Goal: Communication & Community: Answer question/provide support

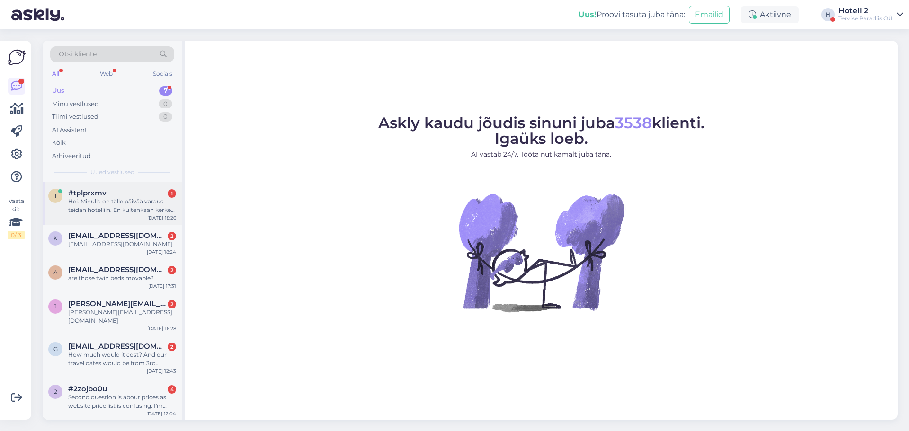
click at [139, 211] on div "Hei. Minulla on tälle päivää varaus teidän hotelliin. En kuitenkaan kerkeä saap…" at bounding box center [122, 206] width 108 height 17
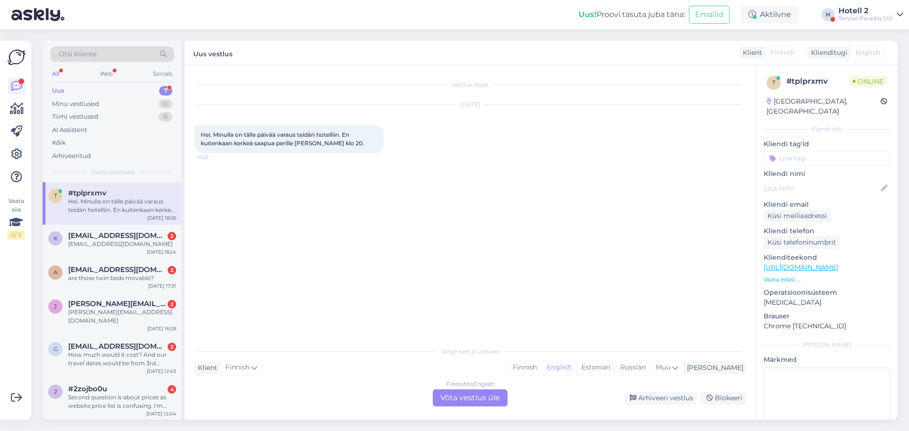
click at [792, 56] on span "Finnish" at bounding box center [783, 53] width 24 height 10
click at [480, 404] on div "Finnish to English Võta vestlus üle" at bounding box center [470, 398] width 75 height 17
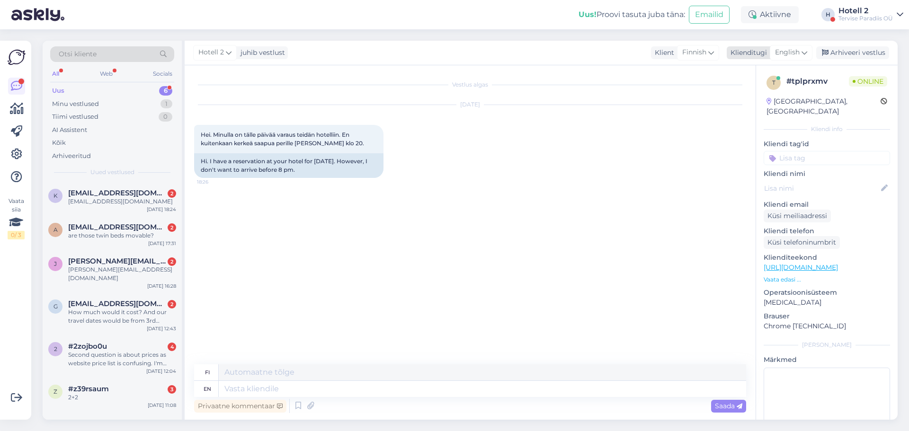
click at [799, 53] on span "English" at bounding box center [787, 52] width 25 height 10
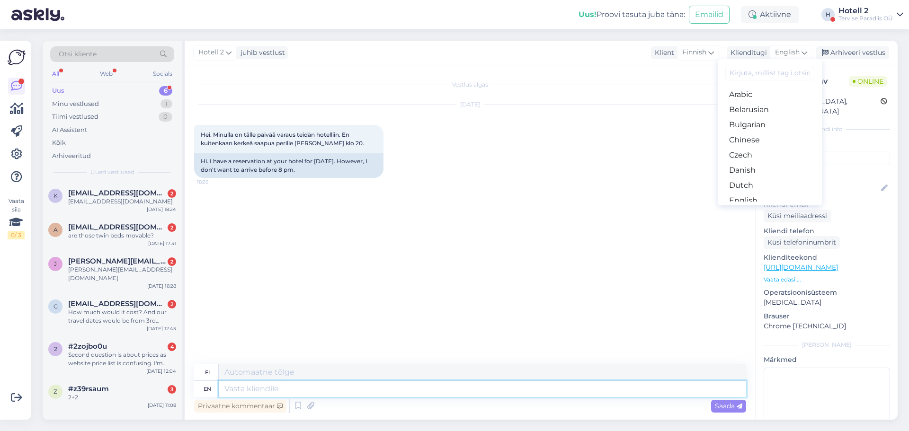
click at [315, 388] on textarea at bounding box center [483, 389] width 528 height 16
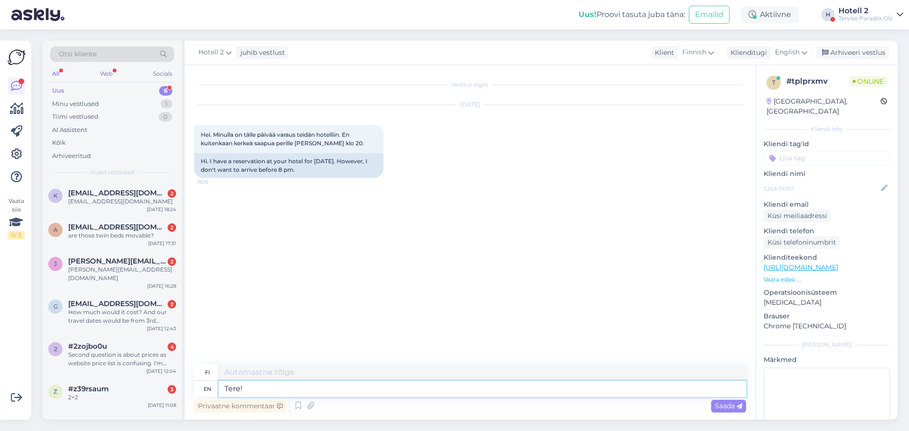
type textarea "Tere!"
type textarea "Hei!"
type textarea "T"
type textarea "H"
click at [782, 56] on span "English" at bounding box center [787, 52] width 25 height 10
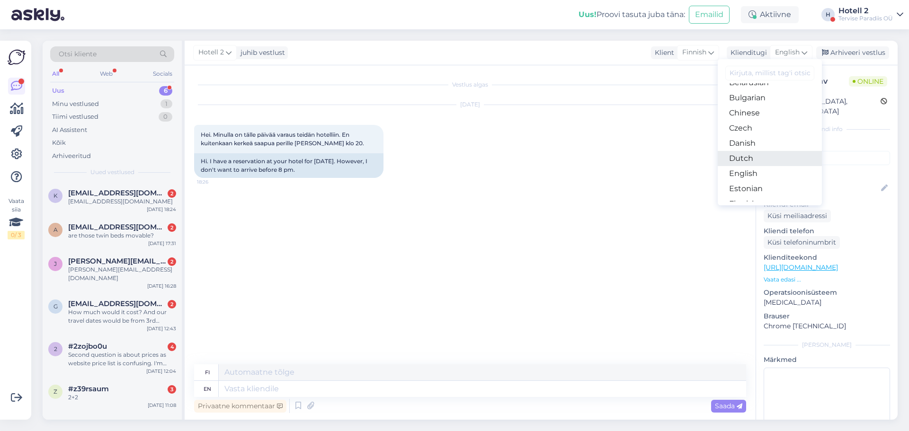
scroll to position [47, 0]
click at [760, 171] on link "Estonian" at bounding box center [770, 168] width 104 height 15
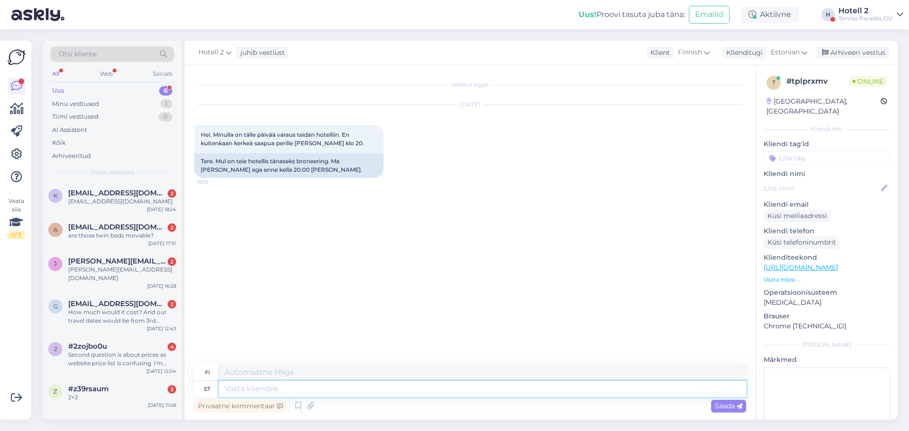
click at [307, 391] on textarea at bounding box center [483, 389] width 528 height 16
type textarea "ter"
type textarea "Hei"
type textarea "t"
type textarea "Tere!"
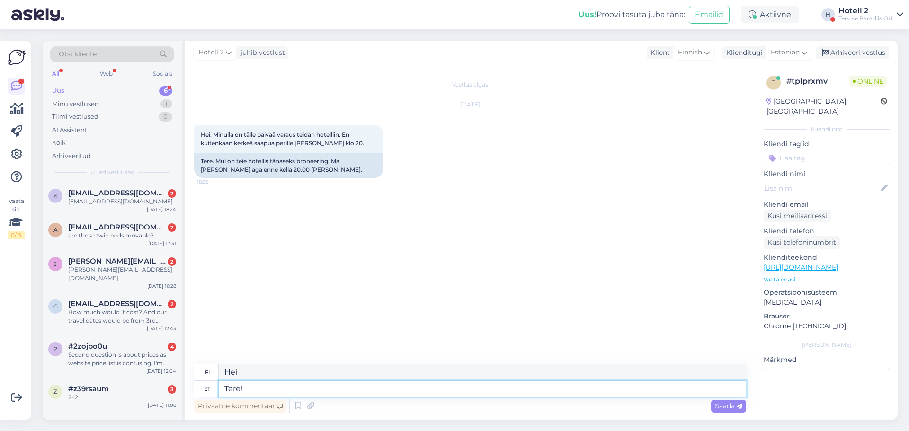
type textarea "Hei!"
type textarea "Tere! Check-ini sa"
type textarea "Hei! Sisäänkirjautuminen"
type textarea "Tere! Check-ini saab t"
type textarea "Hei! Sisäänkirjautuminen on mahdollista."
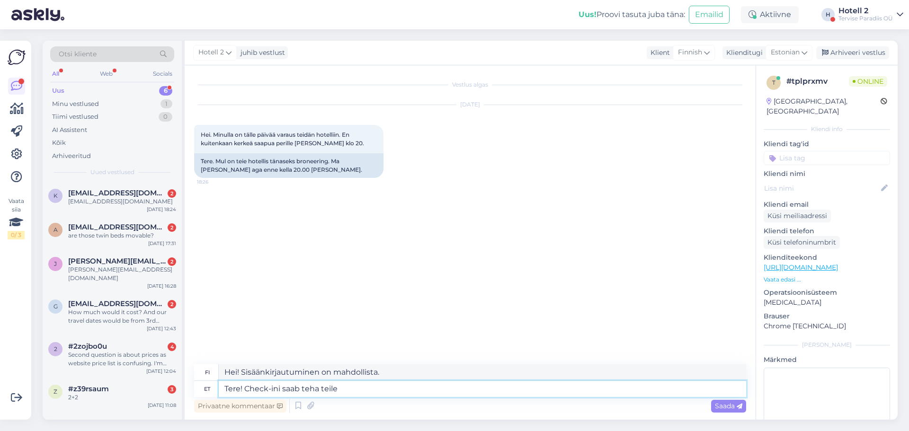
type textarea "Tere! Check-ini saab teha teile s"
type textarea "Hei! Sisäänkirjautuminen voidaan tehdä puolestasi."
type textarea "Tere! Check-ini saab teha teile sobival aja"
type textarea "Hei! Sisäänkirjautuminen voidaan tehdä sinulle sopivana ajankohtana."
type textarea "Tere! Check-ini saab teha teile sobival ajal."
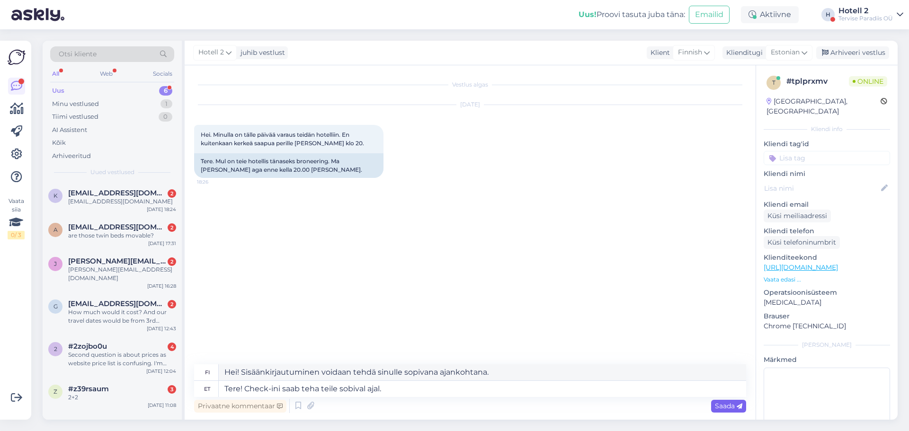
click at [717, 404] on span "Saada" at bounding box center [728, 406] width 27 height 9
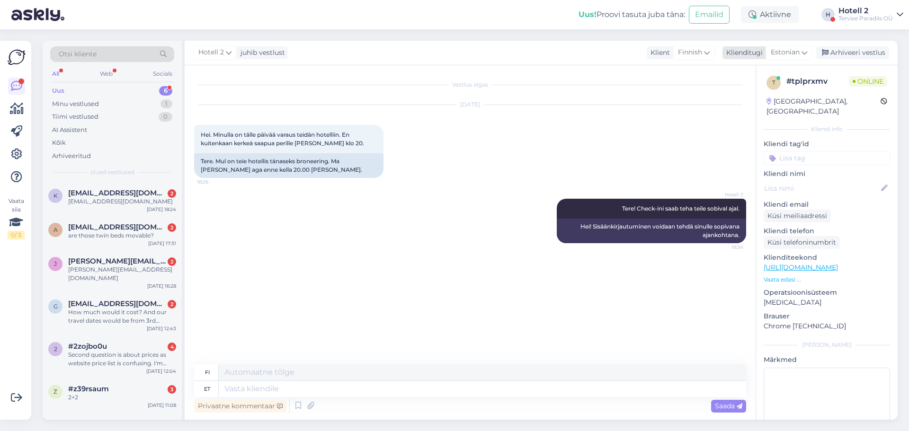
click at [853, 46] on div "Arhiveeri vestlus" at bounding box center [853, 52] width 73 height 13
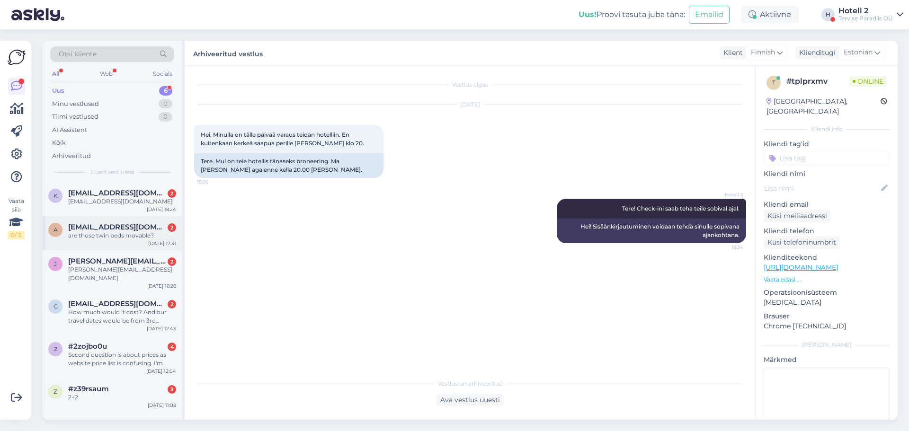
click at [141, 238] on div "are those twin beds movable?" at bounding box center [122, 236] width 108 height 9
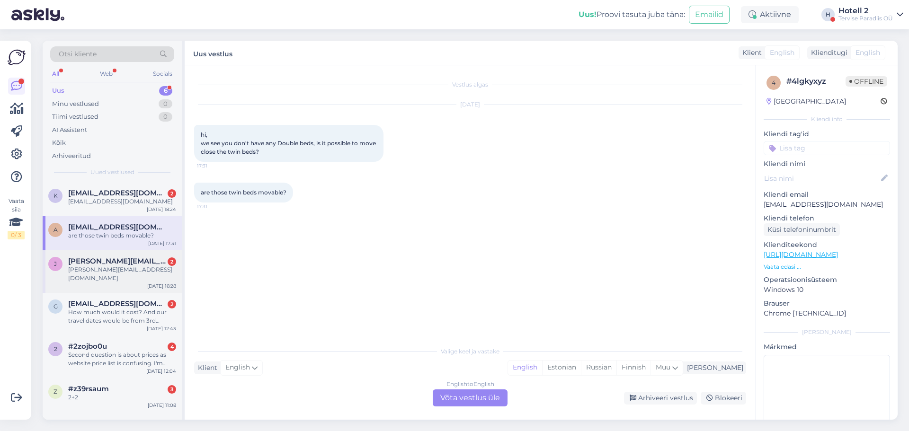
click at [143, 276] on div "j jana.vainovska@gmail.com 2 JANA.VAINOVSKA@GMAIL.COM Aug 18 16:28" at bounding box center [112, 272] width 139 height 43
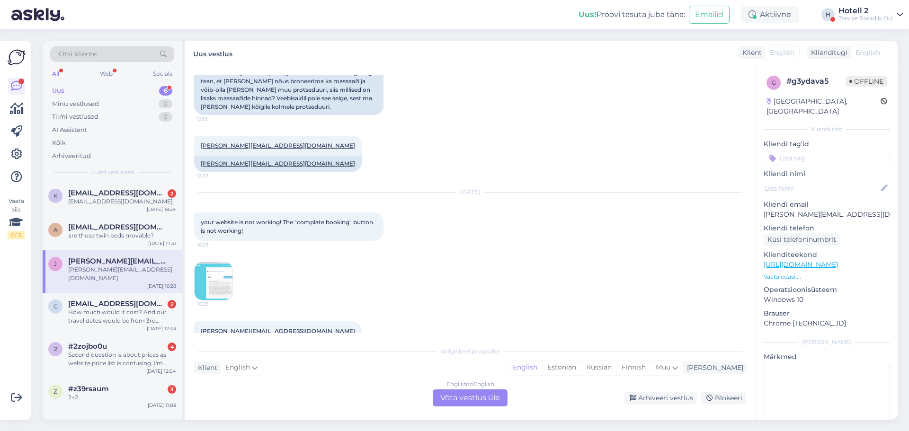
scroll to position [133, 0]
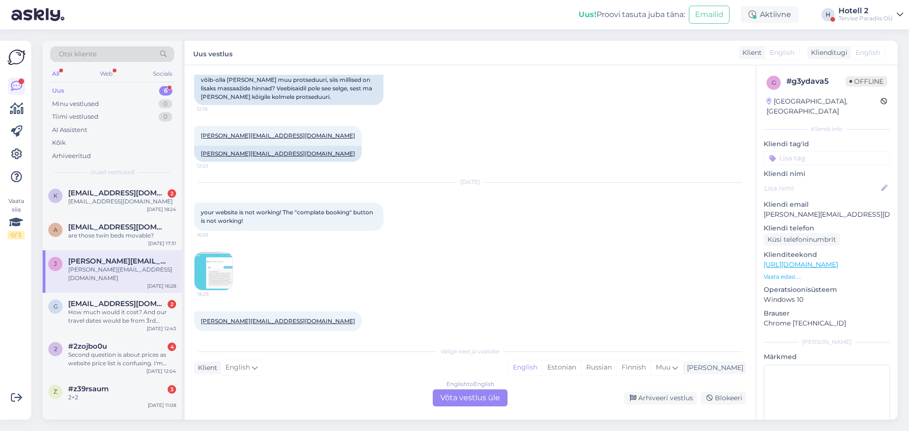
click at [227, 264] on img at bounding box center [214, 271] width 38 height 38
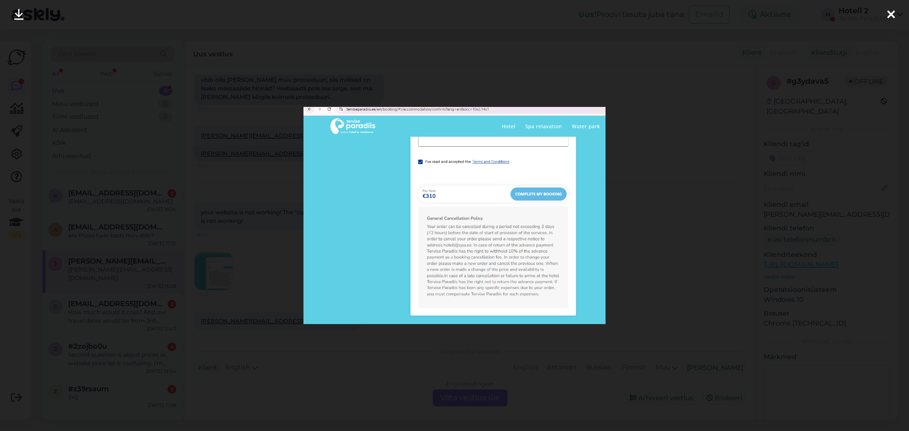
click at [644, 268] on div at bounding box center [454, 215] width 909 height 431
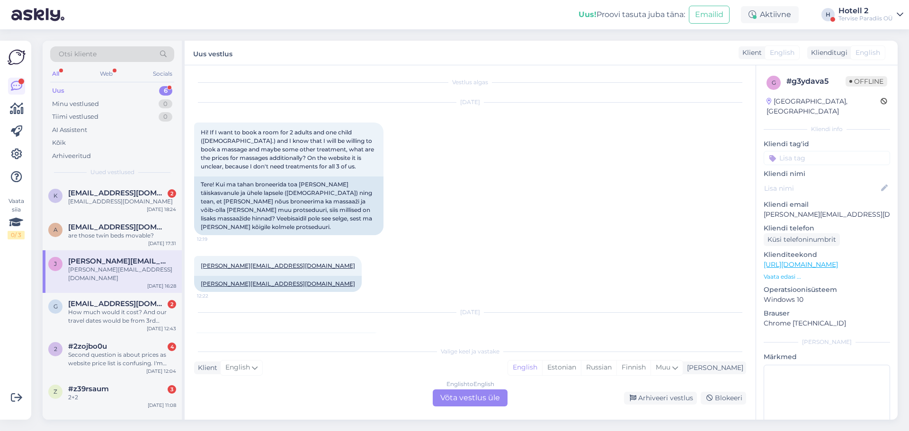
scroll to position [0, 0]
click at [119, 385] on div "#z39rsaum 3" at bounding box center [122, 389] width 108 height 9
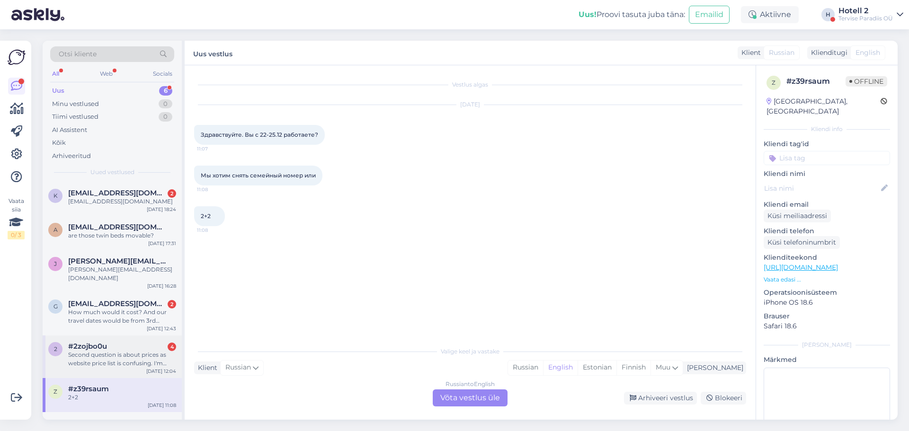
click at [121, 353] on div "Second question is about prices as website price list is confusing. I'm interes…" at bounding box center [122, 359] width 108 height 17
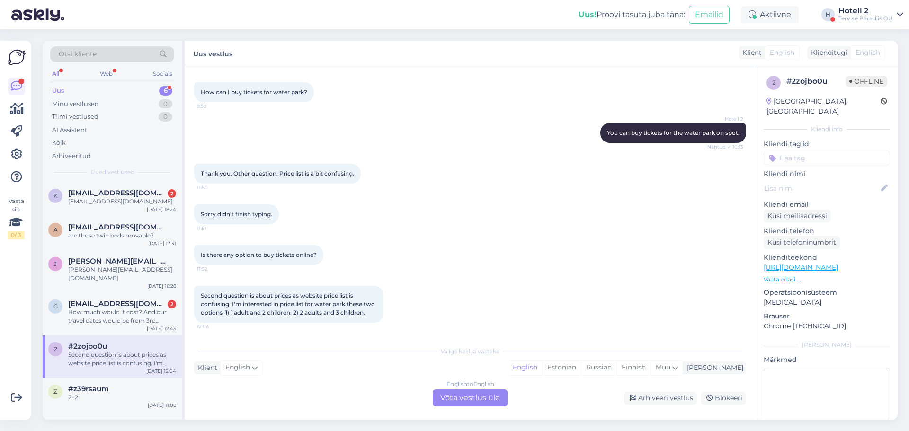
scroll to position [51, 0]
click at [493, 394] on div "English to English Võta vestlus üle" at bounding box center [470, 398] width 75 height 17
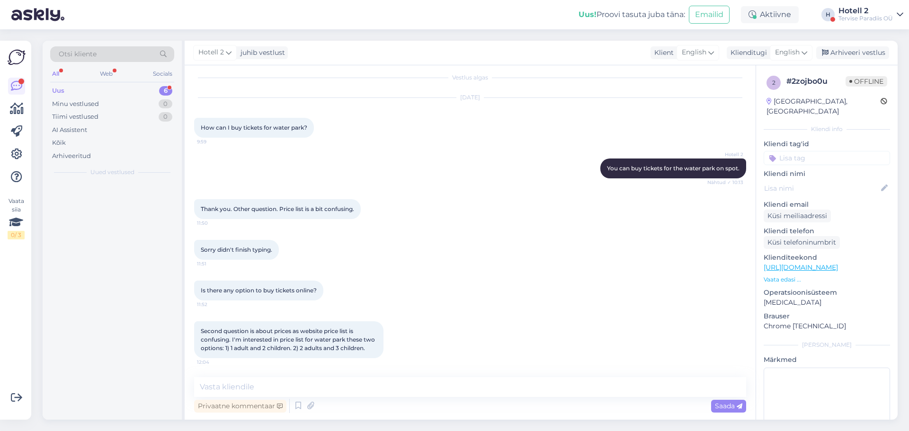
scroll to position [16, 0]
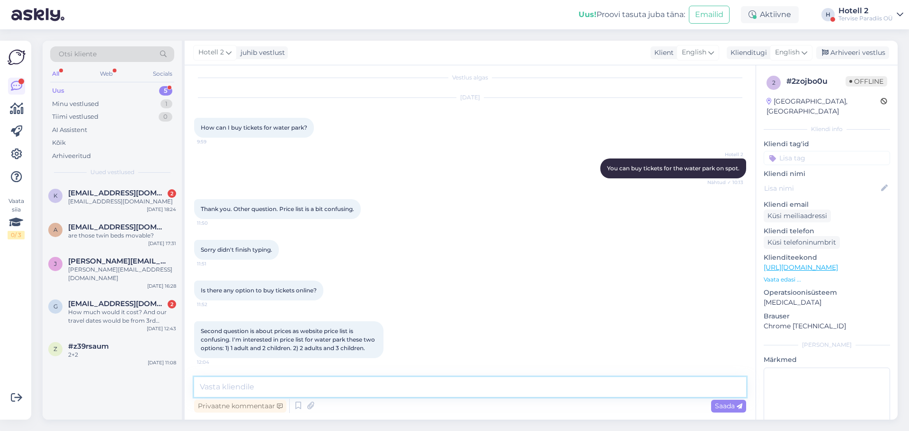
click at [457, 380] on textarea at bounding box center [470, 387] width 552 height 20
click at [790, 56] on span "English" at bounding box center [787, 52] width 25 height 10
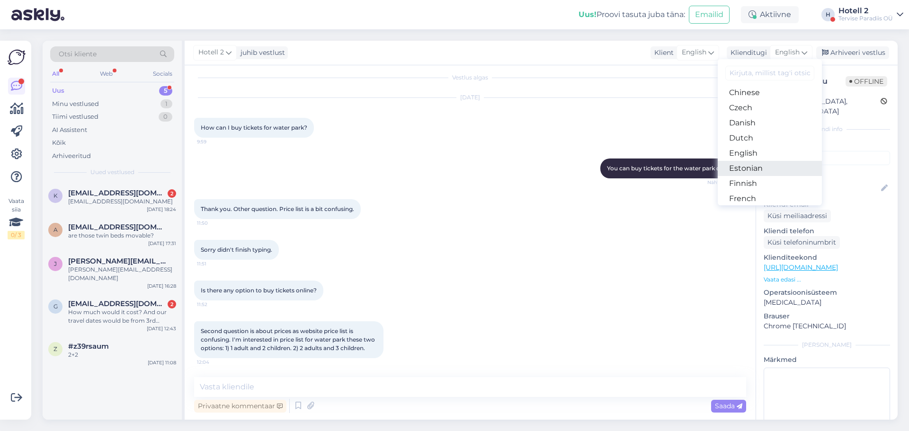
click at [778, 162] on link "Estonian" at bounding box center [770, 168] width 104 height 15
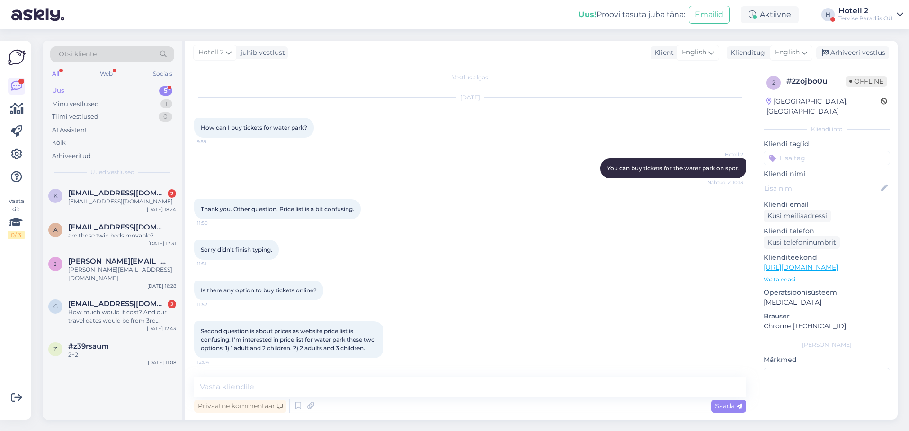
scroll to position [51, 0]
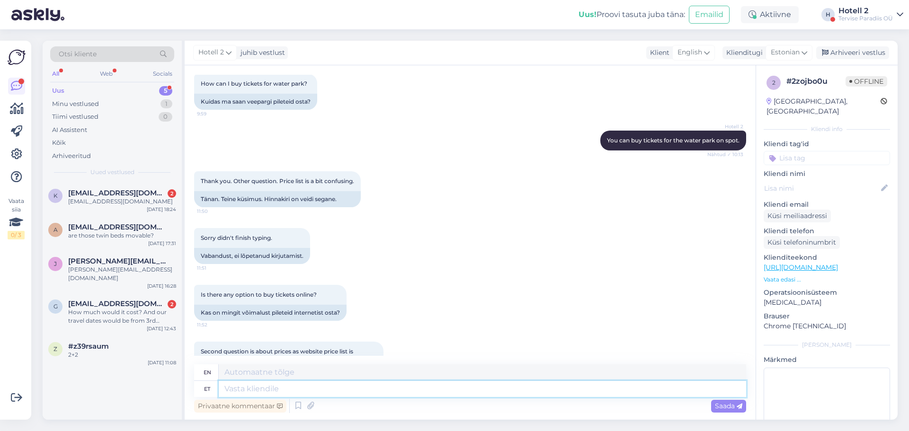
click at [395, 384] on textarea at bounding box center [483, 389] width 528 height 16
type textarea "You"
type textarea "You can"
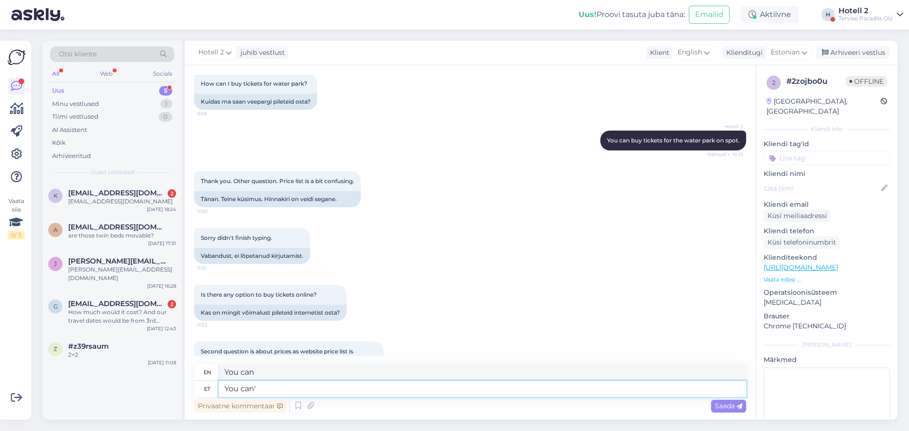
type textarea "You can't"
type textarea "You can'"
type textarea "You can't"
type textarea "You can't buy t"
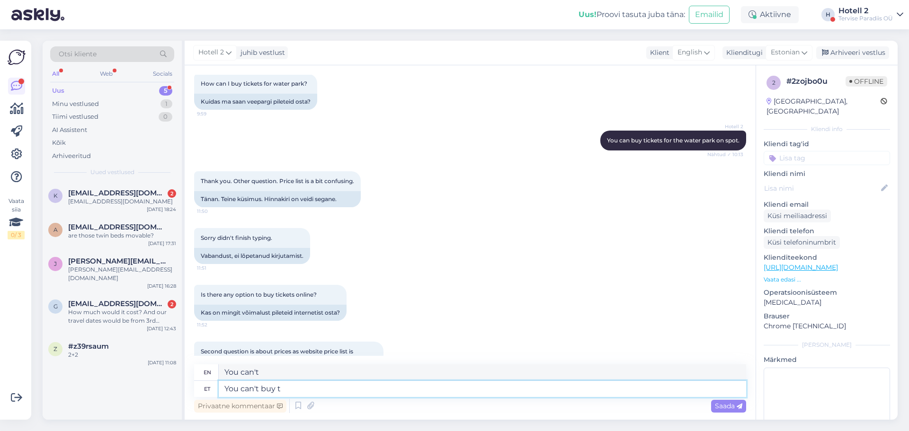
type textarea "You can't buy"
type textarea "You can't buy tickets t"
type textarea "You can't buy tickets."
type textarea "You can't buy tickets to th"
type textarea "You can't buy tickets to"
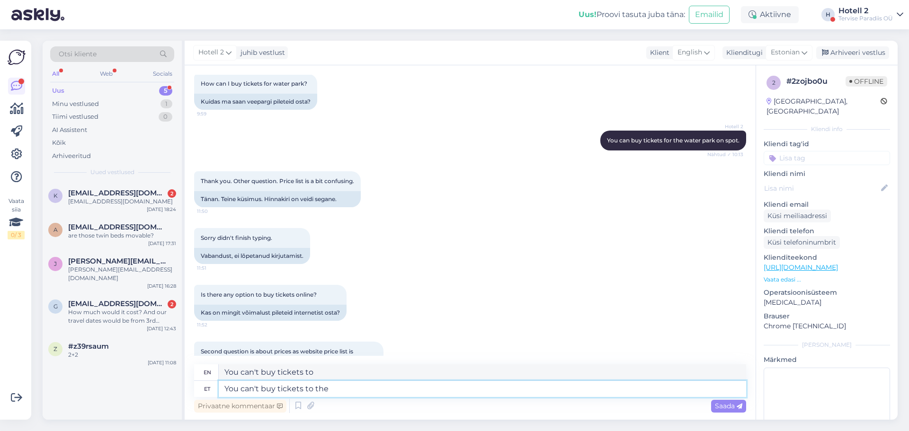
type textarea "You can't buy tickets to the"
type textarea "You can't buy tickets to the waterpark o"
type textarea "You can't buy tickets to the water park"
type textarea "You can't buy tickets to the waterpark online."
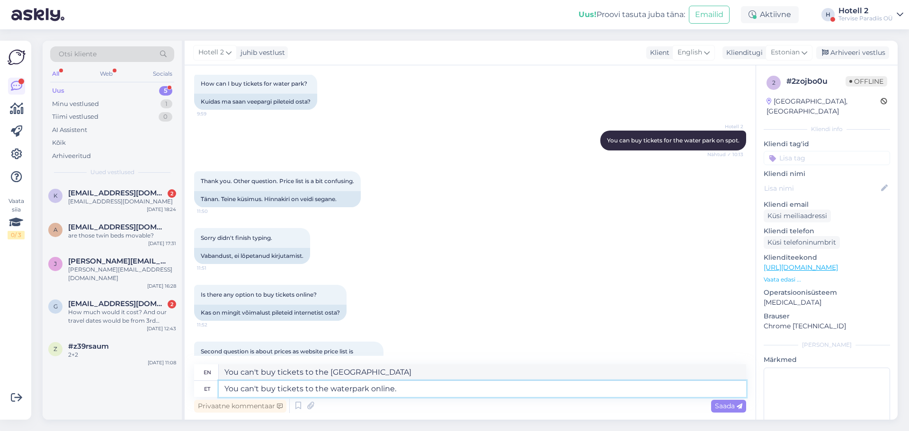
type textarea "You can't buy tickets to the water park online."
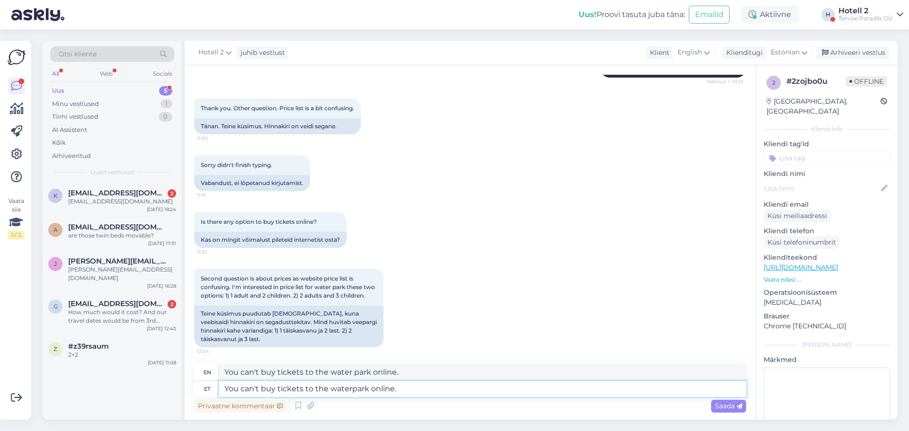
scroll to position [126, 0]
type textarea "You can't buy tickets to the waterpark online. One"
type textarea "You can't buy tickets to the water park online. One"
type textarea "You can't buy tickets to the waterpark online. One ad"
type textarea "You can't buy tickets to the water park online. One adfu"
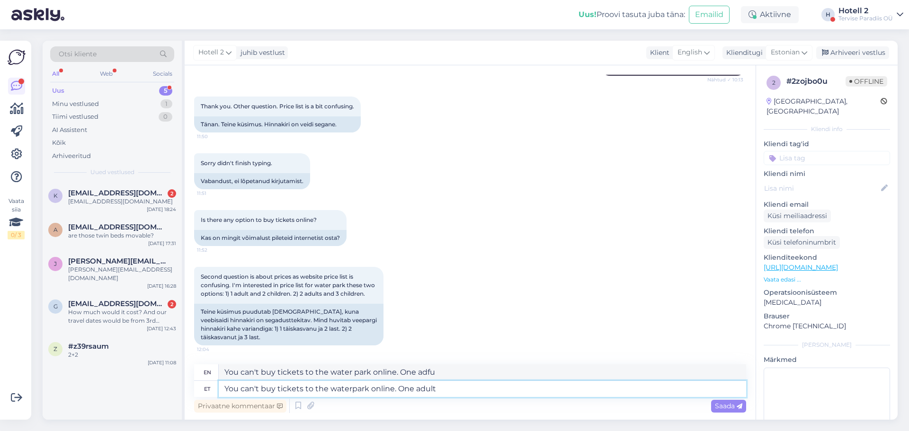
type textarea "You can't buy tickets to the waterpark online. One adult"
type textarea "You can't buy tickets to the water park online. One adult"
type textarea "You can't buy tickets to the waterpark online. One adult is"
type textarea "You can't buy tickets to the water park online. One adult is"
drag, startPoint x: 455, startPoint y: 388, endPoint x: 399, endPoint y: 391, distance: 55.9
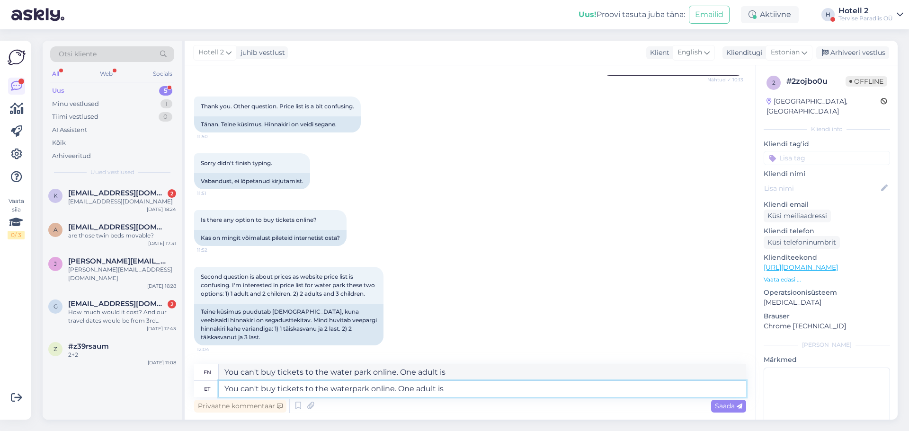
click at [399, 391] on textarea "You can't buy tickets to the waterpark online. One adult is" at bounding box center [483, 389] width 528 height 16
type textarea "You can't buy tickets to the waterpark online. Just t"
type textarea "You can't buy tickets to the water park online. Just t"
type textarea "You can't buy tickets to the waterpark online. Just the"
type textarea "You can't buy tickets to the water park online. Just the"
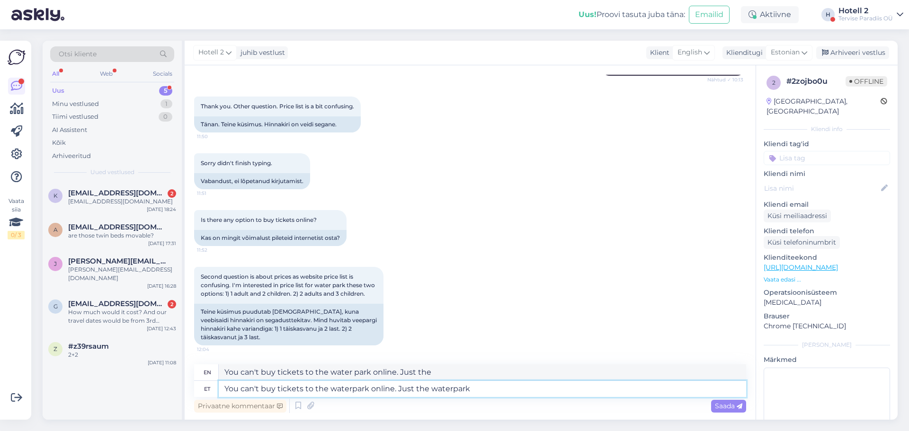
type textarea "You can't buy tickets to the waterpark online. Just the waterpark"
type textarea "You can't buy tickets to the water park online. Just the water park"
type textarea "You can't buy tickets to the waterpark online. Just the waterpark f"
type textarea "You can't buy tickets to the water park online. Just the waterpark"
type textarea "You can't buy tickets to the waterpark online. Just the waterpark for o"
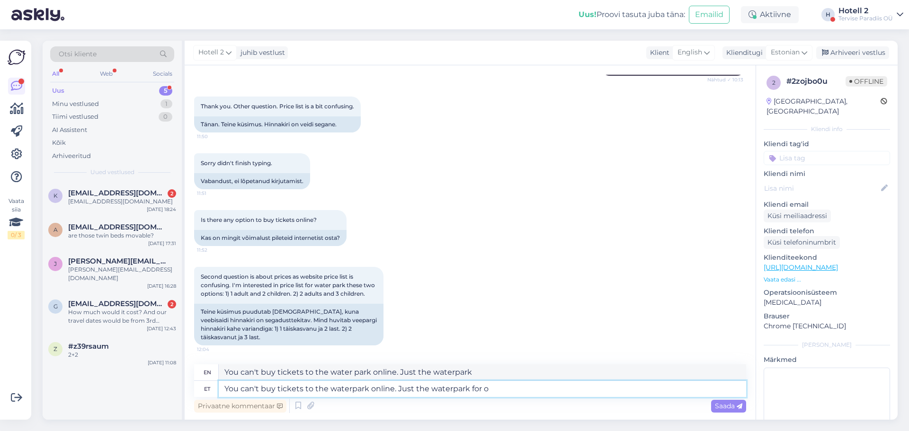
type textarea "You can't buy tickets to the water park online. Just the waterpark for"
type textarea "You can't buy tickets to the waterpark online. Just the waterpark for one a"
type textarea "You can't buy tickets to the water park online. Just the waterpark for one"
type textarea "You can't buy tickets to the waterpark online. Just the waterpark for one adult…"
type textarea "You can't buy tickets to the water park online. Just the waterpark for one adult"
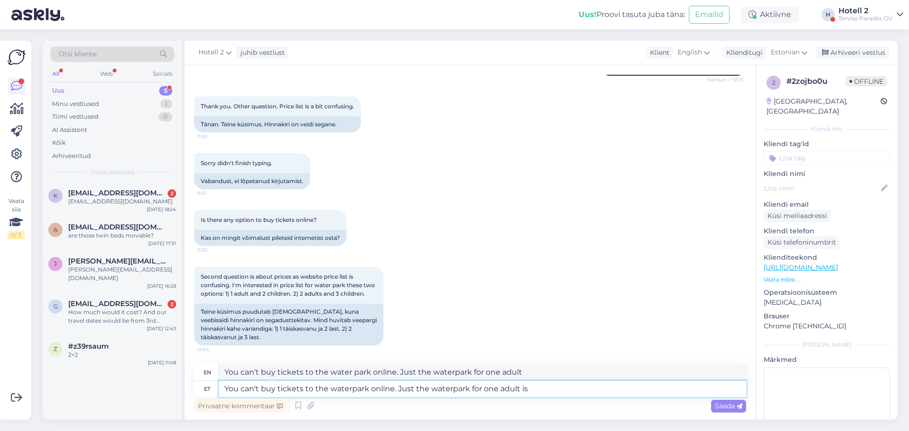
type textarea "You can't buy tickets to the waterpark online. Just the waterpark for one adult…"
type textarea "You can't buy tickets to the water park online. Just the waterpark for one adul…"
drag, startPoint x: 546, startPoint y: 393, endPoint x: 398, endPoint y: 395, distance: 147.3
click at [398, 395] on textarea "You can't buy tickets to the waterpark online. Just the waterpark for one adult…" at bounding box center [483, 389] width 528 height 16
type textarea "You can't buy tickets to the waterpark online. Can"
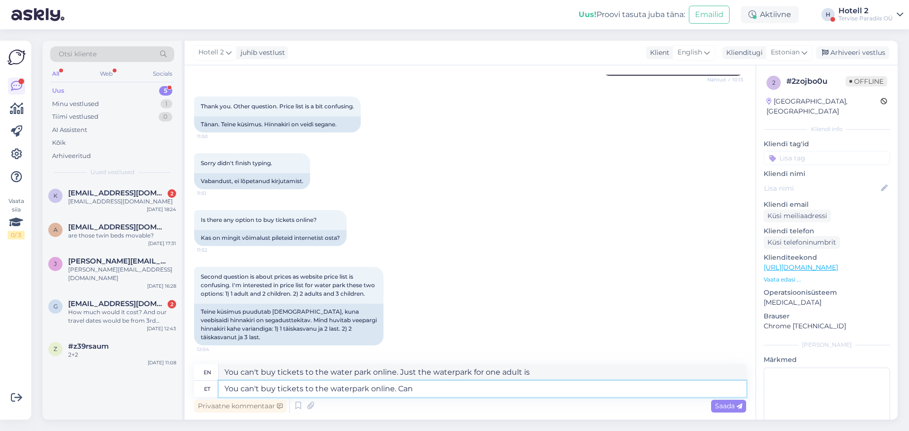
type textarea "You can't buy tickets to the water park online. Can"
type textarea "You can't buy tickets to the waterpark online. Can you"
type textarea "You can't buy tickets to the water park online. Can you"
type textarea "You can't buy tickets to the waterpark online. Can you be m"
type textarea "You can't buy tickets to the water park online. Can you be"
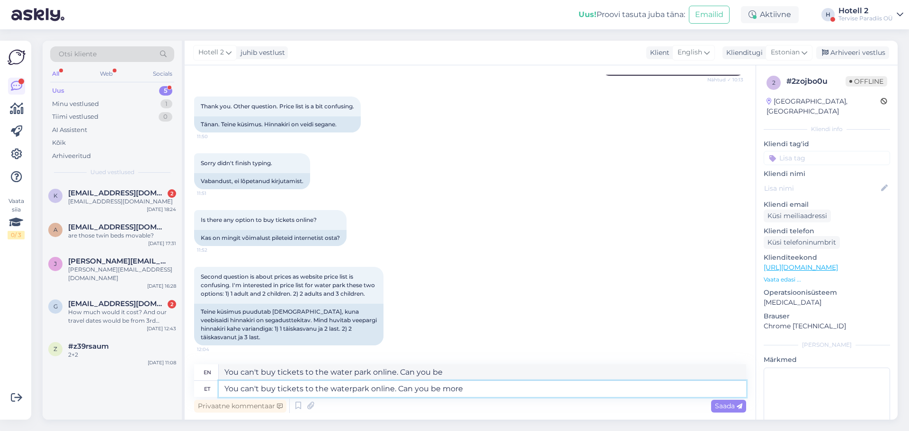
type textarea "You can't buy tickets to the waterpark online. Can you be more"
type textarea "You can't buy tickets to the water park online. Can you be more"
type textarea "You can't buy tickets to the waterpark online. Can you be more specific"
type textarea "You can't buy tickets to the water park online. Can you be more specific"
type textarea "You can't buy tickets to the waterpark online. Can you be more specific about t"
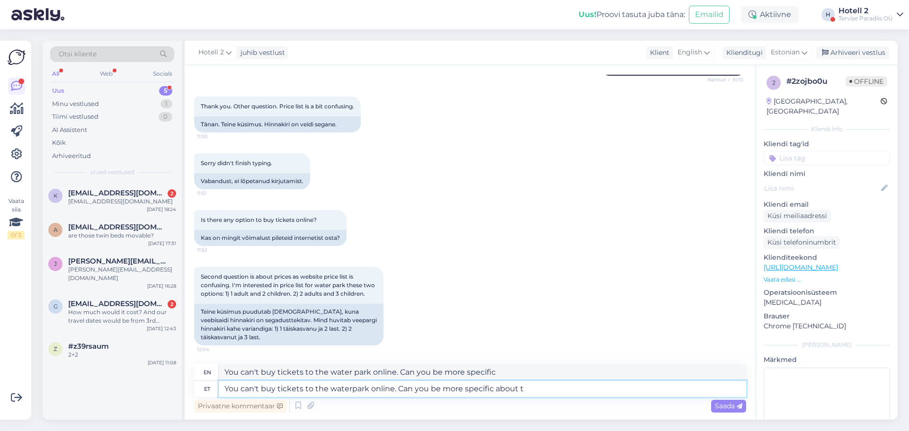
type textarea "You can't buy tickets to the water park online. Can you be more specific about"
type textarea "You can't buy tickets to the waterpark online. Can you be more specific about t…"
type textarea "You can't buy tickets to the water park online. Can you be more specific about …"
type textarea "You can't buy tickets to the waterpark online. Can you be more specific about t…"
type textarea "You can't buy tickets to the water park online. Can you be more specific about …"
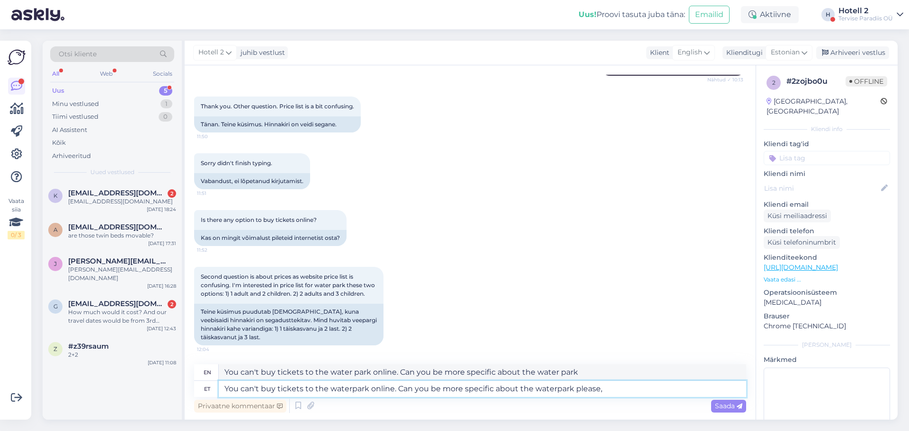
type textarea "You can't buy tickets to the waterpark online. Can you be more specific about t…"
type textarea "You can't buy tickets to the water park online. Can you be more specific about …"
type textarea "You can't buy tickets to the waterpark online. Can you be more specific about t…"
type textarea "You can't buy tickets to the water park online. Can you be more specific about …"
type textarea "You can't buy tickets to the waterpark online. Can you be more specific about t…"
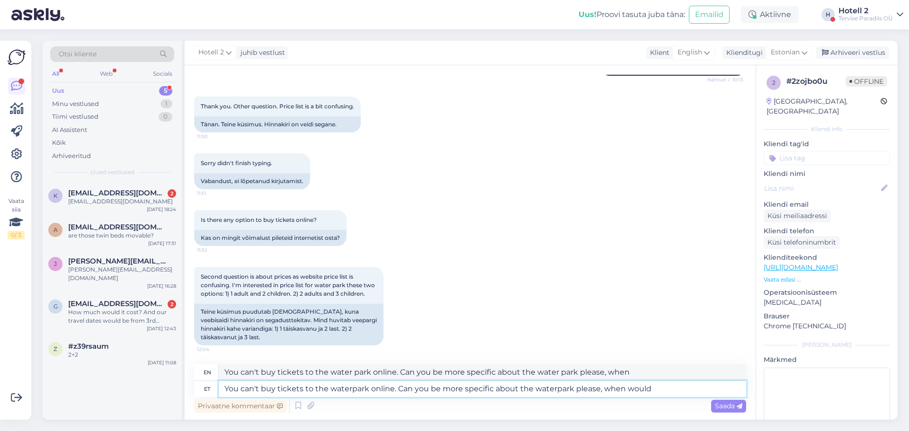
type textarea "You can't buy tickets to the water park online. Can you be more specific about …"
type textarea "You can't buy tickets to the waterpark online. Can you be more specific about t…"
type textarea "You can't buy tickets to the water park online. Can you be more specific about …"
type textarea "You can't buy tickets to the waterpark online. Can you be more specific about t…"
type textarea "You can't buy tickets to the water park online. Can you be more specific about …"
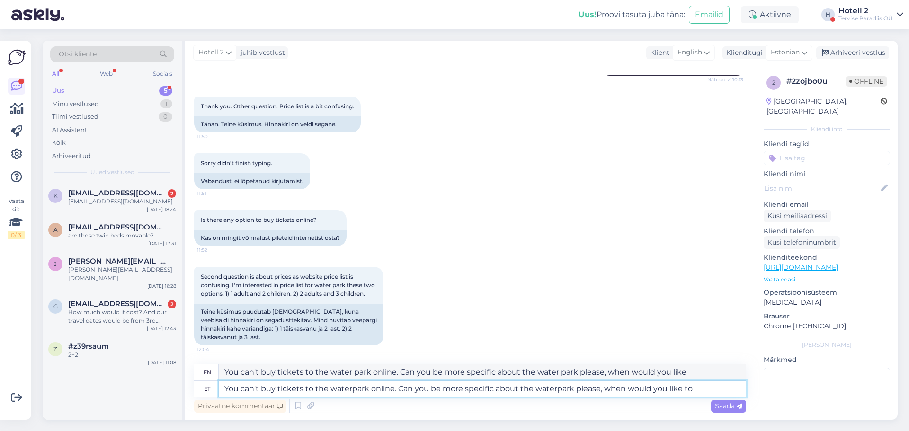
type textarea "You can't buy tickets to the waterpark online. Can you be more specific about t…"
type textarea "You can't buy tickets to the water park online. Can you be more specific about …"
type textarea "You can't buy tickets to the waterpark online. Can you be more specific about t…"
type textarea "You can't buy tickets to the water park online. Can you be more specific about …"
type textarea "You can't buy tickets to the waterpark online. Can you be more specific about t…"
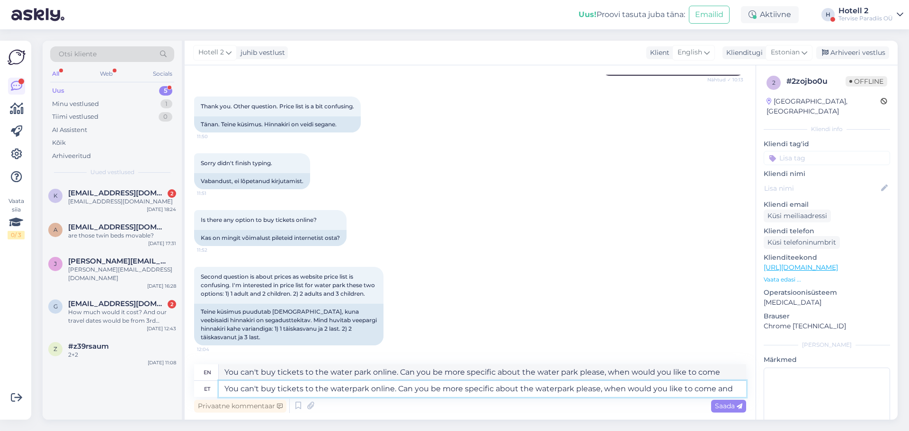
type textarea "You can't buy tickets to the water park online. Can you be more specific about …"
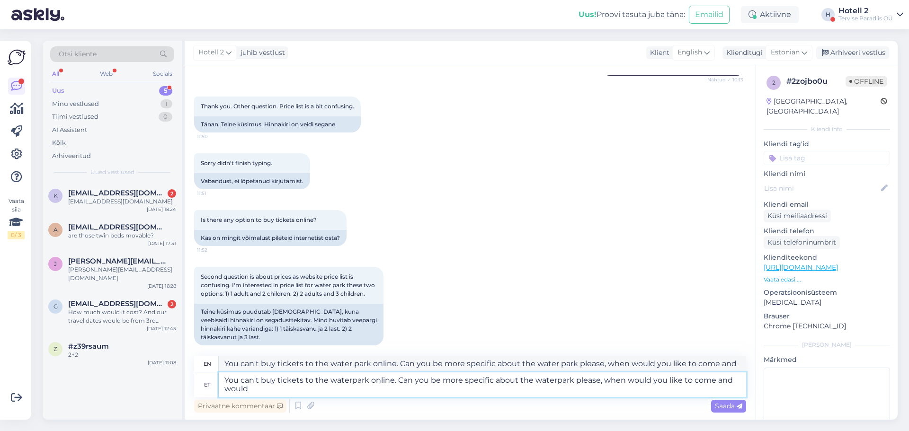
type textarea "You can't buy tickets to the waterpark online. Can you be more specific about t…"
type textarea "You can't buy tickets to the water park online. Can you be more specific about …"
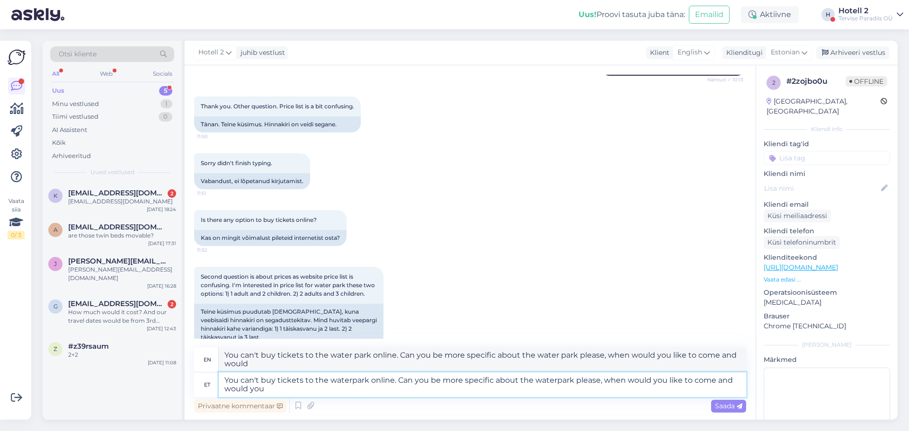
type textarea "You can't buy tickets to the waterpark online. Can you be more specific about t…"
type textarea "You can't buy tickets to the water park online. Can you be more specific about …"
type textarea "You can't buy tickets to the waterpark online. Can you be more specific about t…"
type textarea "You can't buy tickets to the water park online. Can you be more specific about …"
type textarea "You can't buy tickets to the waterpark online. Can you be more specific about t…"
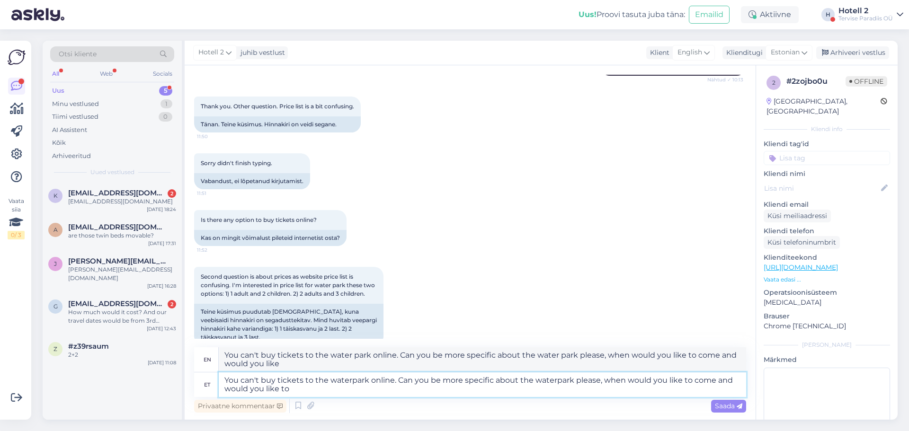
type textarea "You can't buy tickets to the water park online. Can you be more specific about …"
type textarea "You can't buy tickets to the waterpark online. Can you be more specific about t…"
type textarea "You can't buy tickets to the water park online. Can you be more specific about …"
type textarea "You can't buy tickets to the waterpark online. Can you be more specific about t…"
type textarea "You can't buy tickets to the water park online. Can you be more specific about …"
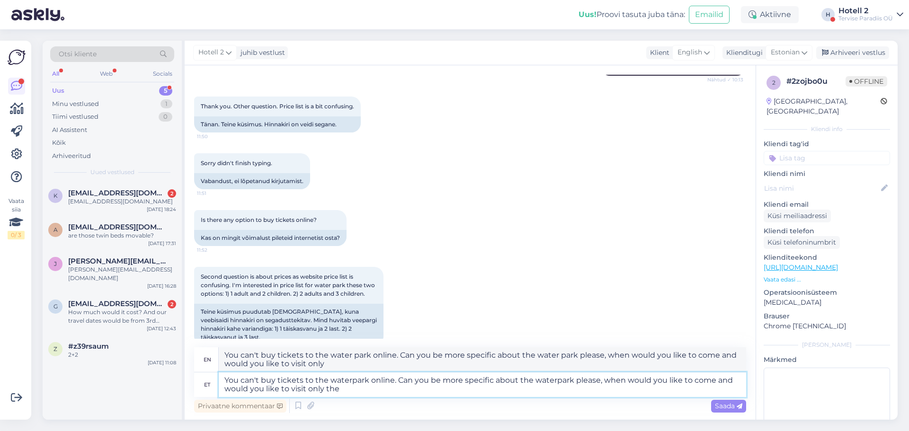
type textarea "You can't buy tickets to the waterpark online. Can you be more specific about t…"
type textarea "You can't buy tickets to the water park online. Can you be more specific about …"
type textarea "You can't buy tickets to the waterpark online. Can you be more specific about t…"
type textarea "You can't buy tickets to the water park online. Can you be more specific about …"
type textarea "You can't buy tickets to the waterpark online. Can you be more specific about t…"
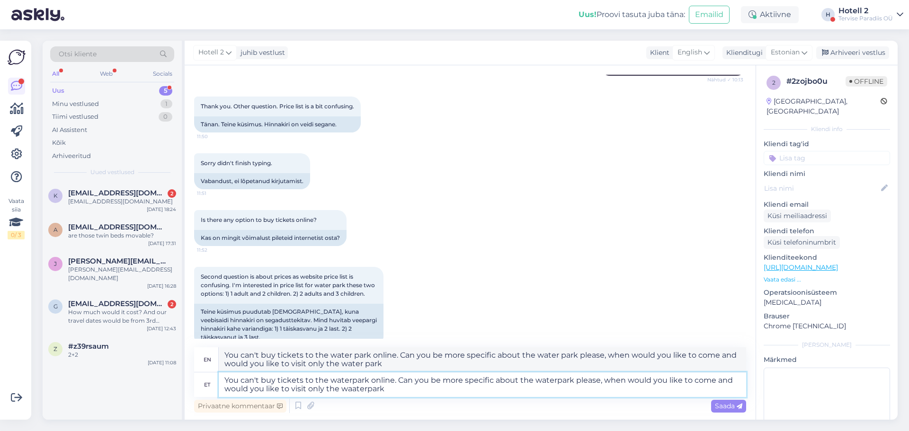
click at [399, 390] on textarea "You can't buy tickets to the waterpark online. Can you be more specific about t…" at bounding box center [483, 385] width 528 height 25
type textarea "You can't buy tickets to the water park online. Can you be more specific about …"
click at [350, 391] on textarea "You can't buy tickets to the waterpark online. Can you be more specific about t…" at bounding box center [483, 385] width 528 height 25
type textarea "You can't buy tickets to the waterpark online. Can you be more specific about t…"
type textarea "You can't buy tickets to the water park online. Can you be more specific about …"
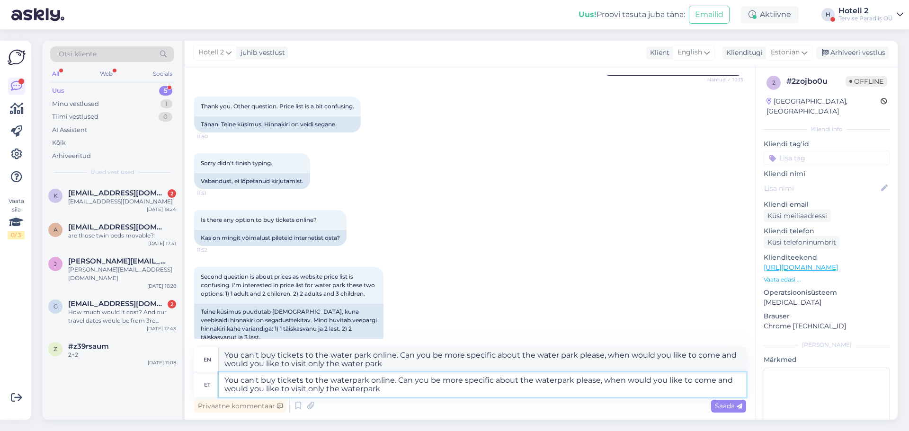
click at [393, 390] on textarea "You can't buy tickets to the waterpark online. Can you be more specific about t…" at bounding box center [483, 385] width 528 height 25
type textarea "You can't buy tickets to the waterpark online. Can you be more specific about t…"
type textarea "You can't buy tickets to the water park online. Can you be more specific about …"
type textarea "You can't buy tickets to the waterpark online. Can you be more specific about t…"
type textarea "You can't buy tickets to the water park online. Can you be more specific about …"
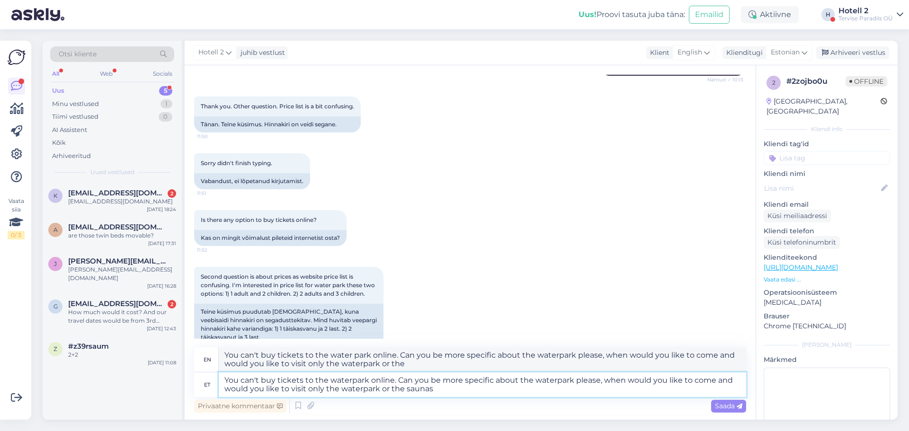
type textarea "You can't buy tickets to the waterpark online. Can you be more specific about t…"
type textarea "You can't buy tickets to the water park online. Can you be more specific about …"
type textarea "You can't buy tickets to the waterpark online. Can you be more specific about t…"
type textarea "You can't buy tickets to the water park online. Can you be more specific about …"
type textarea "You can't buy tickets to the waterpark online. Can you be more specific about t…"
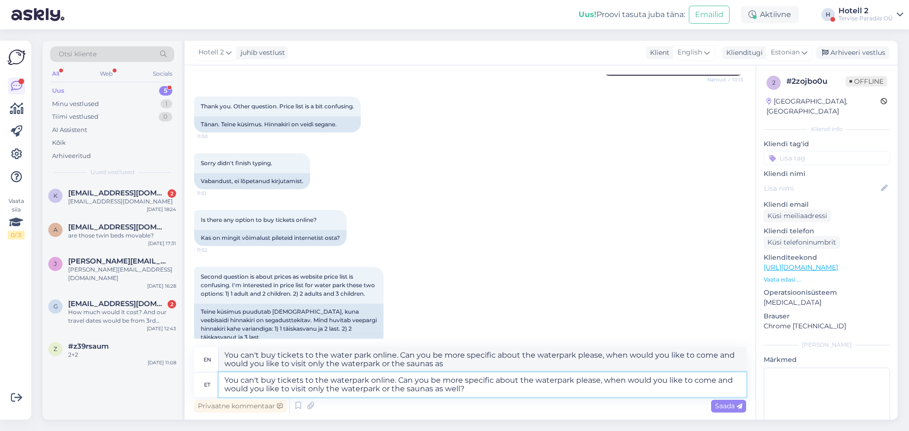
type textarea "You can't buy tickets to the water park online. Can you be more specific about …"
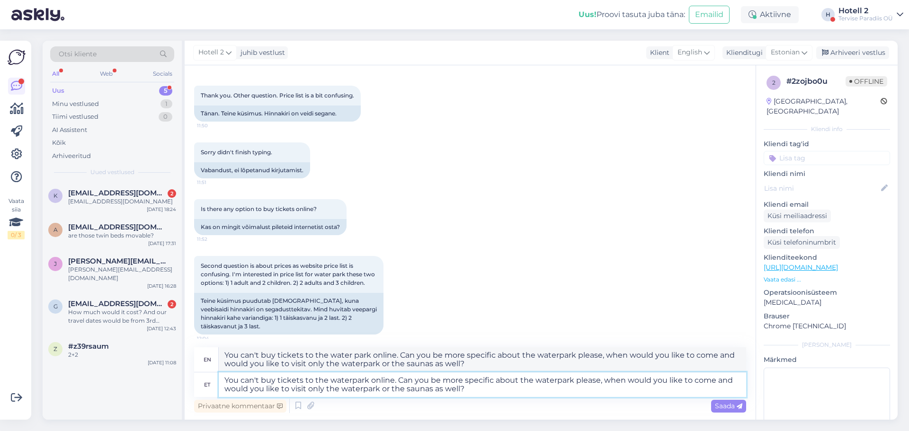
scroll to position [143, 0]
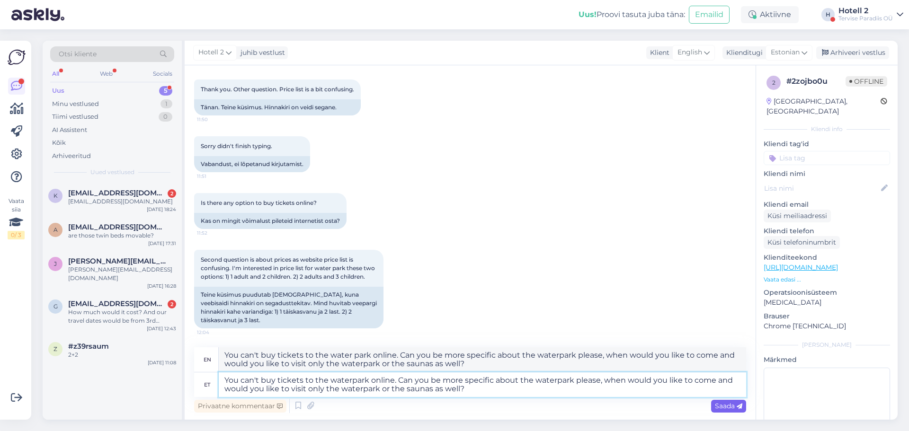
type textarea "You can't buy tickets to the waterpark online. Can you be more specific about t…"
click at [734, 408] on span "Saada" at bounding box center [728, 406] width 27 height 9
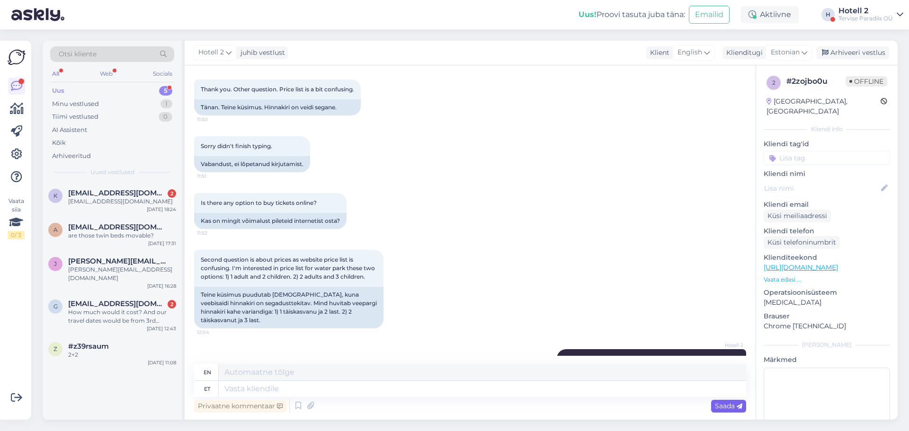
scroll to position [234, 0]
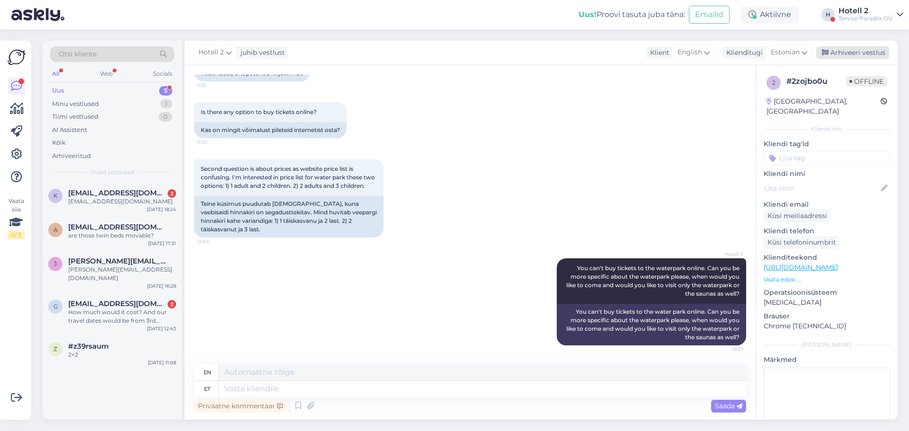
click at [835, 56] on div "Arhiveeri vestlus" at bounding box center [853, 52] width 73 height 13
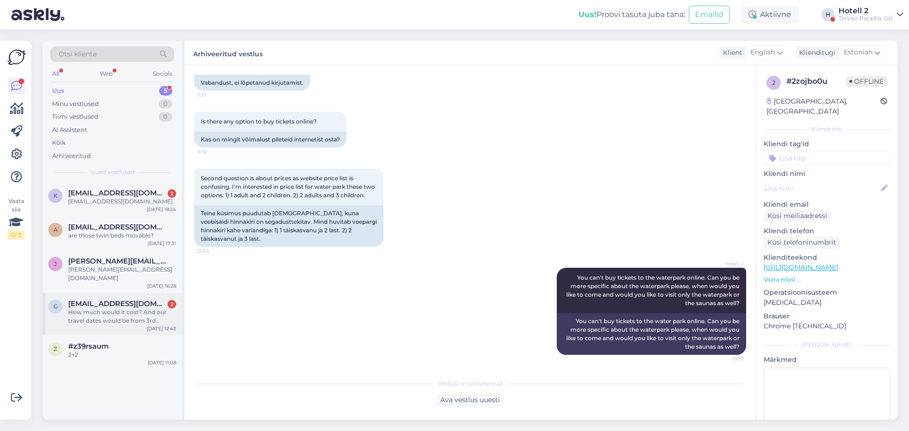
click at [155, 308] on div "How much would it cost? And our travel dates would be from 3rd octobert to 5th …" at bounding box center [122, 316] width 108 height 17
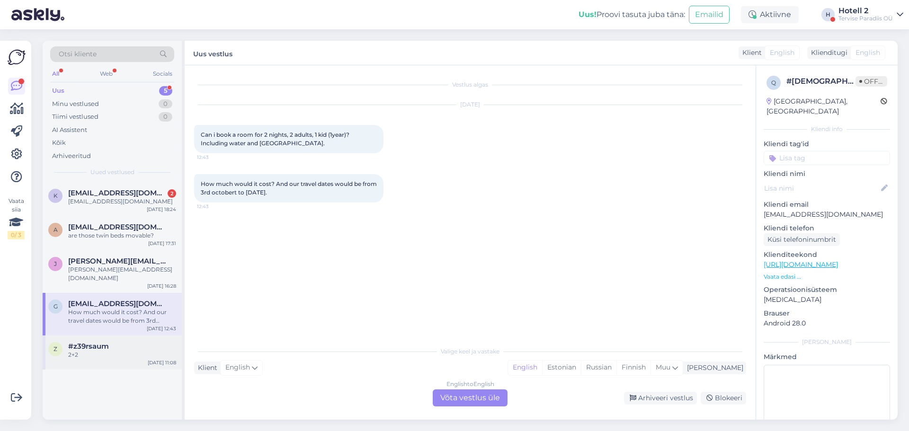
click at [149, 359] on div "Aug 18 11:08" at bounding box center [162, 362] width 28 height 7
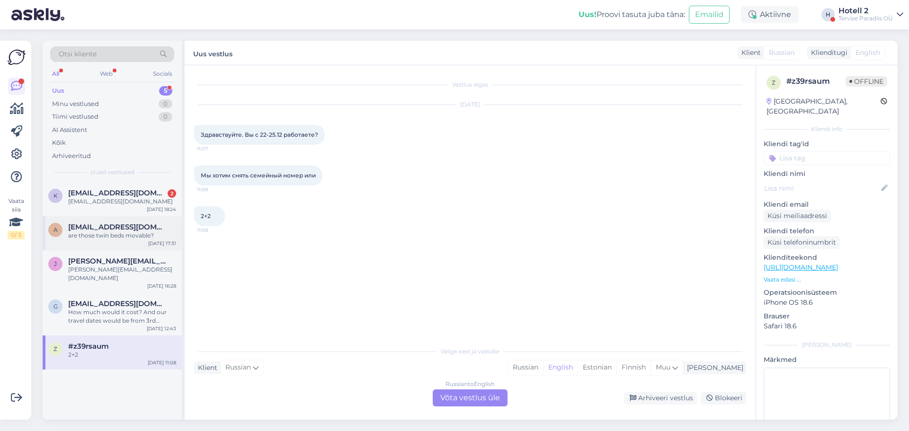
click at [142, 235] on div "are those twin beds movable?" at bounding box center [122, 236] width 108 height 9
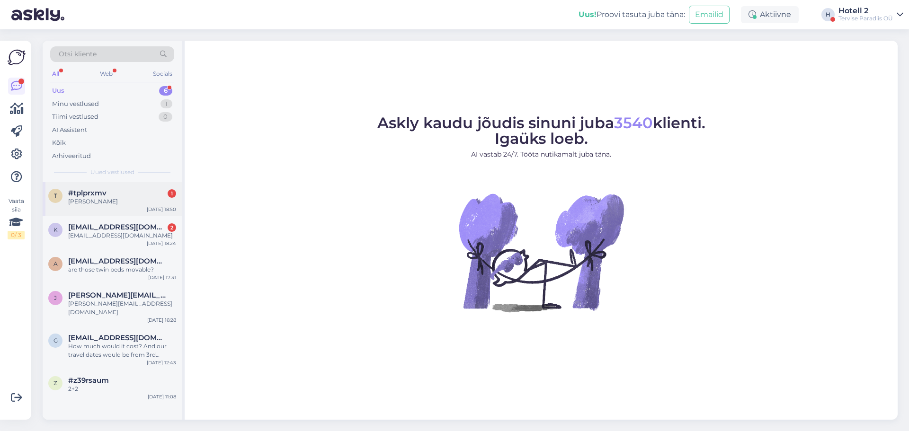
click at [140, 196] on div "#tplprxmv 1" at bounding box center [122, 193] width 108 height 9
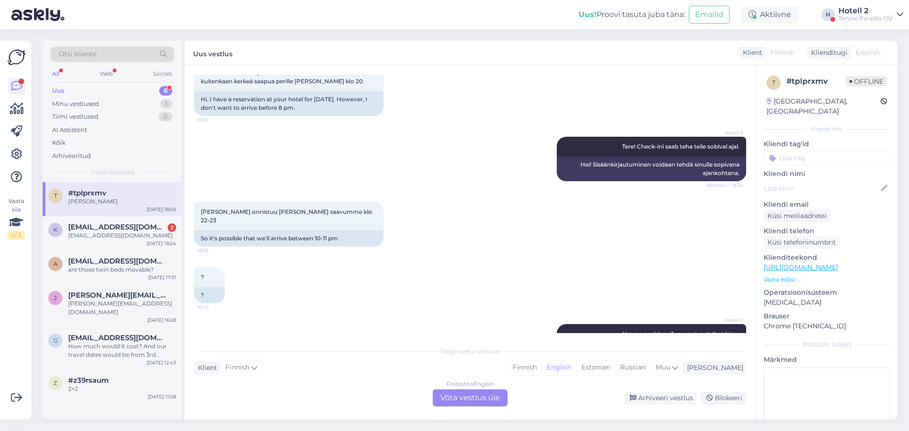
scroll to position [132, 0]
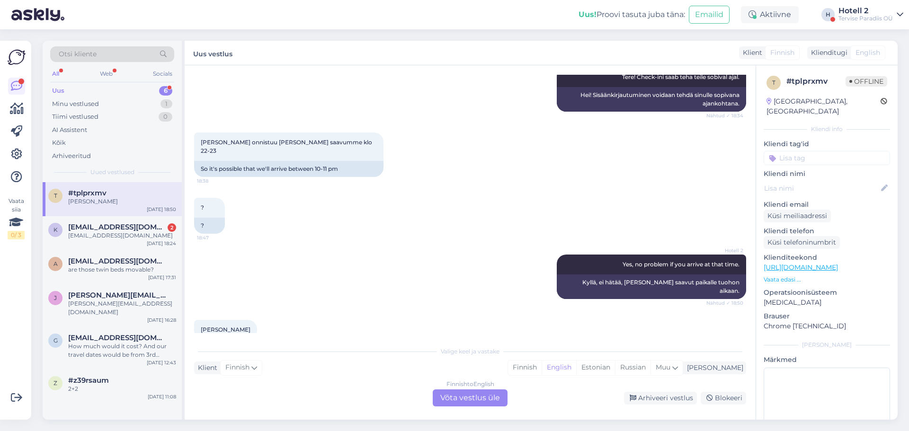
click at [474, 399] on div "Finnish to English Võta vestlus üle" at bounding box center [470, 398] width 75 height 17
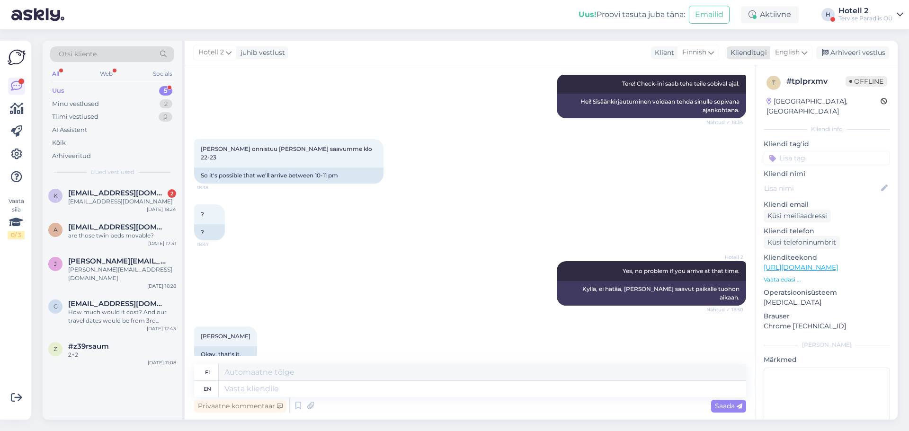
click at [795, 54] on span "English" at bounding box center [787, 52] width 25 height 10
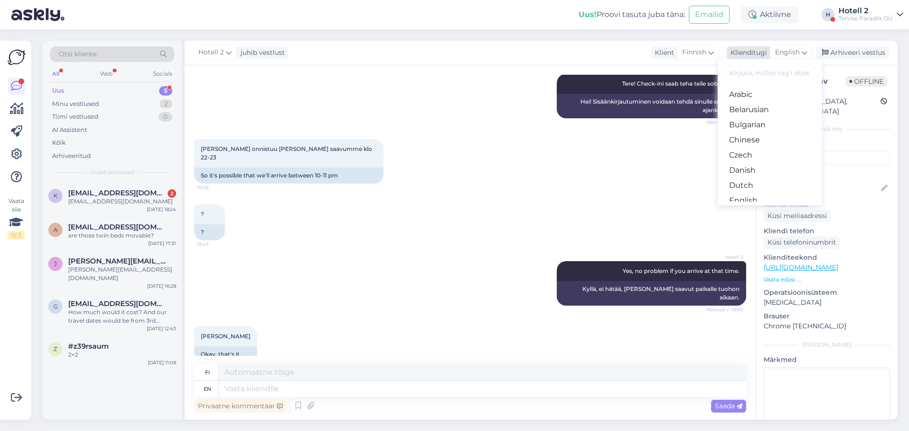
click at [795, 54] on span "English" at bounding box center [787, 52] width 25 height 10
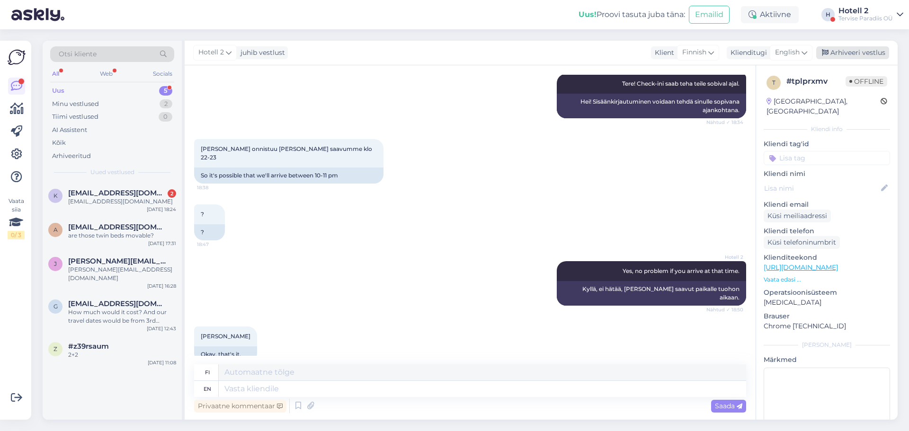
click at [844, 48] on div "Arhiveeri vestlus" at bounding box center [853, 52] width 73 height 13
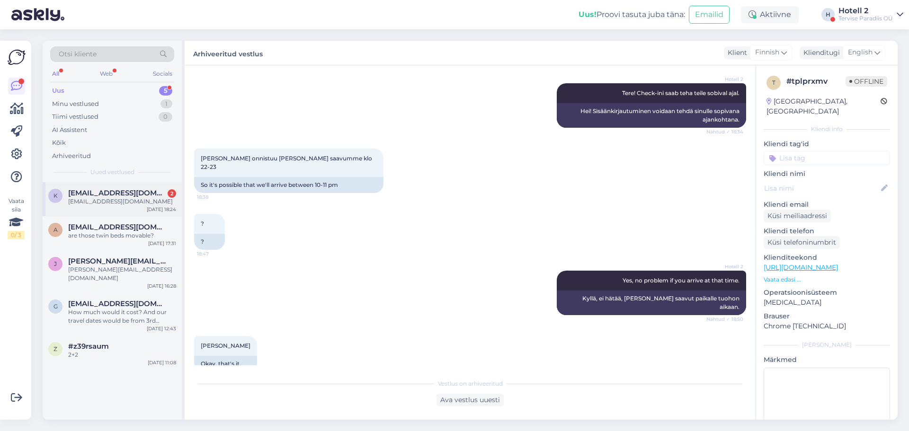
click at [129, 212] on div "k kristalin@mail.ee 2 Kristalin@mail.ee Aug 18 18:24" at bounding box center [112, 199] width 139 height 34
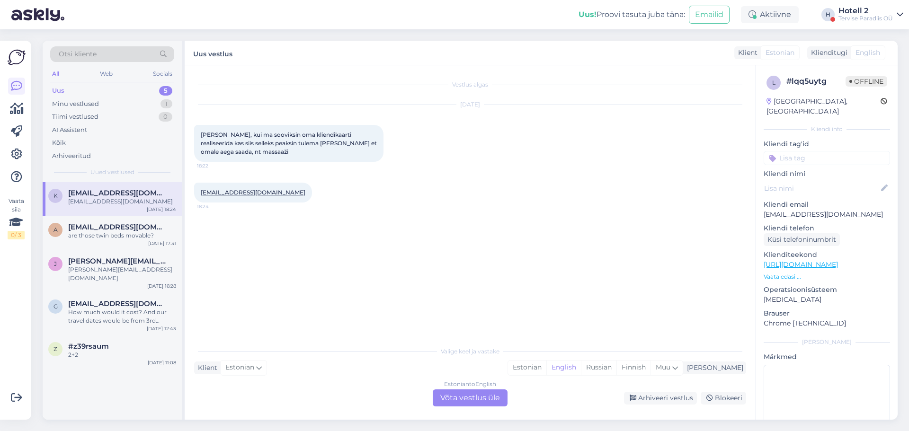
scroll to position [0, 0]
click at [151, 222] on div "a [EMAIL_ADDRESS][DOMAIN_NAME] are those twin beds movable? [DATE] 17:31" at bounding box center [112, 233] width 139 height 34
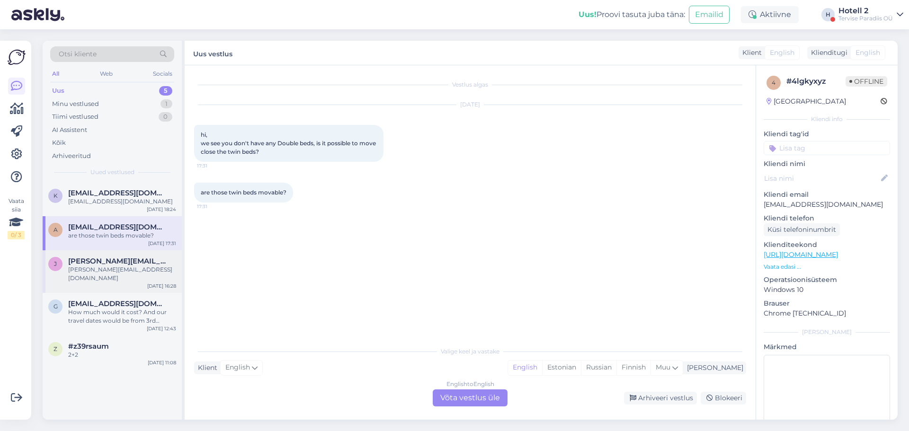
click at [151, 261] on span "[PERSON_NAME][EMAIL_ADDRESS][DOMAIN_NAME]" at bounding box center [117, 261] width 99 height 9
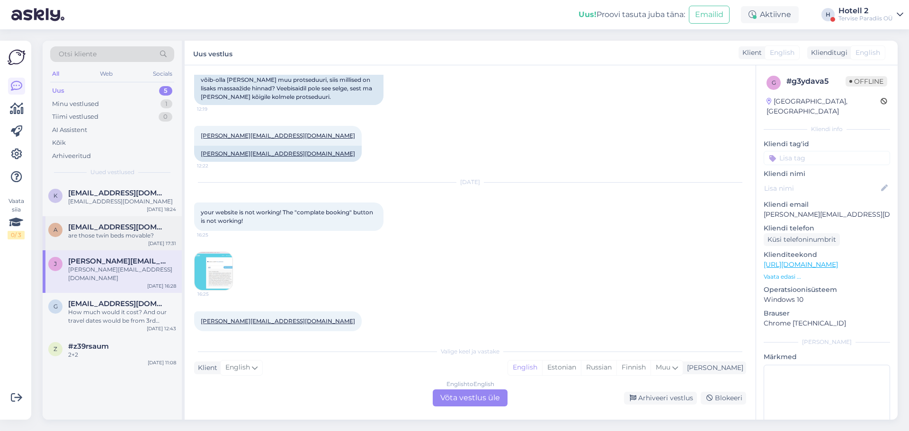
click at [152, 241] on div "[DATE] 17:31" at bounding box center [162, 243] width 28 height 7
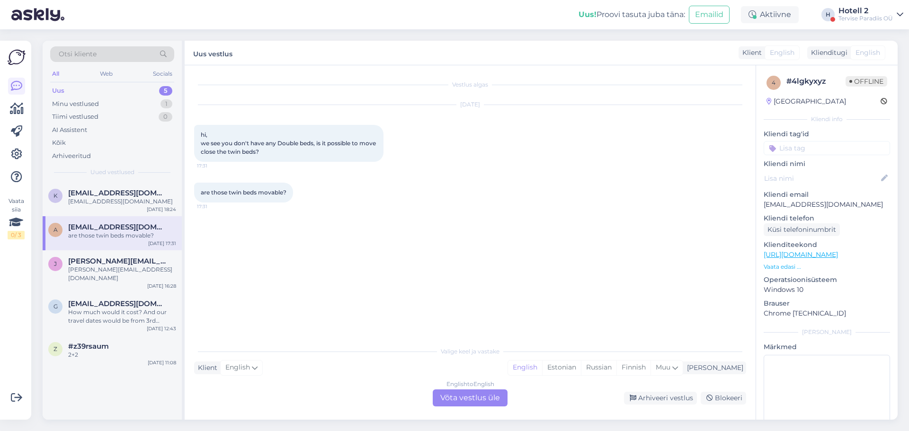
scroll to position [0, 0]
click at [144, 308] on div "How much would it cost? And our travel dates would be from 3rd octobert to 5th …" at bounding box center [122, 316] width 108 height 17
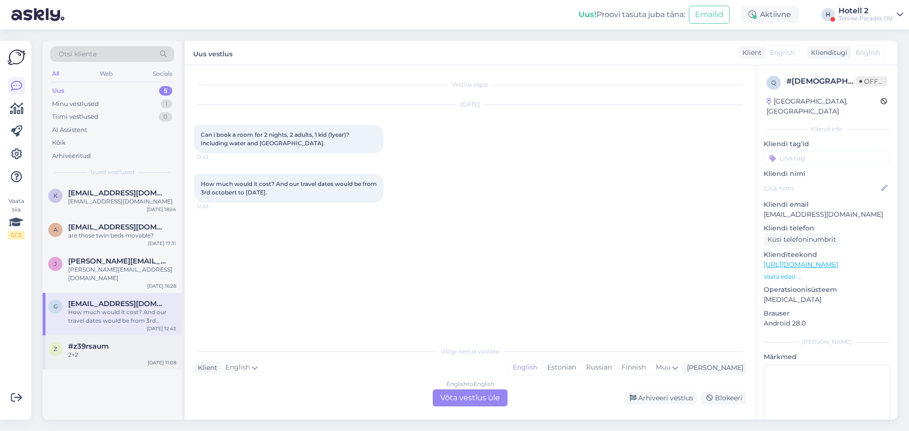
click at [138, 342] on div "#z39rsaum" at bounding box center [122, 346] width 108 height 9
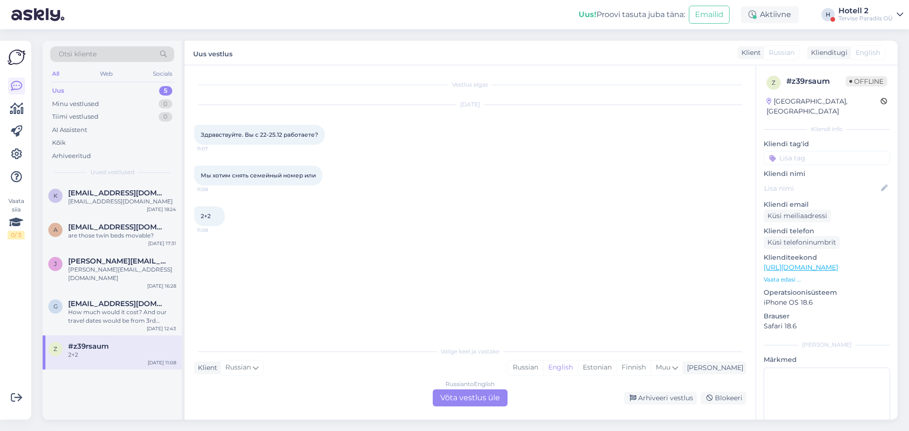
click at [147, 271] on div "JANA.VAINOVSKA@GMAIL.COM" at bounding box center [122, 274] width 108 height 17
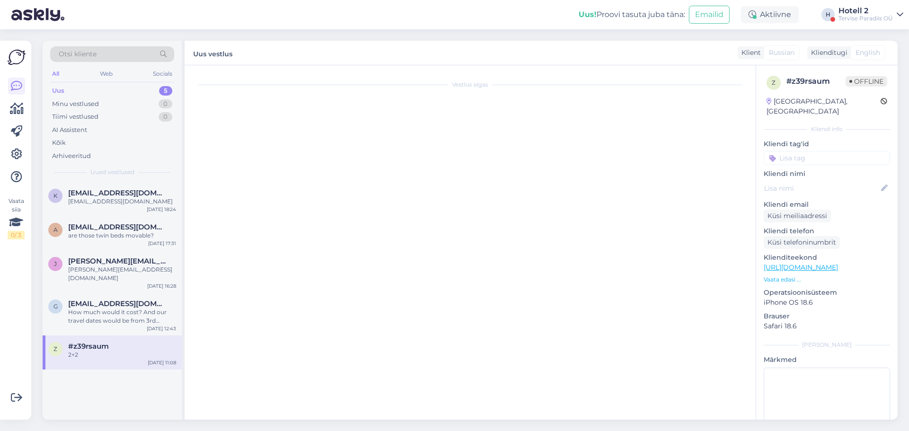
scroll to position [133, 0]
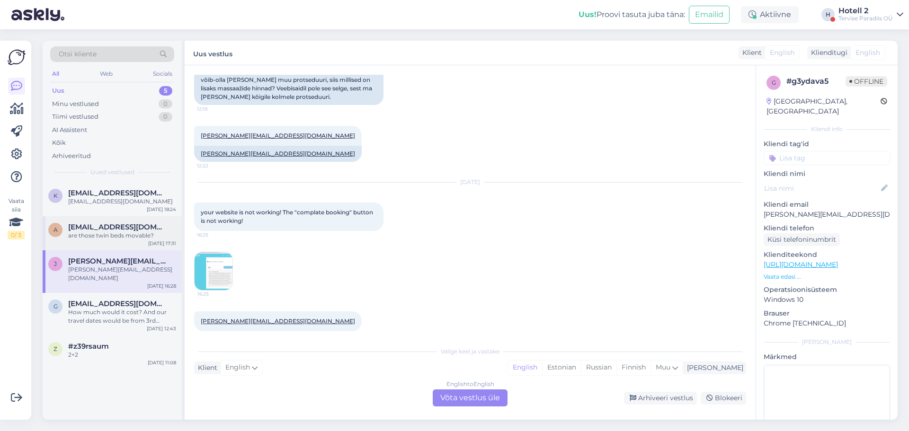
click at [147, 244] on div "a [EMAIL_ADDRESS][DOMAIN_NAME] are those twin beds movable? [DATE] 17:31" at bounding box center [112, 233] width 139 height 34
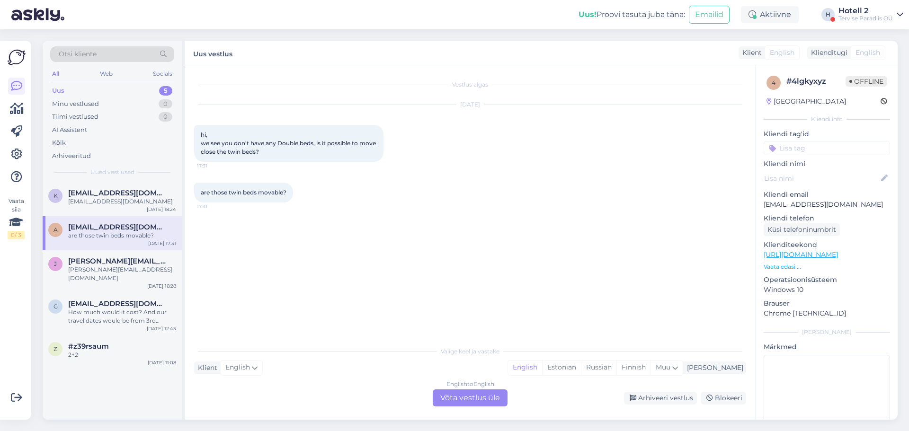
scroll to position [0, 0]
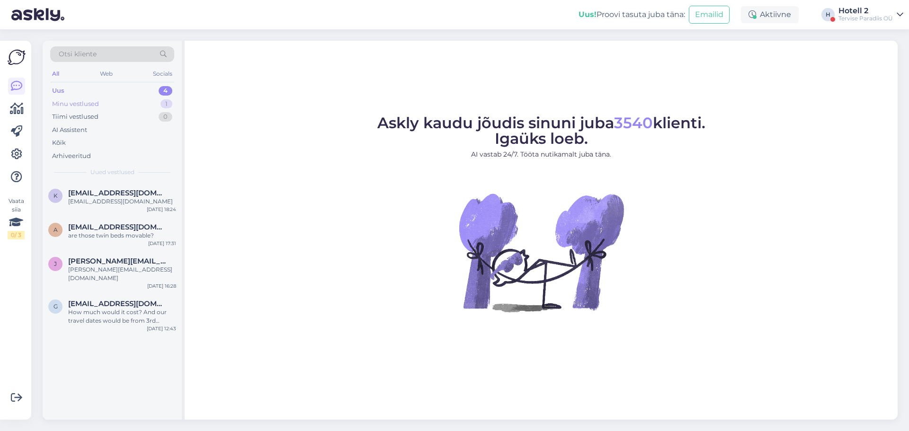
click at [135, 99] on div "Minu vestlused 1" at bounding box center [112, 104] width 124 height 13
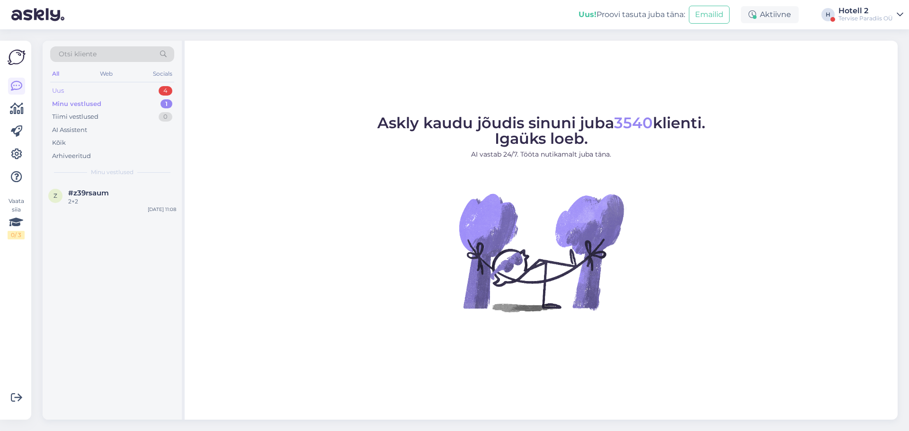
click at [135, 91] on div "Uus 4" at bounding box center [112, 90] width 124 height 13
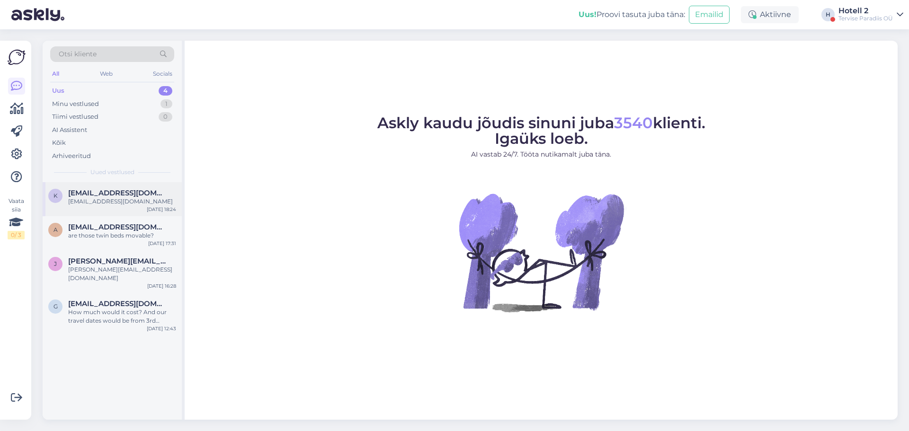
click at [155, 201] on div "[EMAIL_ADDRESS][DOMAIN_NAME]" at bounding box center [122, 202] width 108 height 9
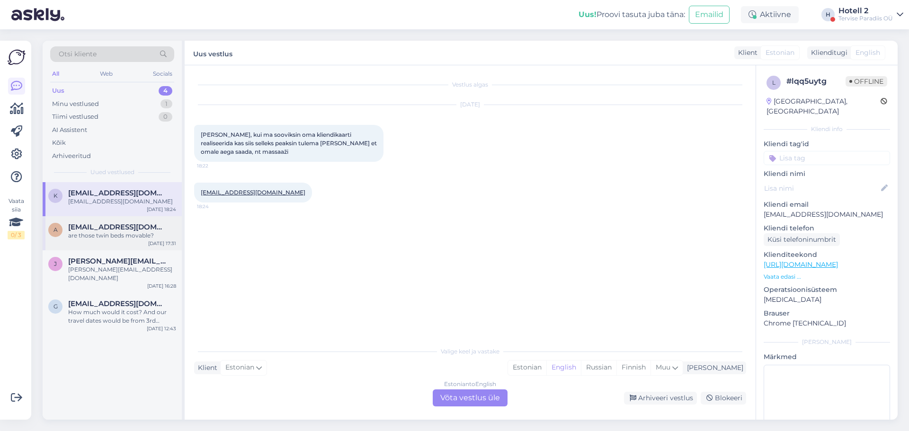
click at [145, 238] on div "are those twin beds movable?" at bounding box center [122, 236] width 108 height 9
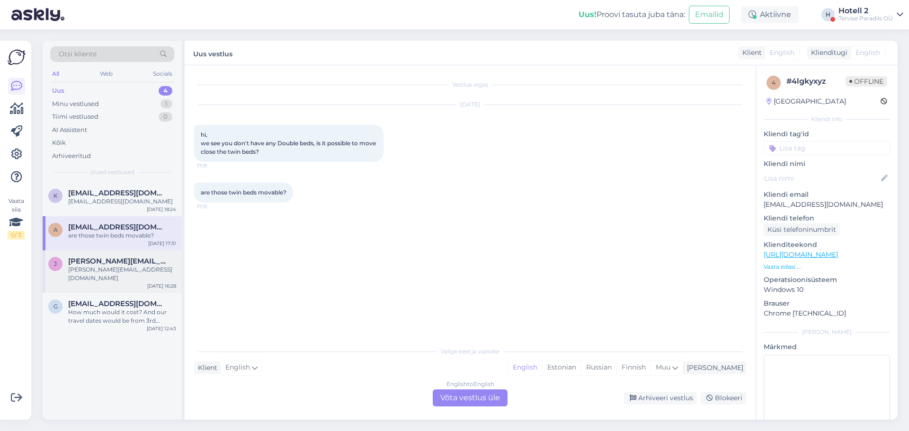
click at [147, 256] on div "j jana.vainovska@gmail.com JANA.VAINOVSKA@GMAIL.COM Aug 18 16:28" at bounding box center [112, 272] width 139 height 43
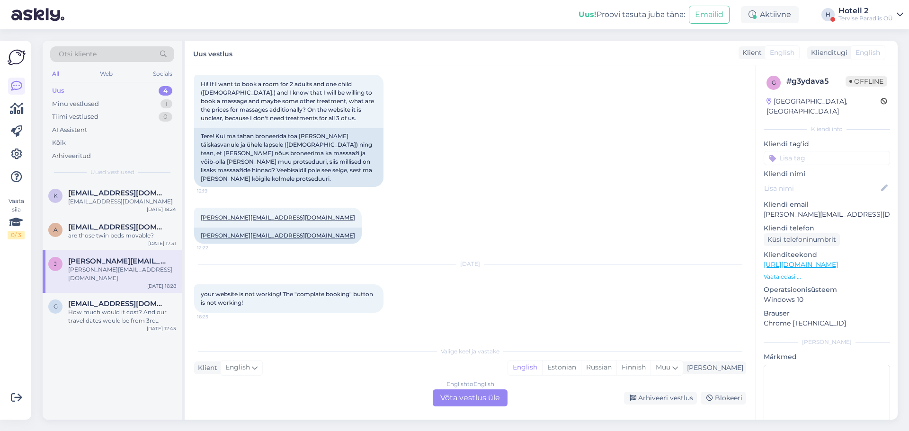
scroll to position [38, 0]
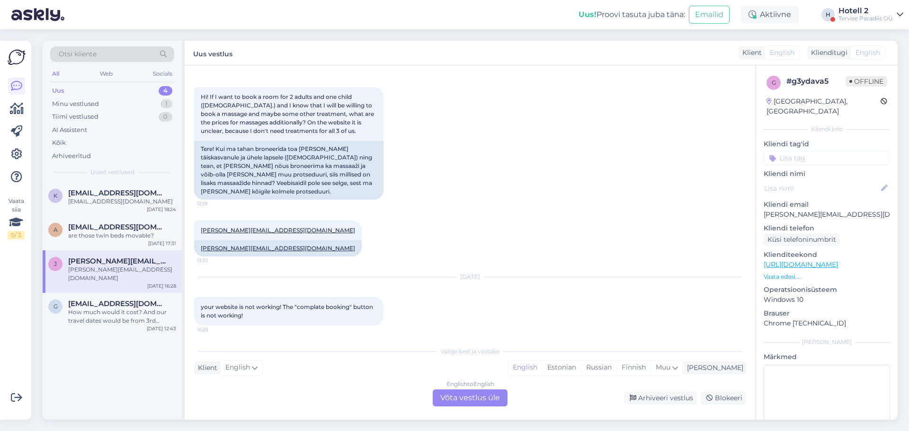
click at [274, 337] on div "Vestlus algas Aug 17 2025 Hi! If I want to book a room for 2 adults and one chi…" at bounding box center [470, 242] width 571 height 355
drag, startPoint x: 447, startPoint y: 394, endPoint x: 493, endPoint y: 346, distance: 66.3
click at [447, 394] on div "English to English Võta vestlus üle" at bounding box center [470, 398] width 75 height 17
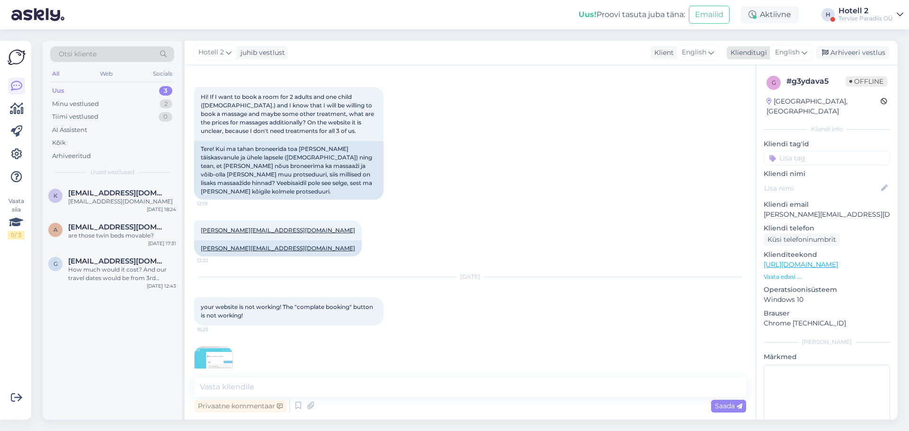
click at [804, 49] on icon at bounding box center [805, 52] width 6 height 10
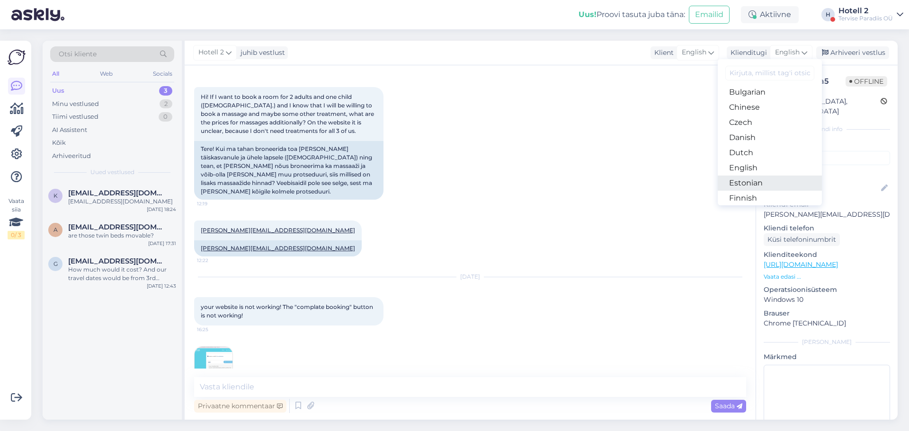
scroll to position [47, 0]
click at [767, 166] on link "Estonian" at bounding box center [770, 168] width 104 height 15
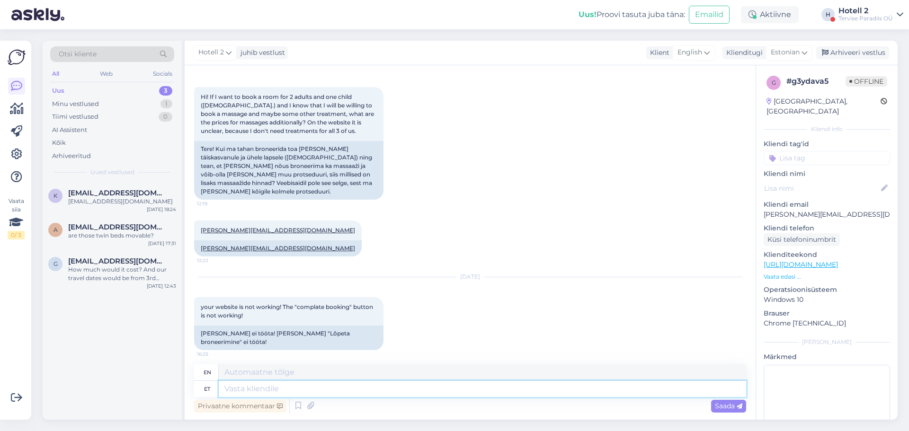
click at [320, 386] on textarea at bounding box center [483, 389] width 528 height 16
type textarea "Tere!"
type textarea "Hello!"
type textarea "Tere! Kõige par"
type textarea "Hello! Most"
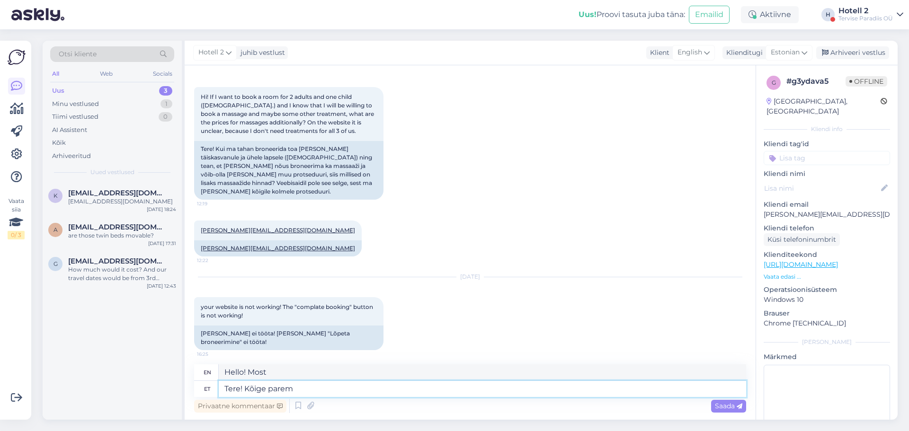
type textarea "Tere! Kõige parem o"
type textarea "Hello! All the best"
type textarea "Tere! Kõige parem oleks"
type textarea "Hello! It would be best"
type textarea "Tere! Kõige parem oleks teha"
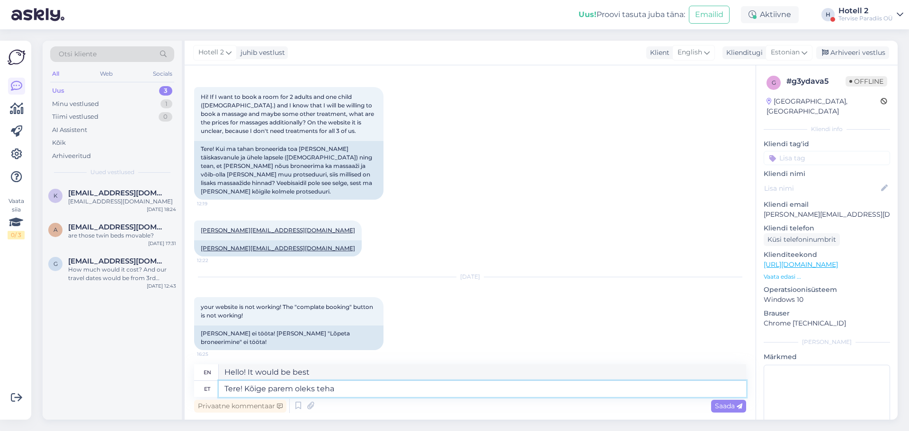
type textarea "Hello! It would be best to do"
type textarea "Tere! Kõige parem oleks teha broneeringut"
type textarea "Hello! It would be best to make a reservation."
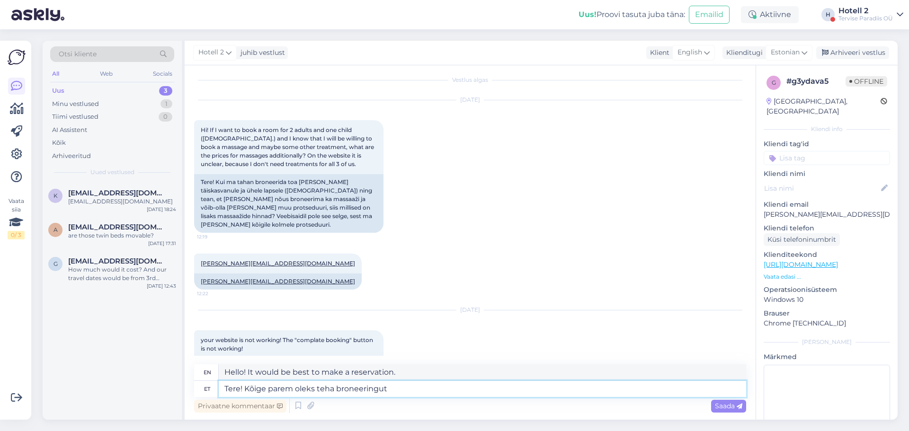
scroll to position [0, 0]
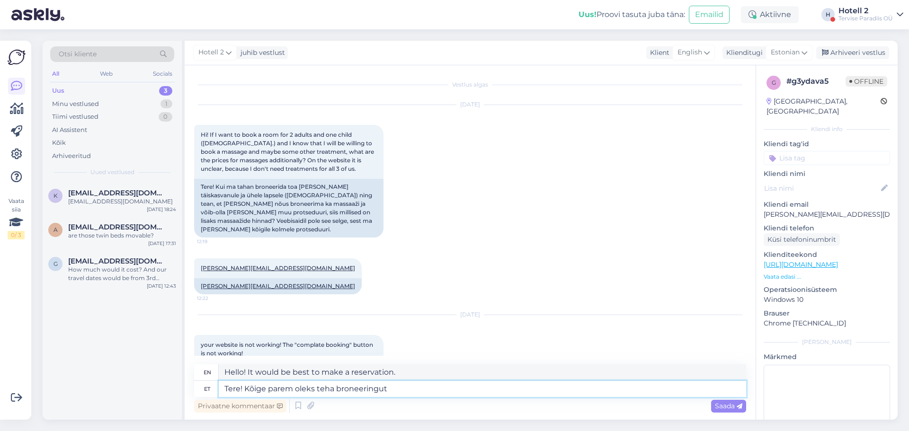
click at [459, 396] on textarea "Tere! Kõige parem oleks teha broneeringut" at bounding box center [483, 389] width 528 height 16
type textarea "Tere! Kõige parem oleks teha broneeringut kodulehel"
type textarea "Hello! It would be best to make a reservation on the website."
type textarea "Tere! Kõige parem oleks teha broneeringut kodulehel,"
type textarea "Hello! It would be best to make a reservation on the website,"
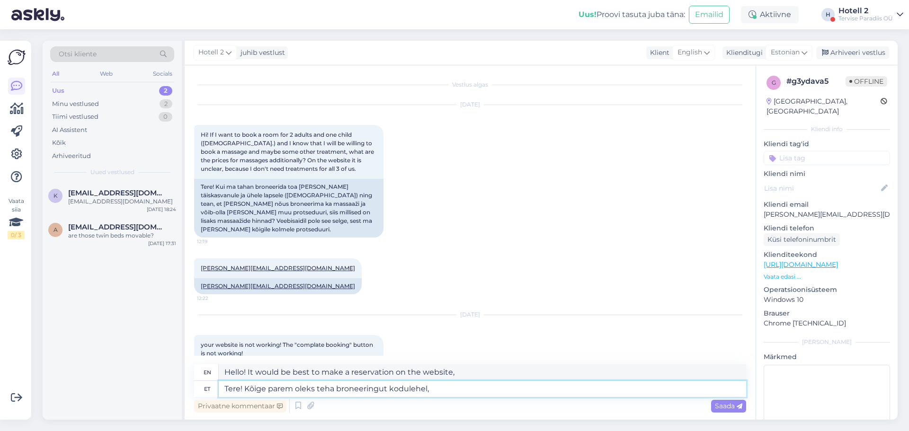
paste textarea "https://spa.terviseparadiis.ee/et/table/?date=2025-08-18"
type textarea "Tere! Kõige parem oleks teha broneeringut kodulehel, https://spa.terviseparadii…"
type textarea "Hello! It would be best to make a reservation on the website, https://spa.tervi…"
type textarea "Tere! Kõige parem oleks teha broneeringut kodulehel, https://spa.terviseparadii…"
type textarea "Hello! It would be best to make a reservation on the website, https://spa.tervi…"
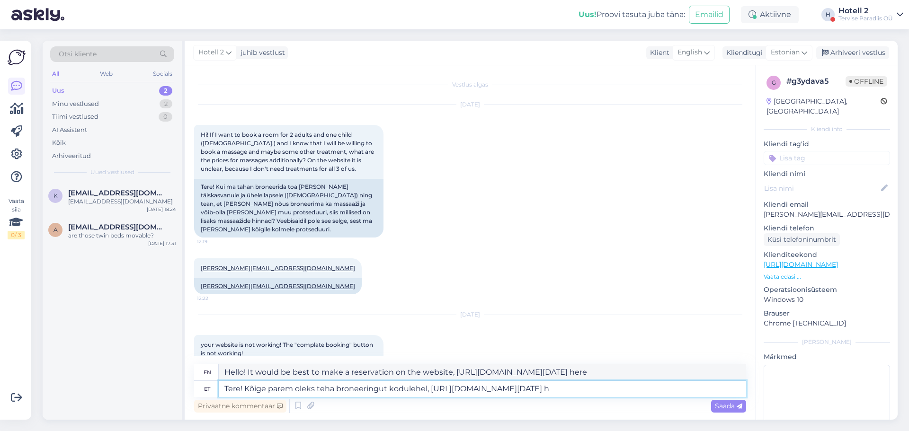
type textarea "Tere! Kõige parem oleks teha broneeringut kodulehel, https://spa.terviseparadii…"
type textarea "Hello! It would be best to make a reservation on the website, https://spa.tervi…"
type textarea "Tere! Kõige parem oleks teha broneeringut kodulehel, https://spa.terviseparadii…"
type textarea "Hello! It would be best to make a reservation on the website, https://spa.tervi…"
type textarea "Tere! Kõige parem oleks teha broneeringut kodulehel, https://spa.terviseparadii…"
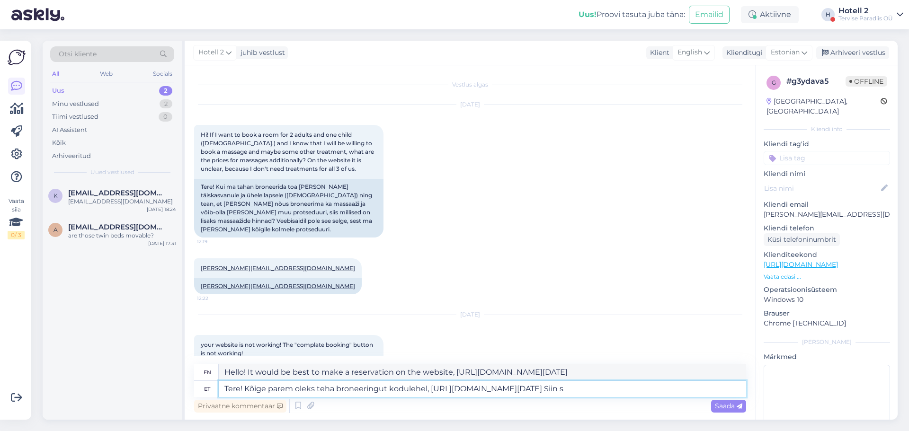
type textarea "Hello! It would be best to make a reservation on the website, https://spa.tervi…"
type textarea "Tere! Kõige parem oleks teha broneeringut kodulehel, https://spa.terviseparadii…"
type textarea "Hello! It would be best to make a reservation on the website, https://spa.tervi…"
type textarea "Tere! Kõige parem oleks teha broneeringut kodulehel, https://spa.terviseparadii…"
type textarea "Hello! It would be best to make a reservation on the website, https://spa.tervi…"
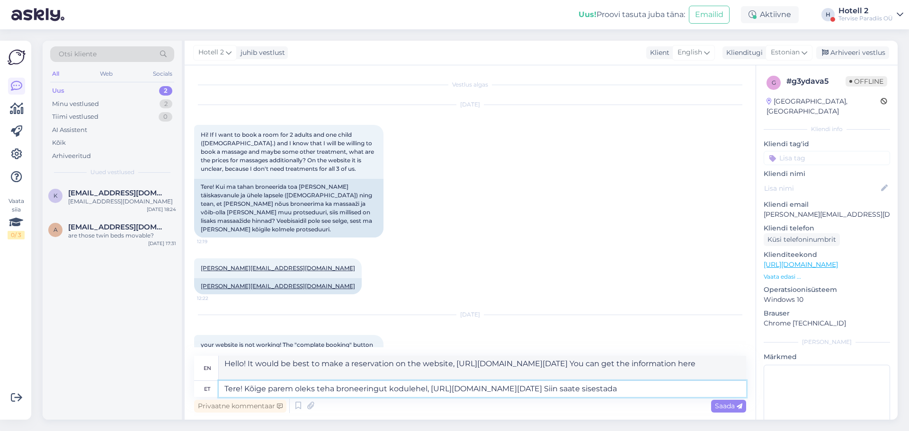
type textarea "Tere! Kõige parem oleks teha broneeringut kodulehel, https://spa.terviseparadii…"
type textarea "Hello! It would be best to make a reservation on the website, https://spa.tervi…"
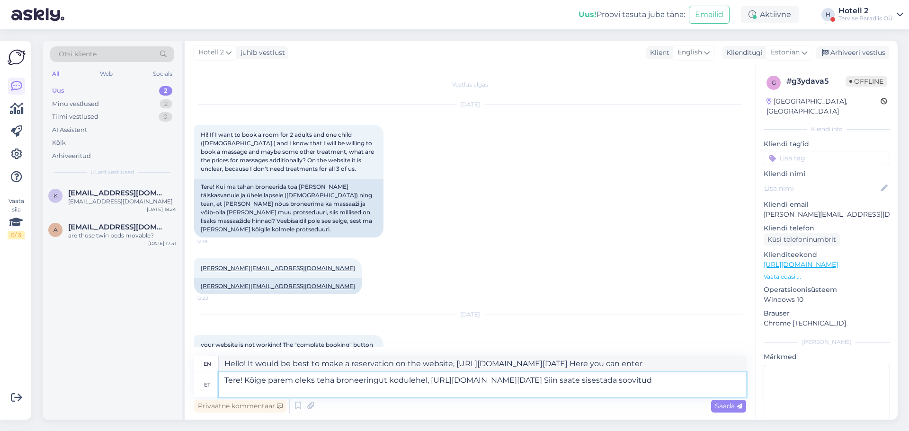
type textarea "Tere! Kõige parem oleks teha broneeringut kodulehel, https://spa.terviseparadii…"
type textarea "Hello! It would be best to make a reservation on the website, https://spa.tervi…"
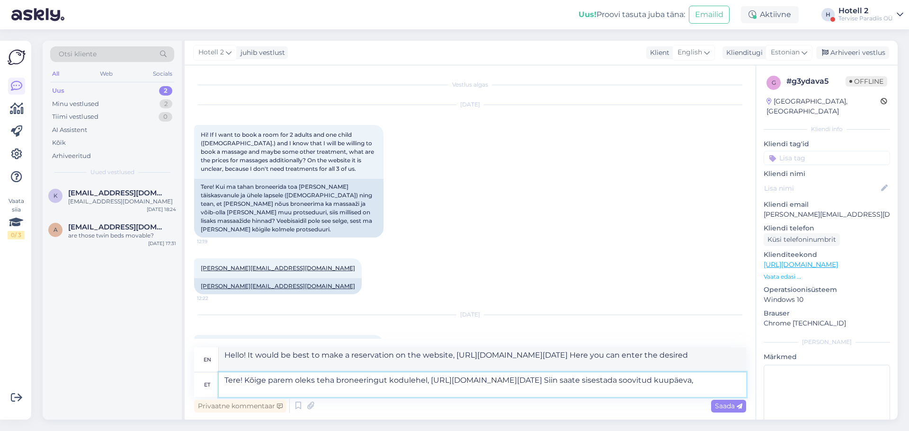
type textarea "Tere! Kõige parem oleks teha broneeringut kodulehel, https://spa.terviseparadii…"
type textarea "Hello! It would be best to make a reservation on the website, https://spa.tervi…"
type textarea "Tere! Kõige parem oleks teha broneeringut kodulehel, https://spa.terviseparadii…"
type textarea "Hello! It would be best to make a reservation on the website, https://spa.tervi…"
type textarea "Tere! Kõige parem oleks teha broneeringut kodulehel, https://spa.terviseparadii…"
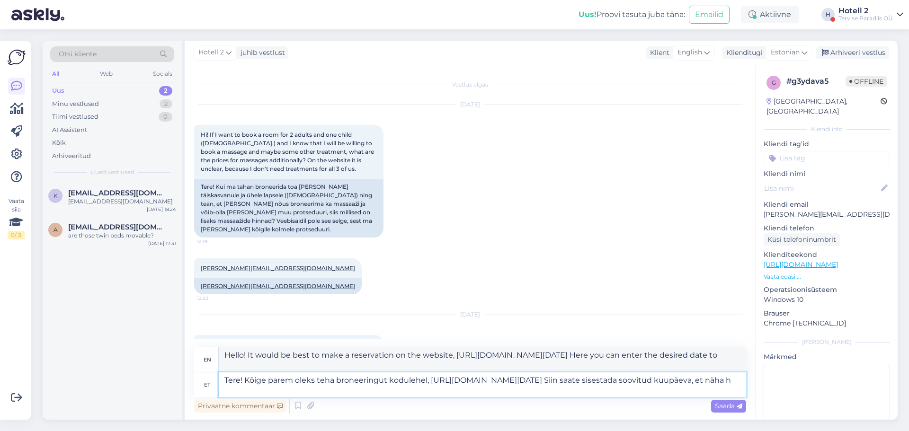
type textarea "Hello! It would be best to make a reservation on the website, https://spa.tervi…"
type textarea "Tere! Kõige parem oleks teha broneeringut kodulehel, https://spa.terviseparadii…"
type textarea "Hello! It would be best to make a reservation on the website, https://spa.tervi…"
type textarea "Tere! Kõige parem oleks teha broneeringut kodulehel, https://spa.terviseparadii…"
type textarea "Hello! It would be best to make a reservation on the website, https://spa.tervi…"
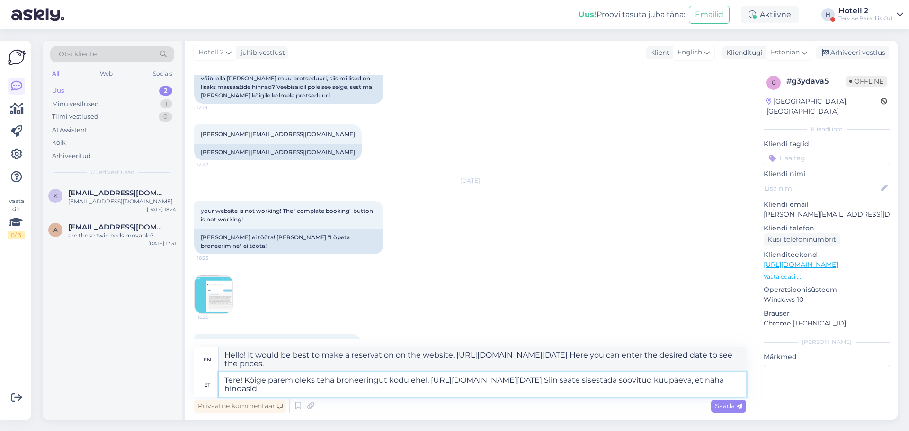
scroll to position [159, 0]
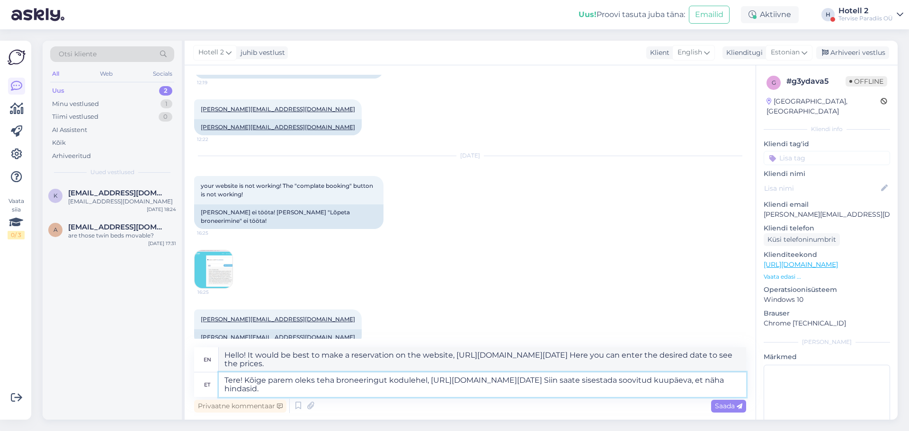
type textarea "Tere! Kõige parem oleks teha broneeringut kodulehel, https://spa.terviseparadii…"
click at [226, 257] on img at bounding box center [214, 270] width 38 height 38
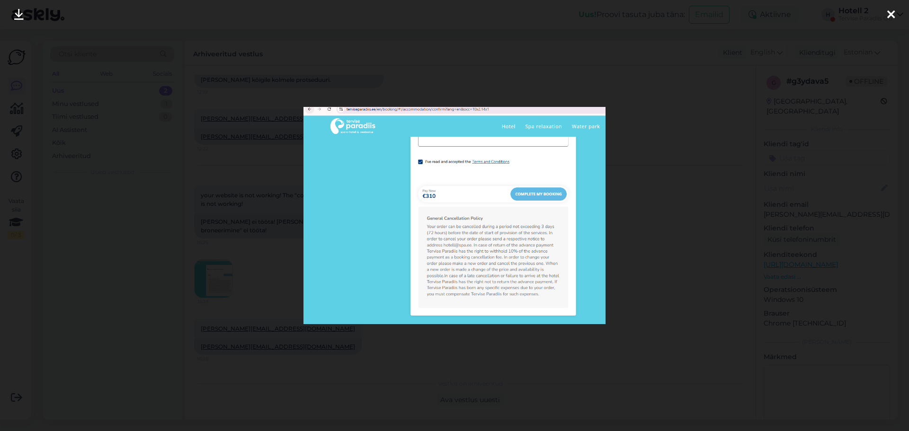
scroll to position [133, 0]
click at [244, 256] on div at bounding box center [454, 215] width 909 height 431
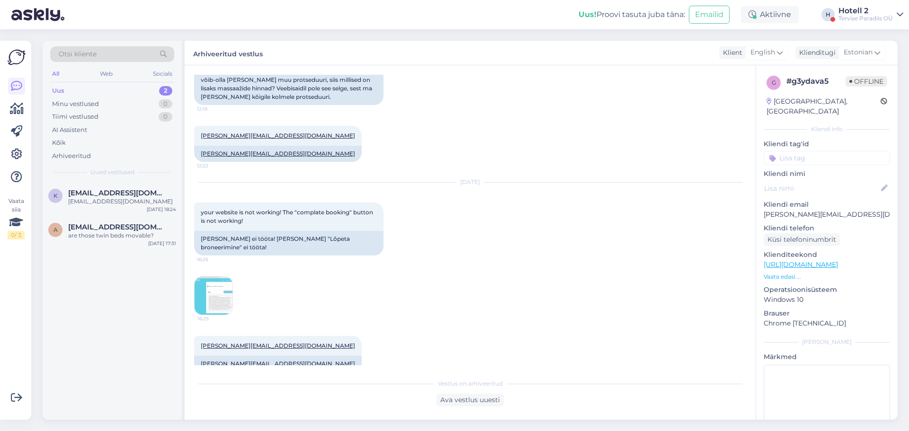
click at [220, 277] on img at bounding box center [214, 296] width 38 height 38
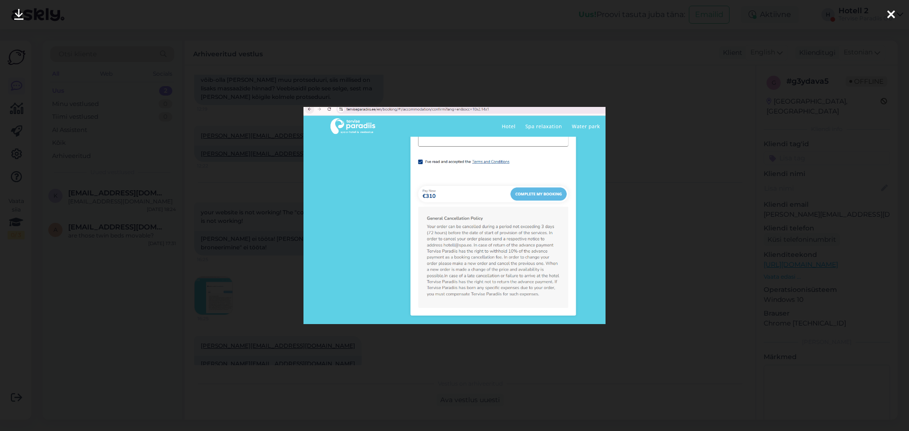
click at [412, 356] on div at bounding box center [454, 215] width 909 height 431
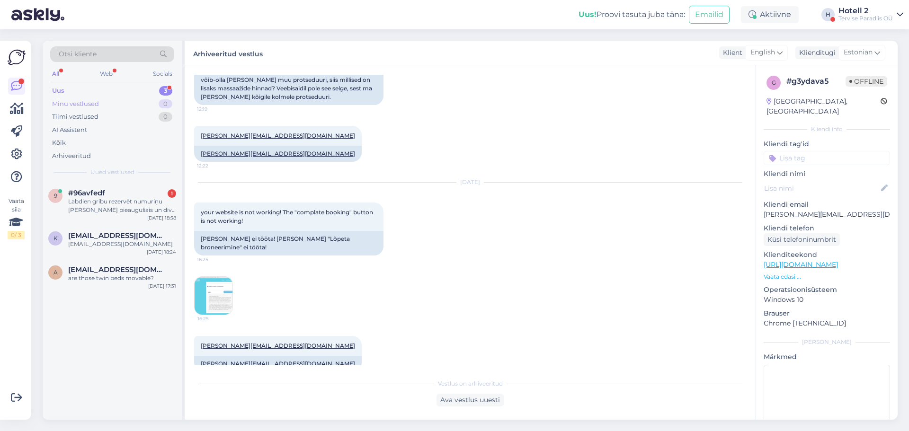
click at [117, 109] on div "Minu vestlused 0" at bounding box center [112, 104] width 124 height 13
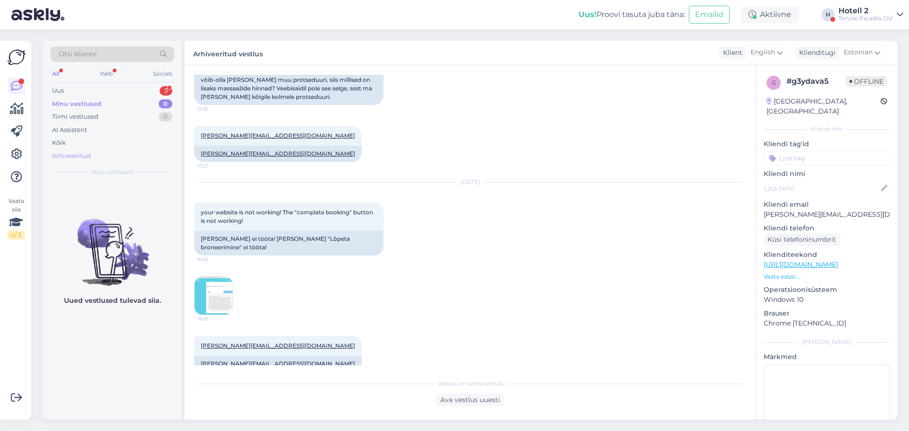
click at [111, 160] on div "Arhiveeritud" at bounding box center [112, 156] width 124 height 13
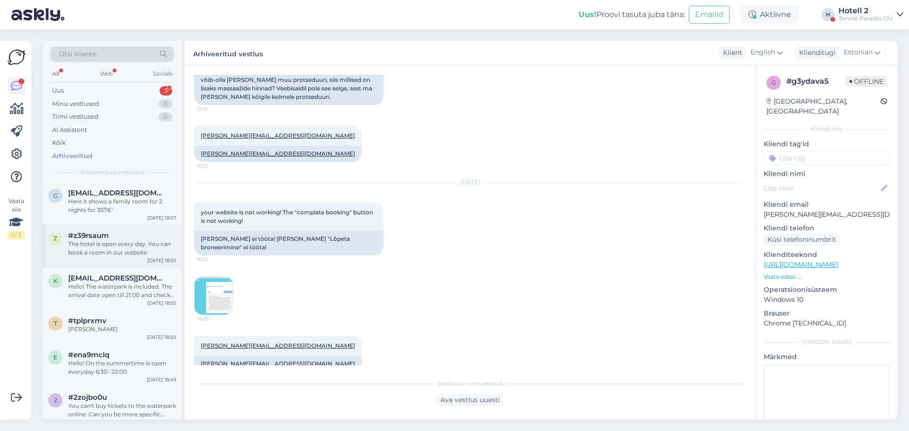
click at [140, 247] on div "The hotel is open every day. You can book a room in our website" at bounding box center [122, 248] width 108 height 17
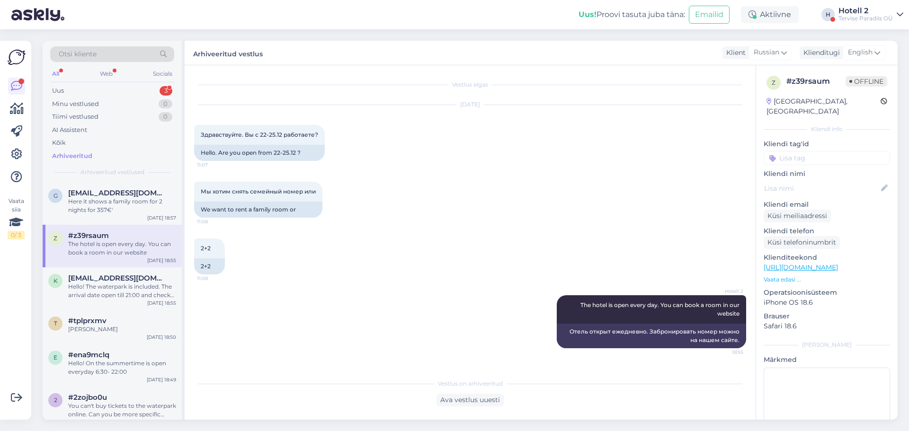
scroll to position [0, 0]
click at [106, 287] on div "Hello! The waterpark is included. The arrival date open till 21:00 and check-ou…" at bounding box center [122, 291] width 108 height 17
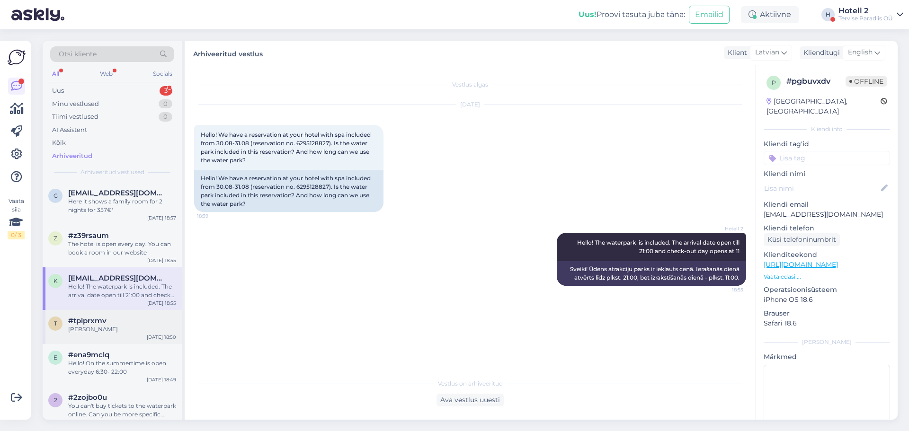
click at [139, 328] on div "[PERSON_NAME]" at bounding box center [122, 329] width 108 height 9
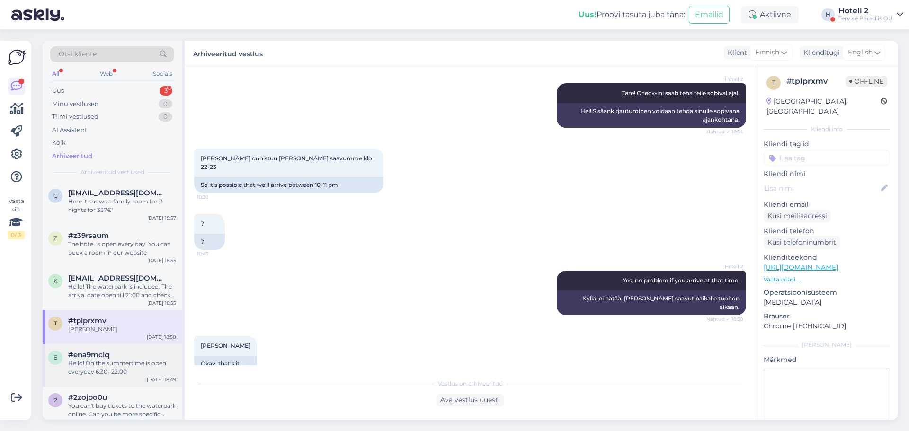
click at [141, 351] on div "#ena9mclq" at bounding box center [122, 355] width 108 height 9
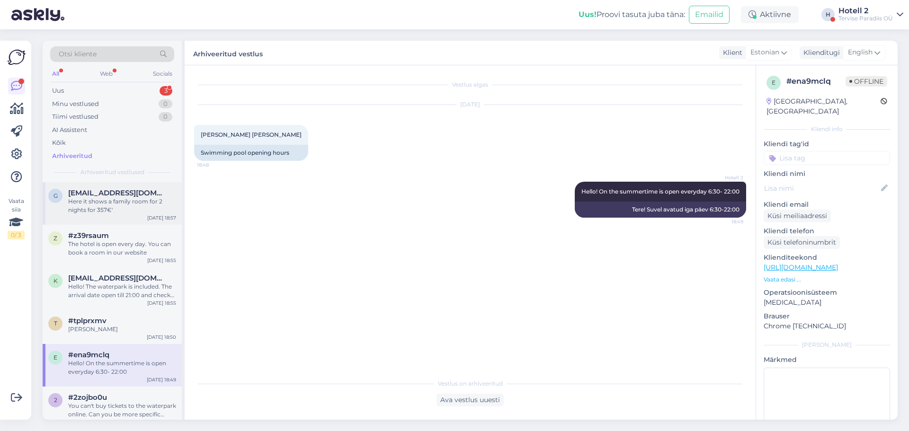
click at [133, 211] on div "Here it shows a family room for 2 nights for 357€'" at bounding box center [122, 206] width 108 height 17
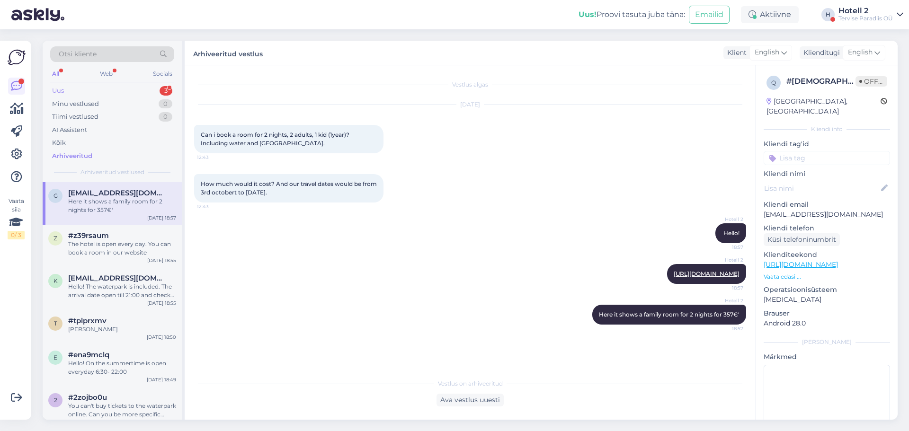
click at [131, 92] on div "Uus 3" at bounding box center [112, 90] width 124 height 13
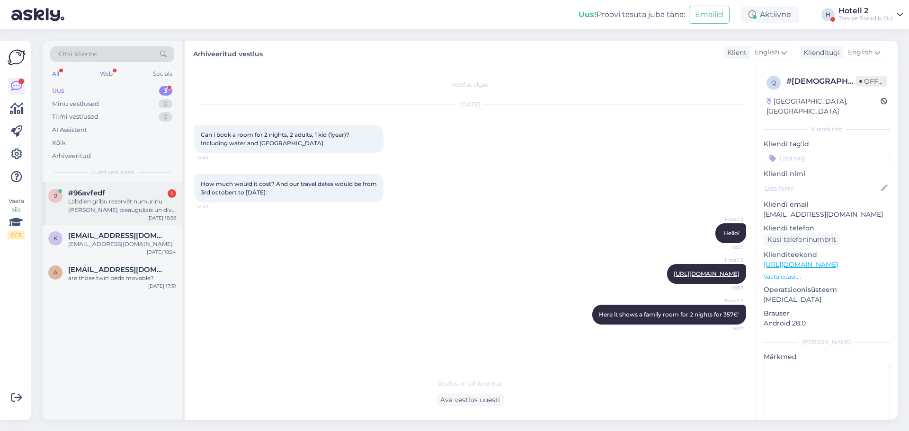
click at [140, 212] on div "Labdien gribu rezervēt numuriņu [PERSON_NAME] pieaugušais un divi bērni . Bērni…" at bounding box center [122, 206] width 108 height 17
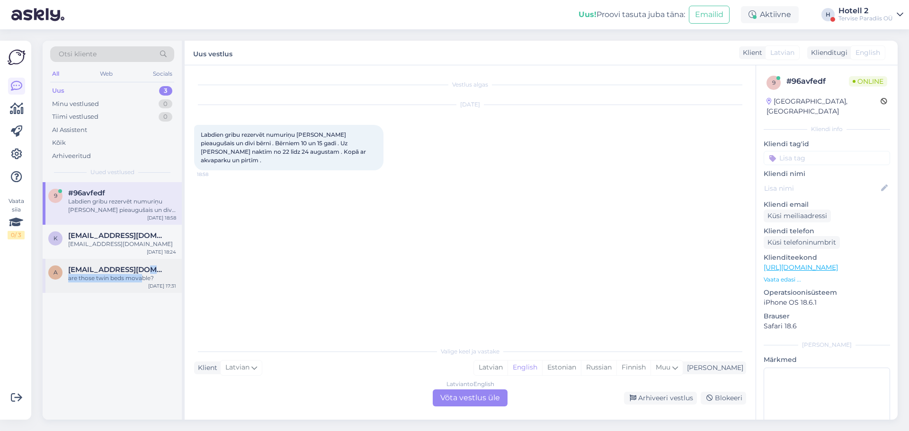
click at [142, 275] on div "agris2000@gmail.com are those twin beds movable?" at bounding box center [122, 274] width 108 height 17
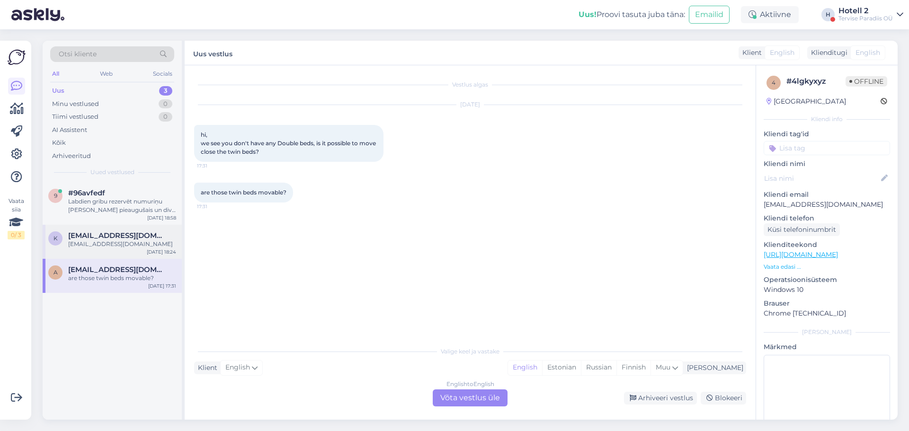
click at [140, 249] on div "k [EMAIL_ADDRESS][DOMAIN_NAME] [EMAIL_ADDRESS][DOMAIN_NAME] [DATE] 18:24" at bounding box center [112, 242] width 139 height 34
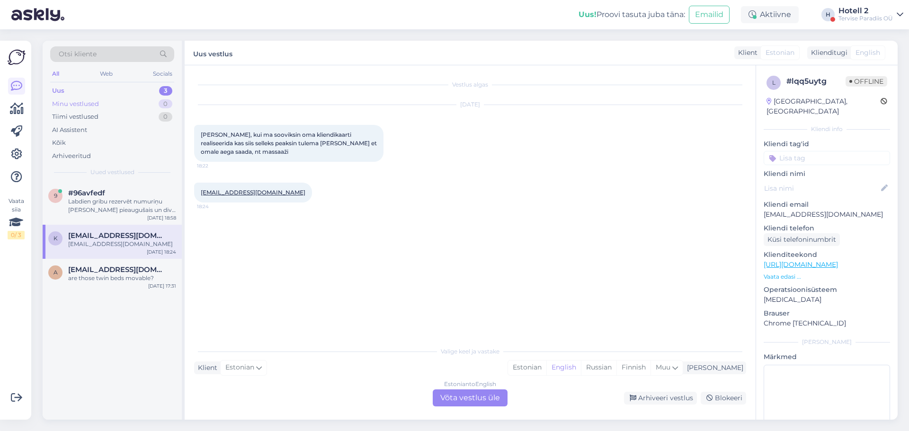
click at [105, 104] on div "Minu vestlused 0" at bounding box center [112, 104] width 124 height 13
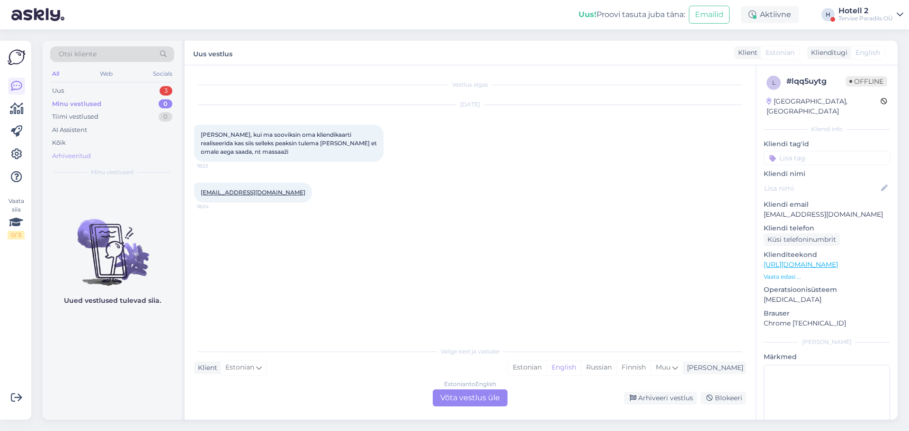
click at [97, 151] on div "Arhiveeritud" at bounding box center [112, 156] width 124 height 13
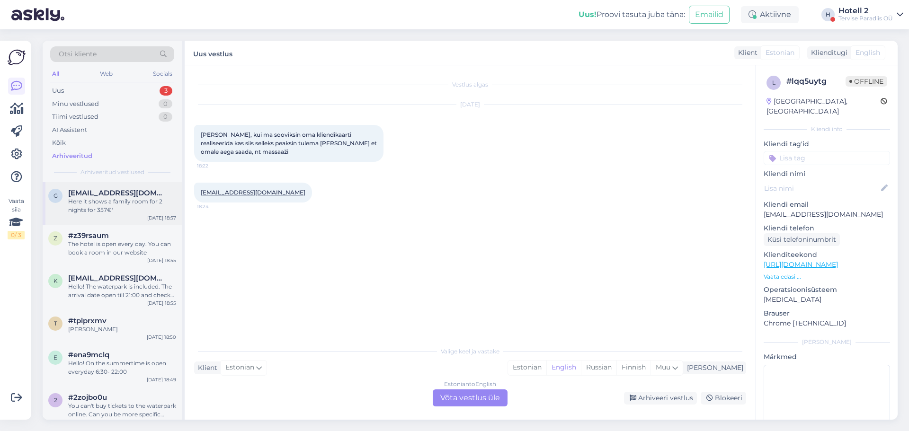
click at [146, 212] on div "Here it shows a family room for 2 nights for 357€'" at bounding box center [122, 206] width 108 height 17
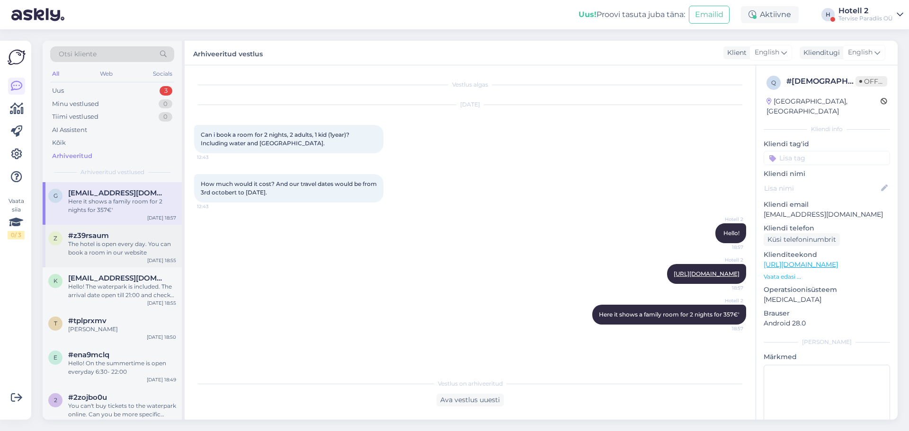
click at [140, 238] on div "#z39rsaum" at bounding box center [122, 236] width 108 height 9
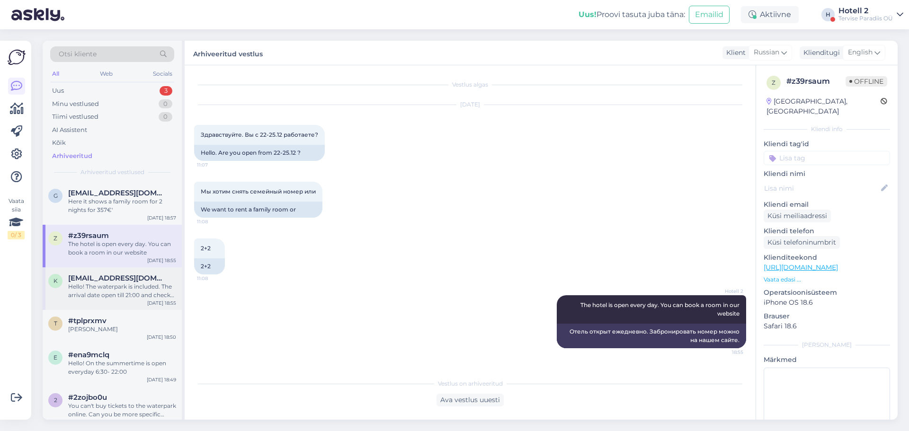
click at [148, 285] on div "Hello! The waterpark is included. The arrival date open till 21:00 and check-ou…" at bounding box center [122, 291] width 108 height 17
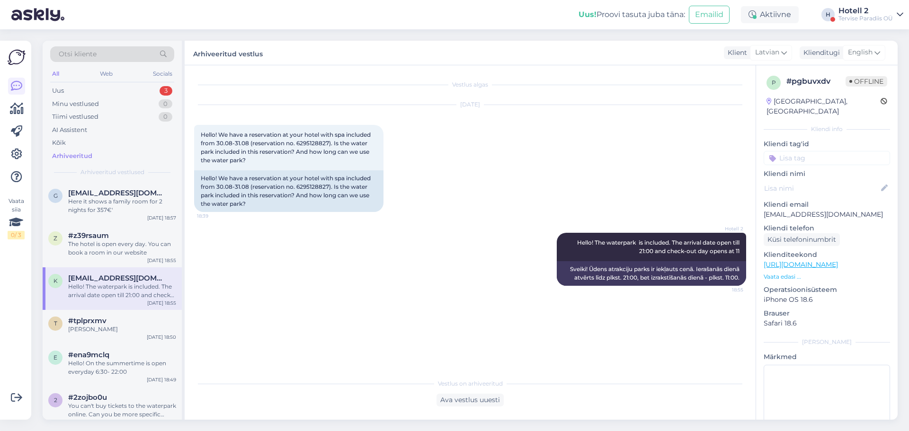
click at [154, 309] on div "k kervisgu@inbox.lv Hello! The waterpark is included. The arrival date open til…" at bounding box center [112, 289] width 139 height 43
click at [152, 323] on div "#tplprxmv" at bounding box center [122, 321] width 108 height 9
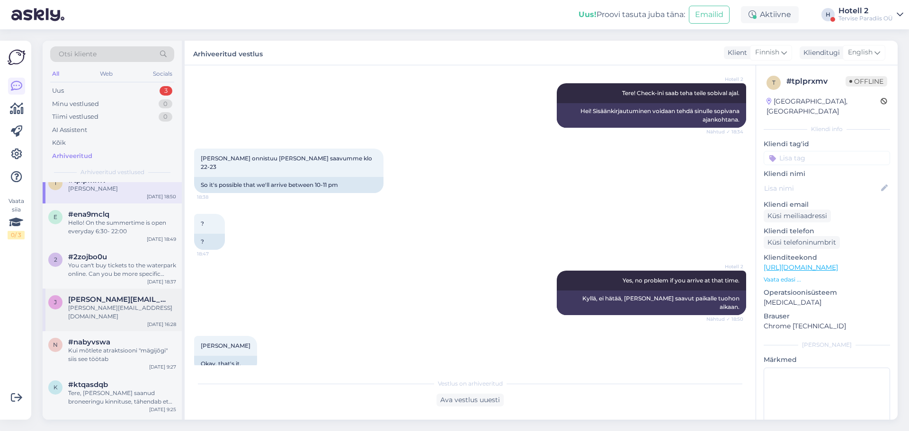
scroll to position [142, 0]
click at [147, 310] on div "JANA.VAINOVSKA@GMAIL.COM" at bounding box center [122, 311] width 108 height 17
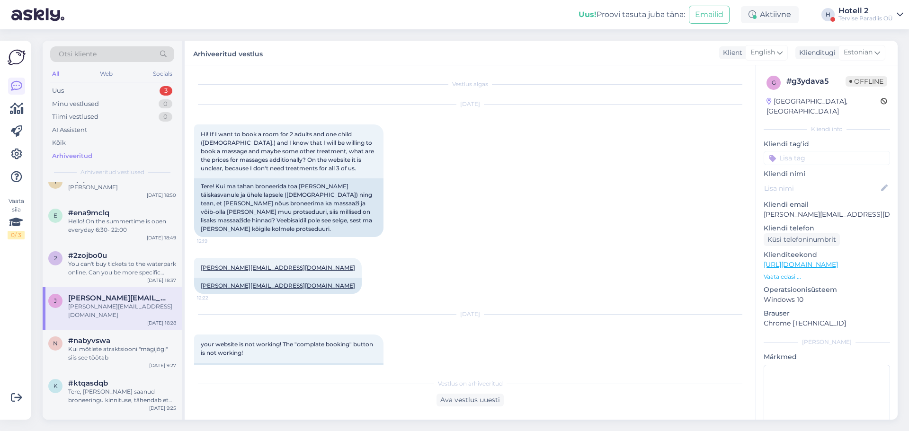
scroll to position [0, 0]
click at [483, 395] on div "Ava vestlus uuesti" at bounding box center [470, 400] width 67 height 13
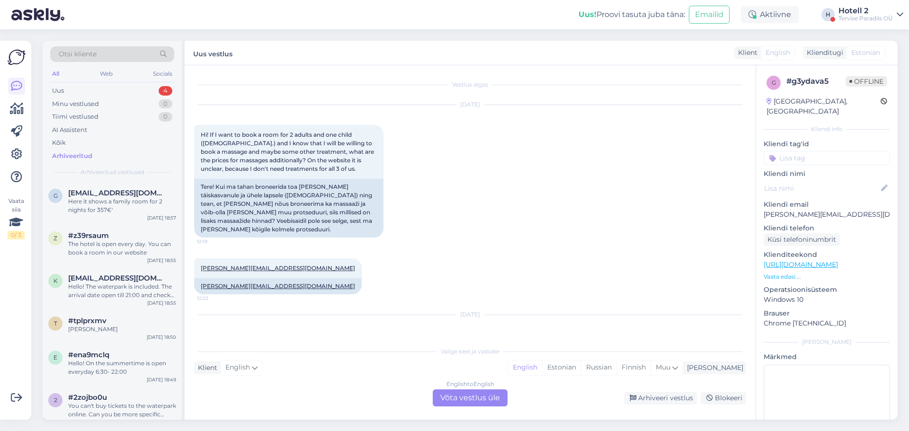
click at [491, 391] on div "English to English Võta vestlus üle" at bounding box center [470, 398] width 75 height 17
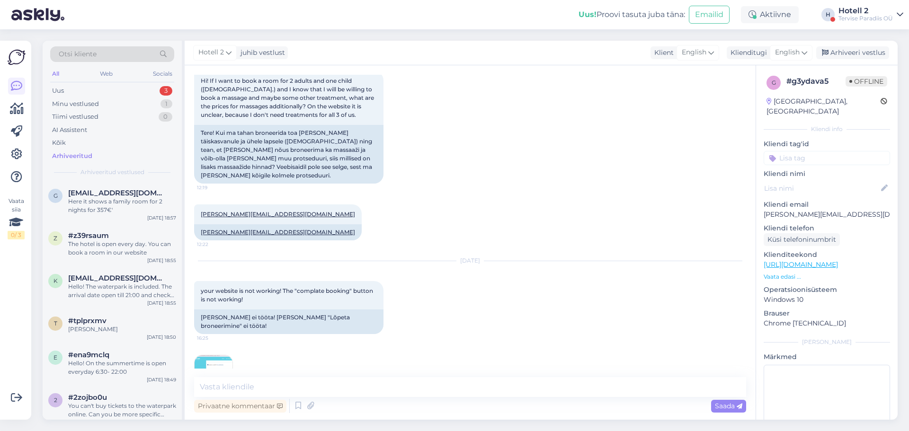
scroll to position [129, 0]
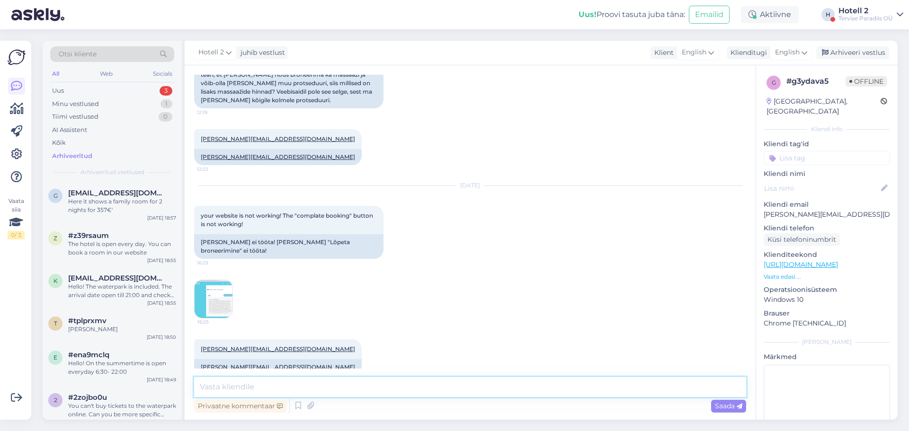
click at [335, 392] on textarea at bounding box center [470, 387] width 552 height 20
click at [798, 48] on span "English" at bounding box center [787, 52] width 25 height 10
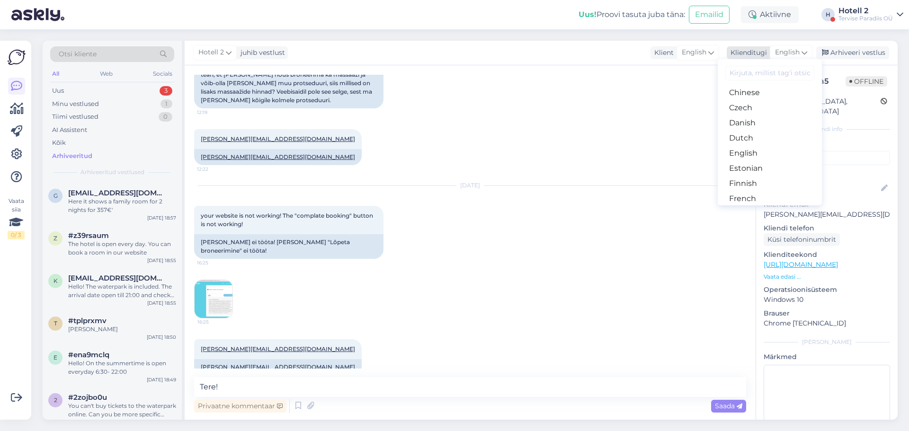
click at [796, 52] on span "English" at bounding box center [787, 52] width 25 height 10
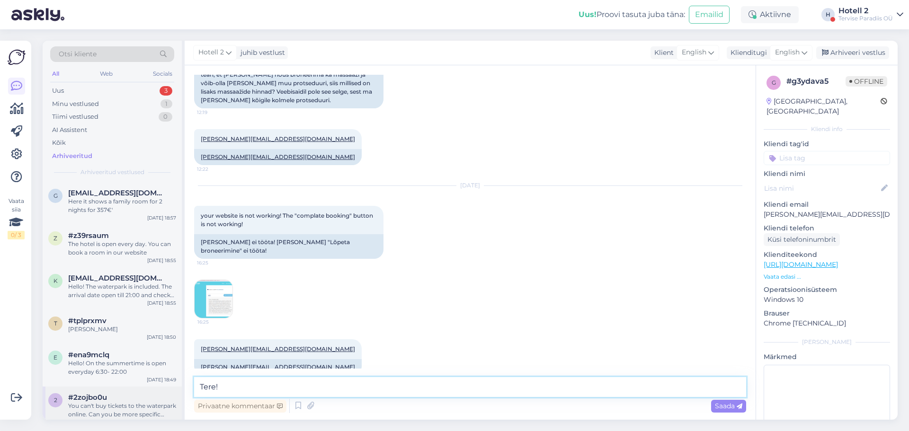
drag, startPoint x: 236, startPoint y: 388, endPoint x: 167, endPoint y: 394, distance: 68.9
click at [168, 392] on div "Otsi kliente All Web Socials Uus 3 Minu vestlused 1 Tiimi vestlused 0 AI Assist…" at bounding box center [470, 230] width 855 height 379
paste textarea "https://spa.terviseparadiis.ee/et/table/?date=2025-08-18"
type textarea "Hello! You can see the prices here [URL][DOMAIN_NAME][DATE]"
click at [736, 408] on span "Saada" at bounding box center [728, 406] width 27 height 9
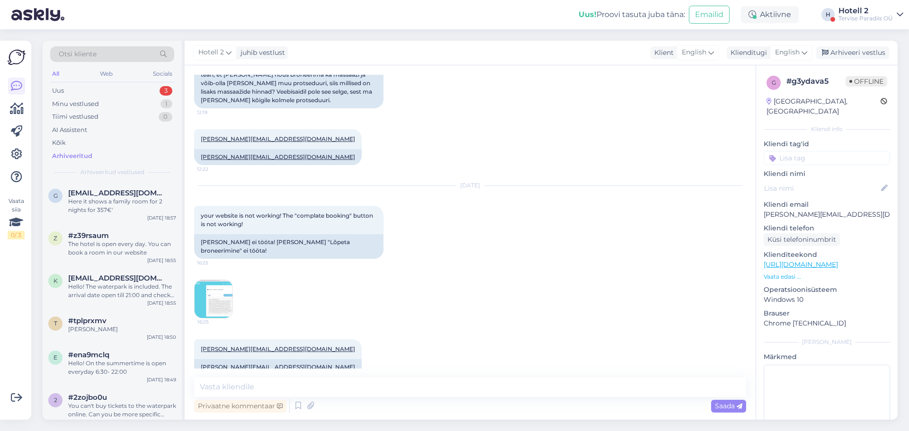
scroll to position [179, 0]
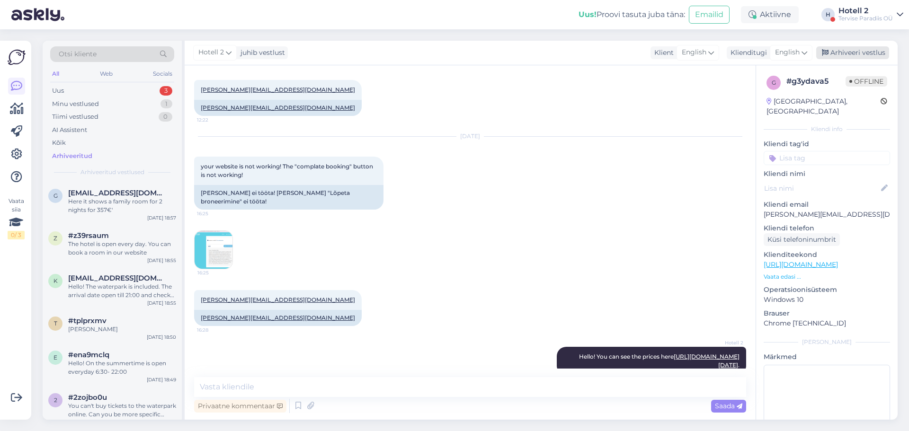
click at [872, 58] on div "Arhiveeri vestlus" at bounding box center [853, 52] width 73 height 13
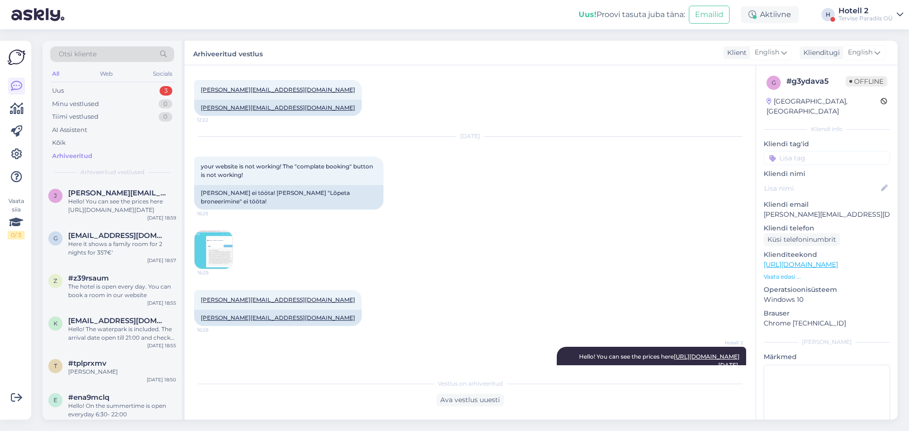
click at [293, 429] on div "Otsi kliente All Web Socials Uus 3 Minu vestlused 0 Tiimi vestlused 0 AI Assist…" at bounding box center [473, 230] width 872 height 402
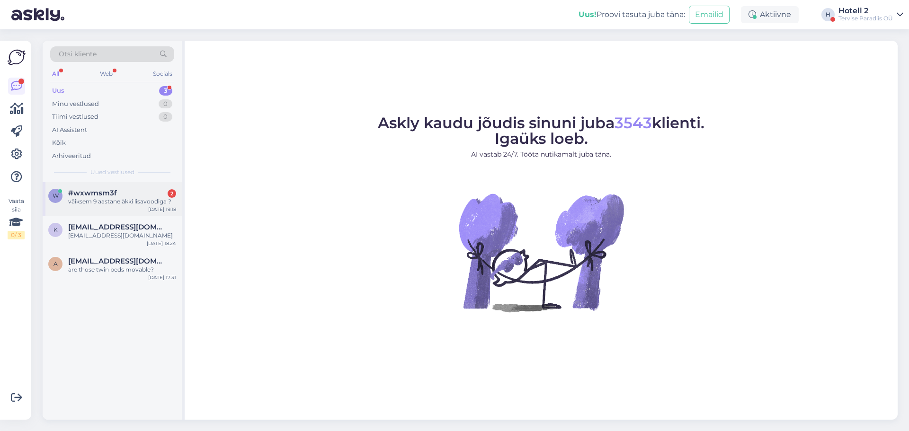
click at [149, 211] on div "[DATE] 19:18" at bounding box center [162, 209] width 28 height 7
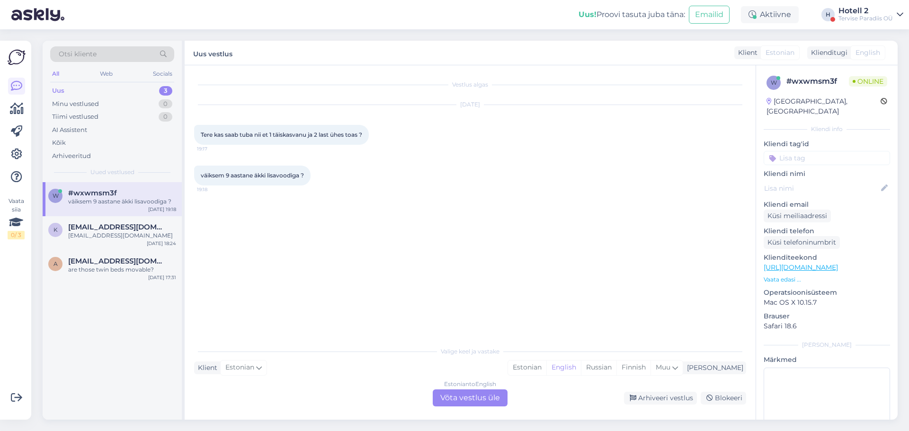
click at [462, 397] on div "Estonian to English Võta vestlus üle" at bounding box center [470, 398] width 75 height 17
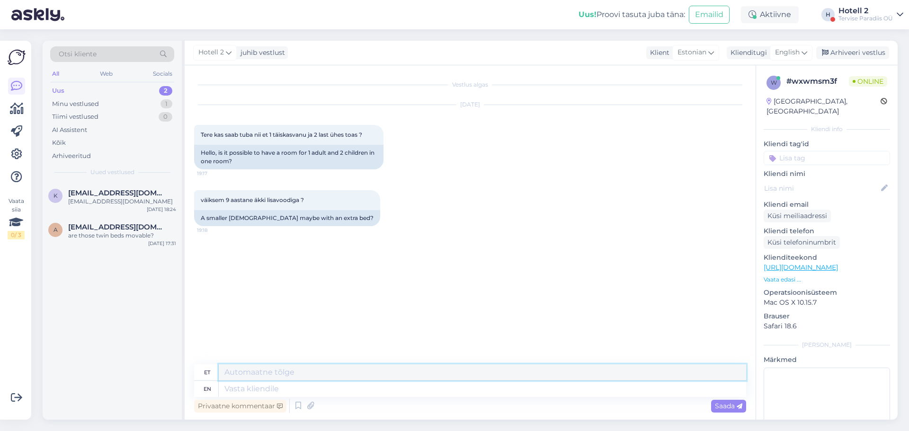
click at [406, 377] on textarea at bounding box center [483, 373] width 528 height 16
click at [802, 42] on div "Hotell 2 juhib vestlust Klient Estonian Klienditugi English Arhiveeri vestlus" at bounding box center [541, 53] width 713 height 25
click at [810, 55] on div "English" at bounding box center [791, 52] width 43 height 15
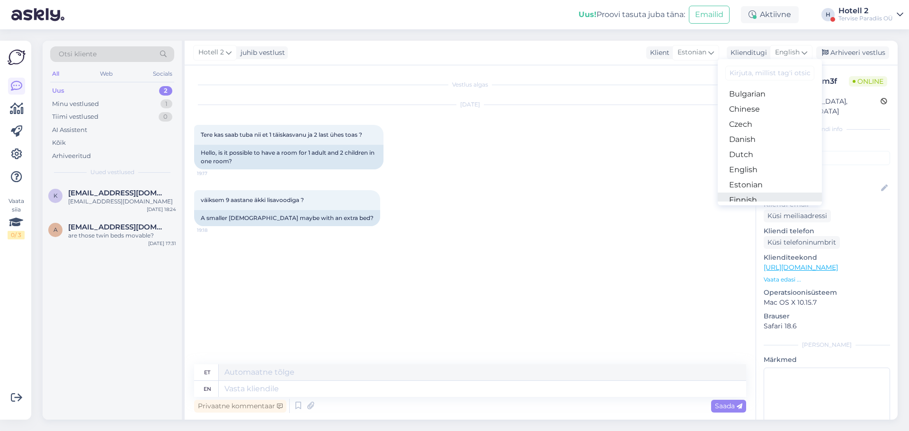
scroll to position [47, 0]
drag, startPoint x: 778, startPoint y: 172, endPoint x: 773, endPoint y: 175, distance: 5.8
click at [778, 172] on link "Estonian" at bounding box center [770, 168] width 104 height 15
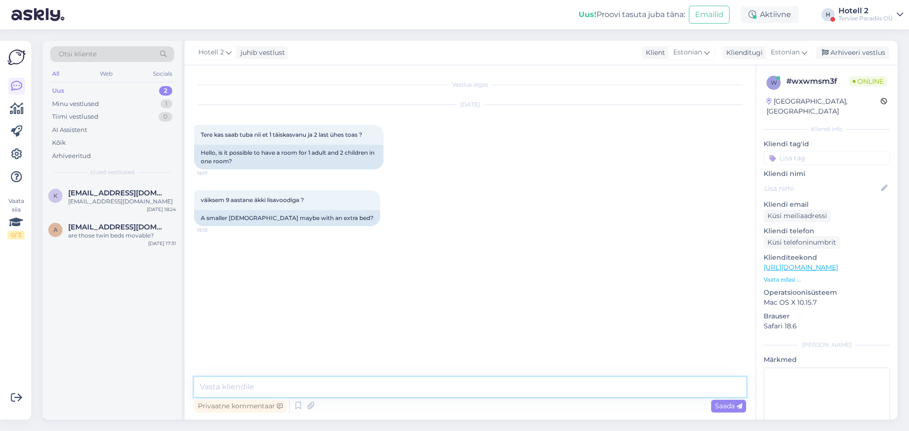
click at [454, 388] on textarea at bounding box center [470, 387] width 552 height 20
type textarea "T"
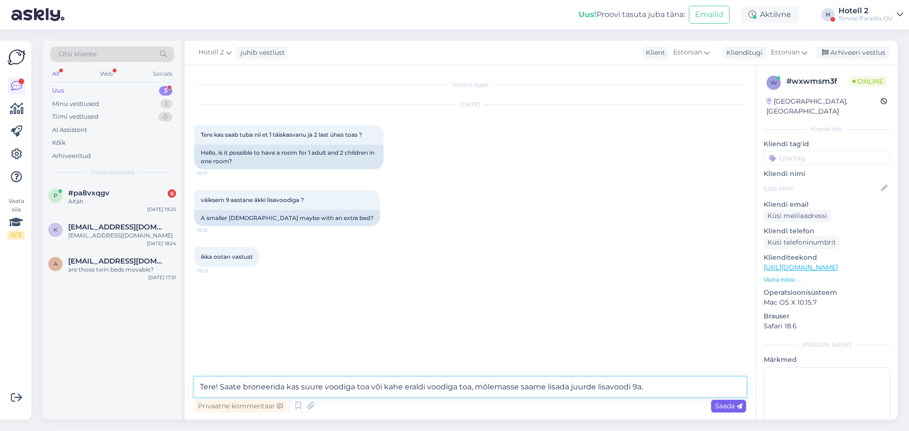
type textarea "Tere! Saate broneerida kas suure voodiga toa või kahe eraldi voodiga toa, mõlem…"
click at [717, 404] on span "Saada" at bounding box center [728, 406] width 27 height 9
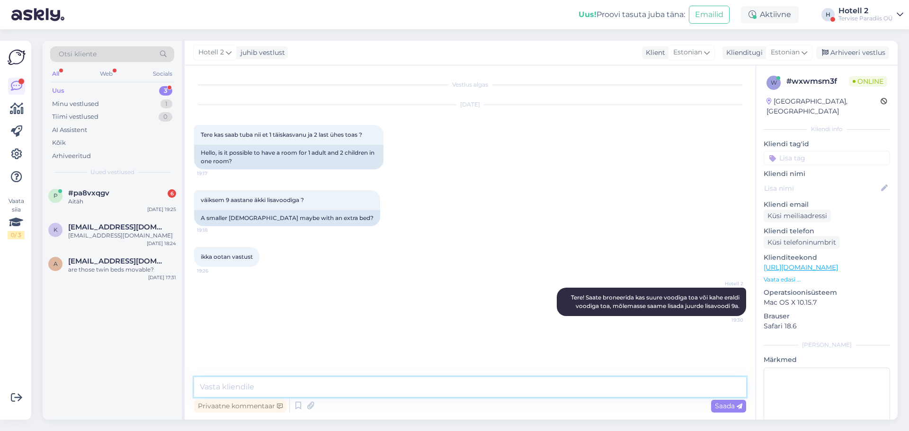
drag, startPoint x: 429, startPoint y: 386, endPoint x: 423, endPoint y: 389, distance: 5.7
click at [427, 388] on textarea at bounding box center [470, 387] width 552 height 20
click at [386, 314] on div "Hotell 2 Tere! Saate broneerida kas suure voodiga toa või kahe eraldi voodiga t…" at bounding box center [470, 302] width 552 height 49
click at [801, 51] on div "Estonian" at bounding box center [789, 52] width 47 height 15
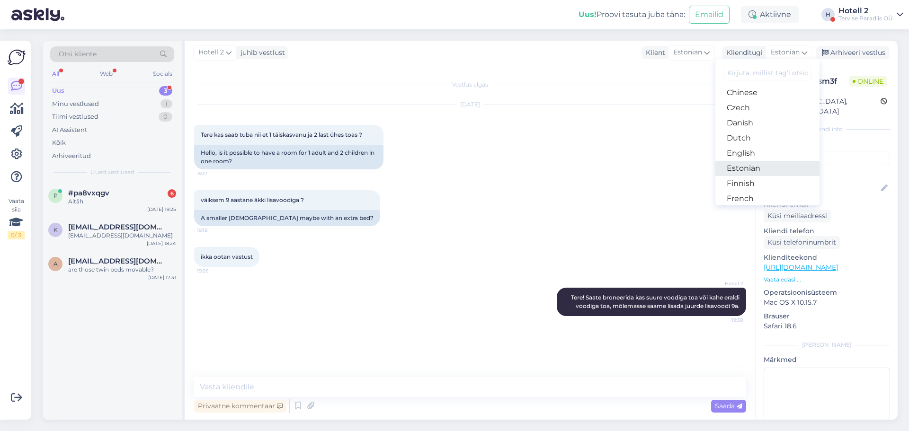
click at [775, 169] on link "Estonian" at bounding box center [768, 168] width 104 height 15
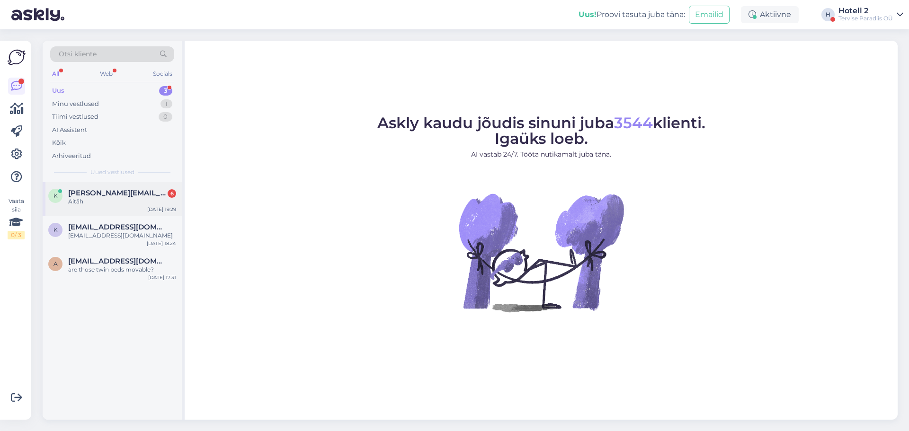
click at [157, 214] on div "k [PERSON_NAME][EMAIL_ADDRESS][DOMAIN_NAME] 6 Aitäh [DATE] 19:29" at bounding box center [112, 199] width 139 height 34
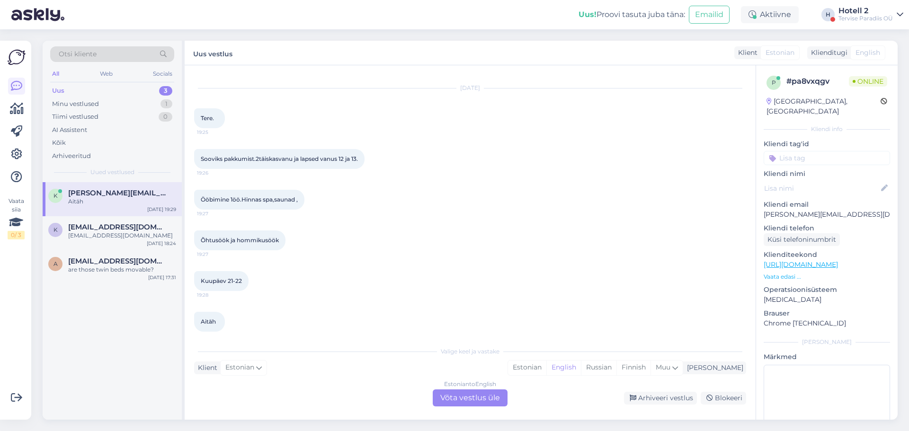
scroll to position [26, 0]
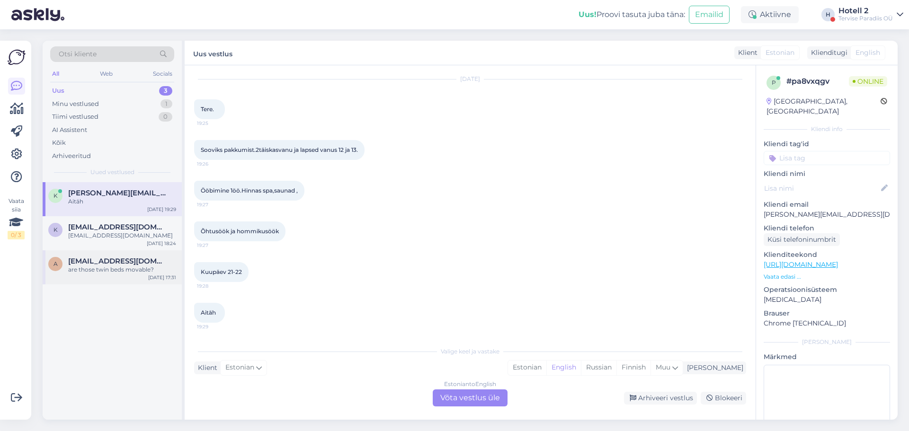
click at [151, 260] on div "[EMAIL_ADDRESS][DOMAIN_NAME]" at bounding box center [122, 261] width 108 height 9
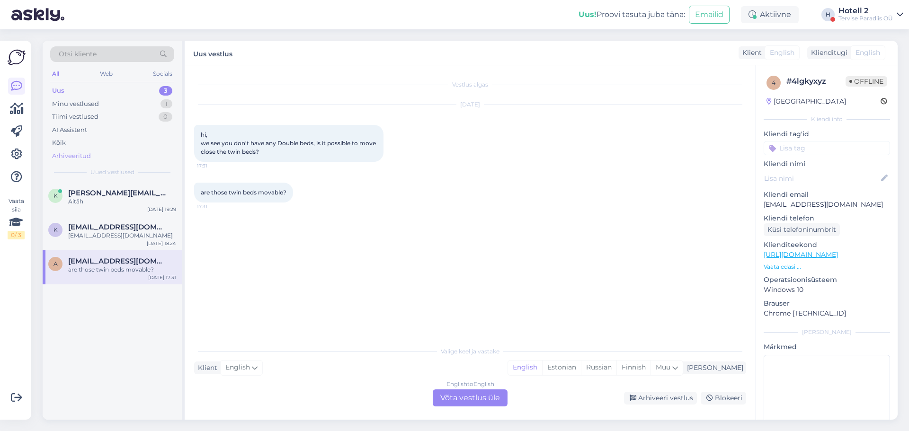
click at [124, 153] on div "Arhiveeritud" at bounding box center [112, 156] width 124 height 13
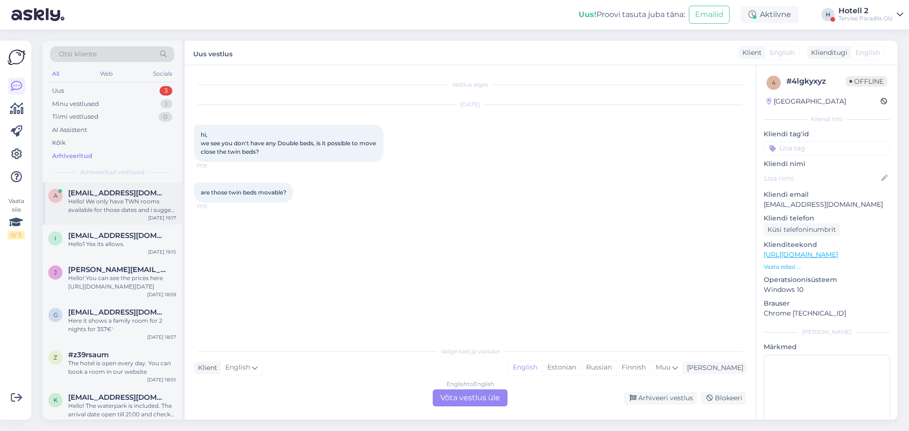
click at [142, 215] on div "a [EMAIL_ADDRESS][DOMAIN_NAME] Hello! We only have TWN rooms available for thos…" at bounding box center [112, 203] width 139 height 43
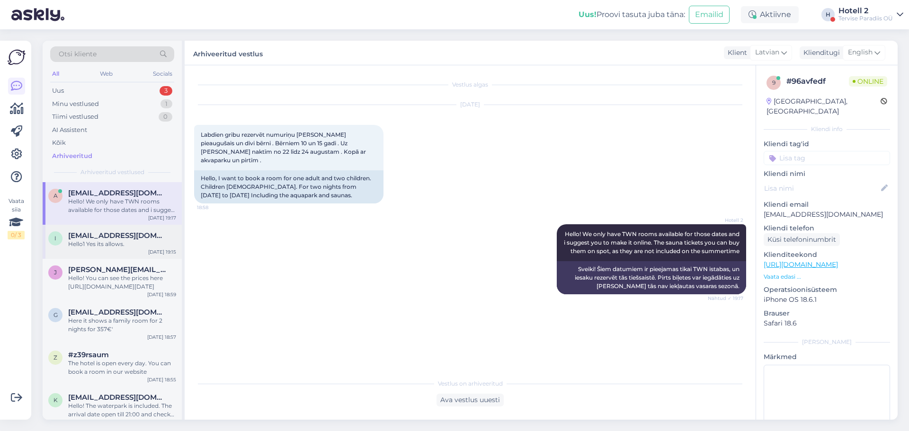
click at [154, 241] on div "Hello1 Yes its allows." at bounding box center [122, 244] width 108 height 9
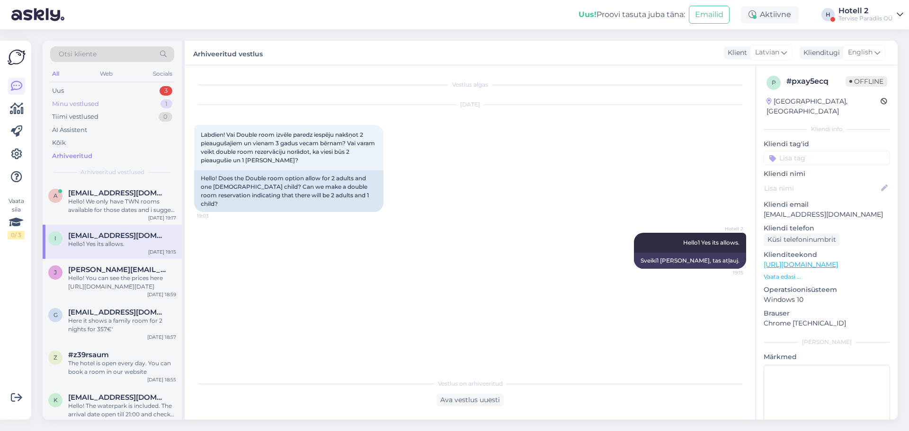
click at [143, 107] on div "Minu vestlused 1" at bounding box center [112, 104] width 124 height 13
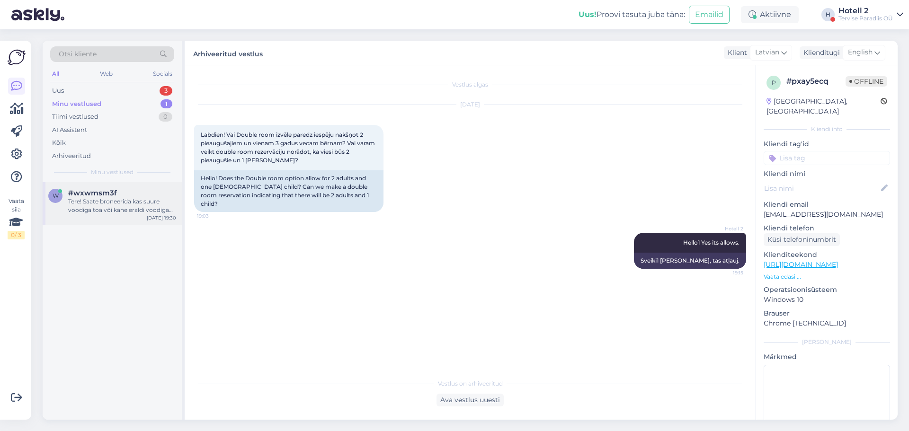
click at [136, 205] on div "Tere! Saate broneerida kas suure voodiga toa või kahe eraldi voodiga toa, mõlem…" at bounding box center [122, 206] width 108 height 17
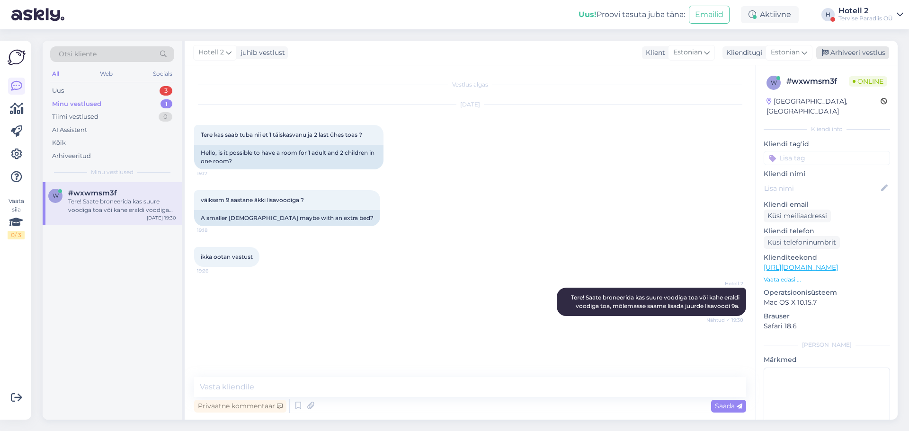
click at [840, 53] on div "Arhiveeri vestlus" at bounding box center [853, 52] width 73 height 13
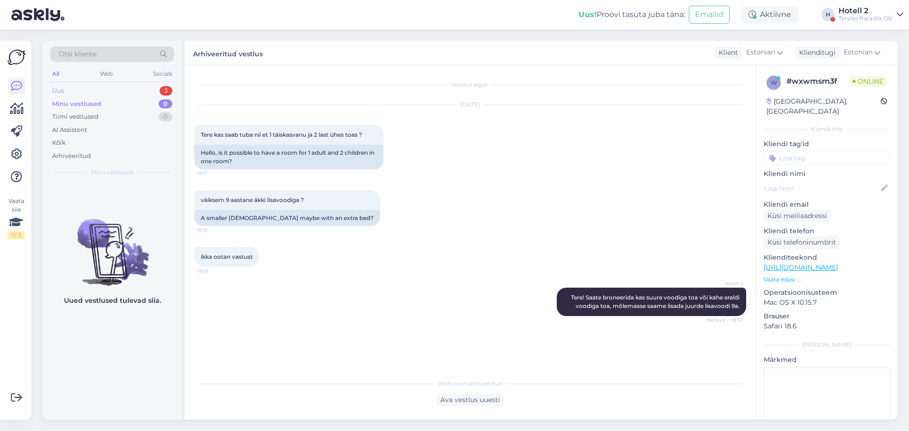
click at [143, 92] on div "Uus 3" at bounding box center [112, 90] width 124 height 13
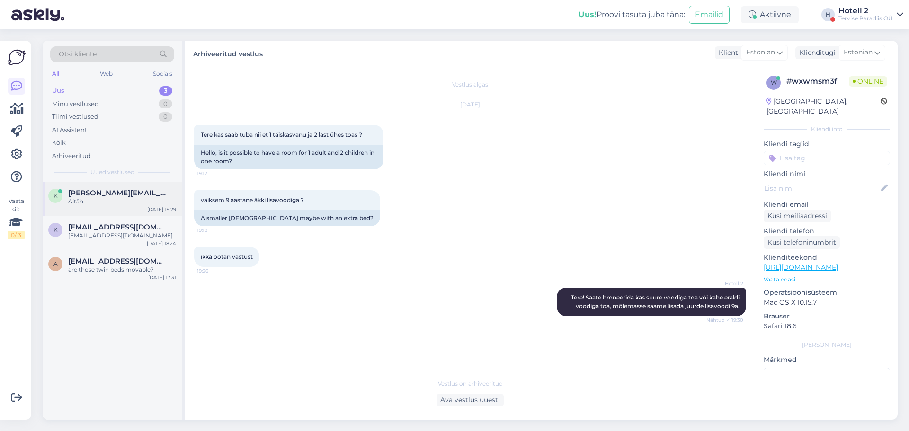
click at [114, 200] on div "Aitäh" at bounding box center [122, 202] width 108 height 9
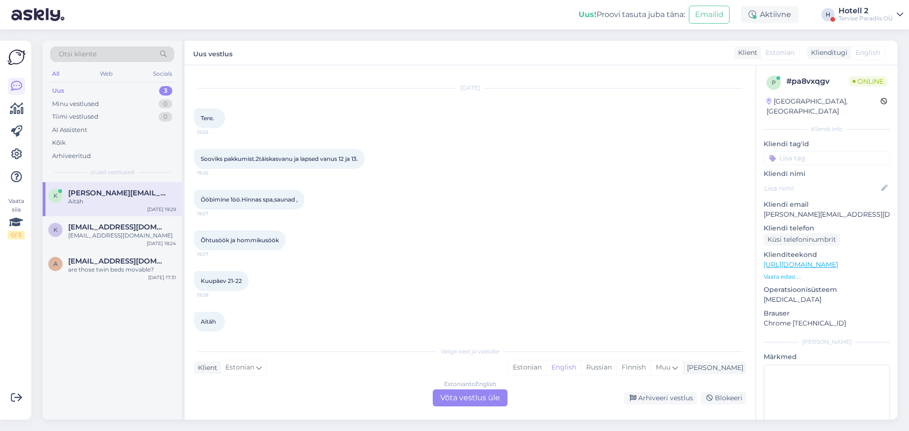
scroll to position [26, 0]
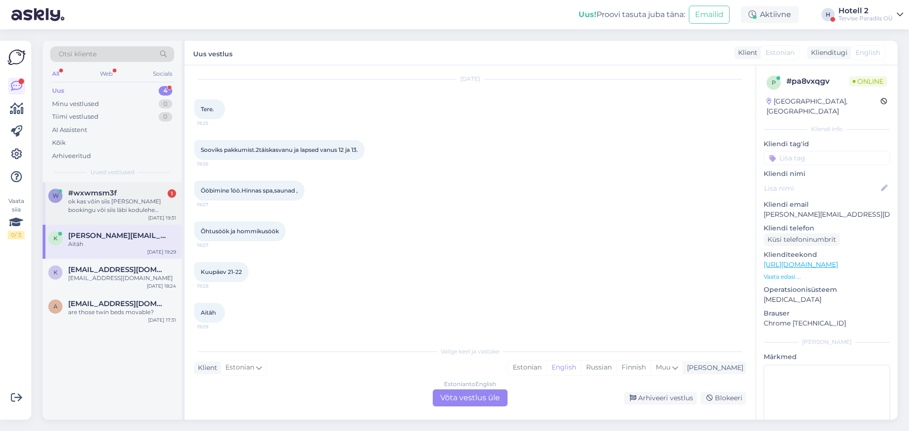
click at [144, 207] on div "ok kas võin siis [PERSON_NAME] bookingu või siis läbi kodulehe [PERSON_NAME] in…" at bounding box center [122, 206] width 108 height 17
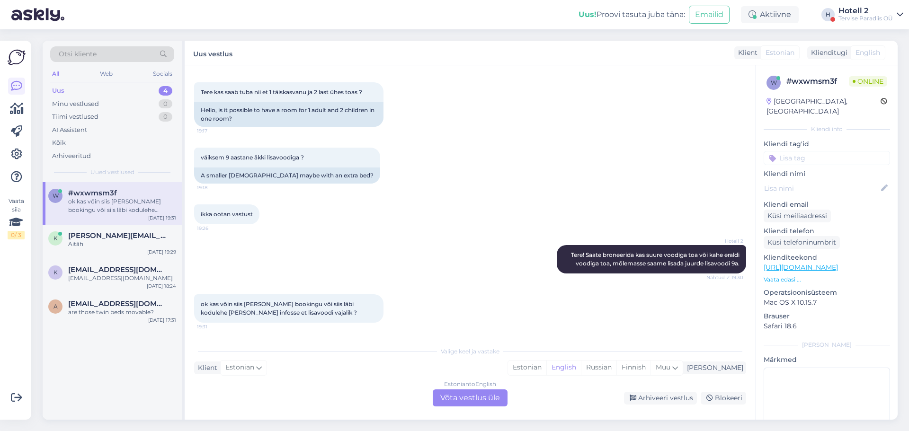
click at [296, 359] on div "Valige [PERSON_NAME] vastake Klient Estonian Mina Estonian English Russian Finn…" at bounding box center [470, 374] width 552 height 65
click at [298, 368] on div "Klient Estonian Mina Estonian English Russian Finnish Muu" at bounding box center [470, 368] width 552 height 13
click at [308, 386] on div "Valige [PERSON_NAME] vastake Klient Estonian Mina Estonian English Russian Finn…" at bounding box center [470, 374] width 552 height 65
click at [256, 339] on div "Vestlus algas [DATE] Tere kas saab tuba nii et 1 täiskasvanu ja 2 last ühes toa…" at bounding box center [470, 242] width 571 height 355
click at [482, 404] on div "Estonian to English Võta vestlus üle" at bounding box center [470, 398] width 75 height 17
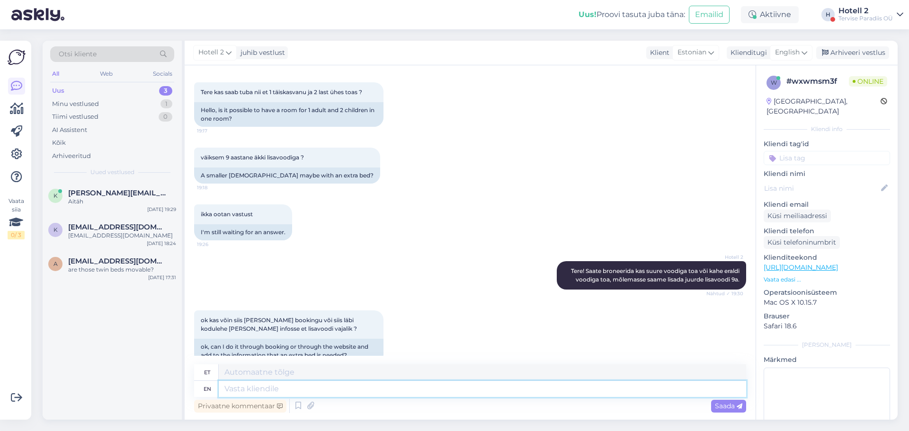
click at [339, 387] on textarea at bounding box center [483, 389] width 528 height 16
click at [801, 54] on div "English" at bounding box center [791, 52] width 43 height 15
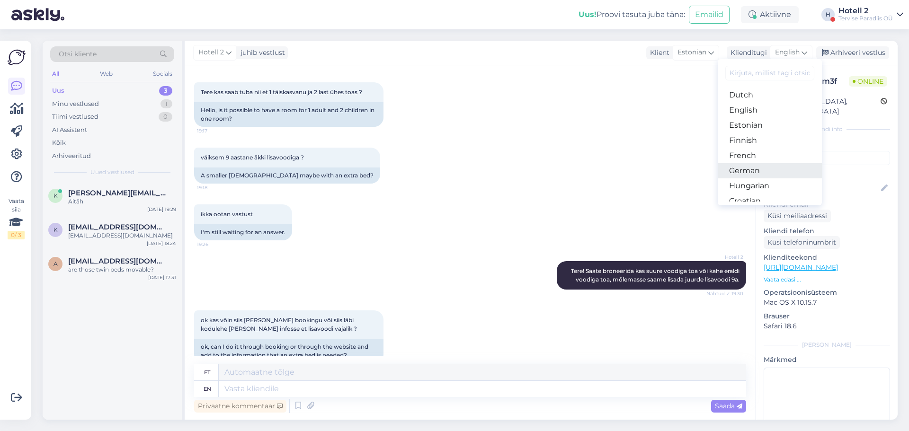
scroll to position [95, 0]
click at [764, 123] on link "Estonian" at bounding box center [770, 121] width 104 height 15
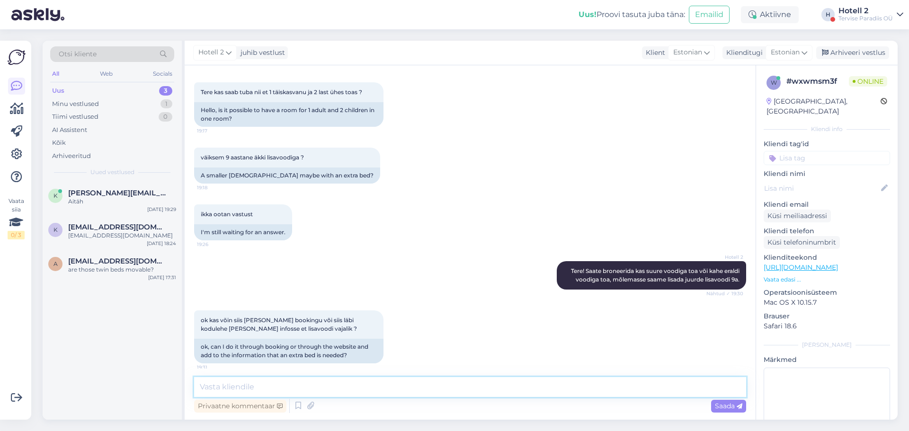
click at [317, 395] on textarea at bounding box center [470, 387] width 552 height 20
drag, startPoint x: 330, startPoint y: 389, endPoint x: 338, endPoint y: 396, distance: 10.4
click at [330, 390] on textarea "Just, palun lisage kindasti kõik reisjad ning soovideks lisavoodi" at bounding box center [470, 387] width 552 height 20
click at [536, 396] on textarea "Just, palun lisage kindasti kõik reisijad ning soovideks lisavoodi" at bounding box center [470, 387] width 552 height 20
drag, startPoint x: 401, startPoint y: 390, endPoint x: 407, endPoint y: 394, distance: 7.2
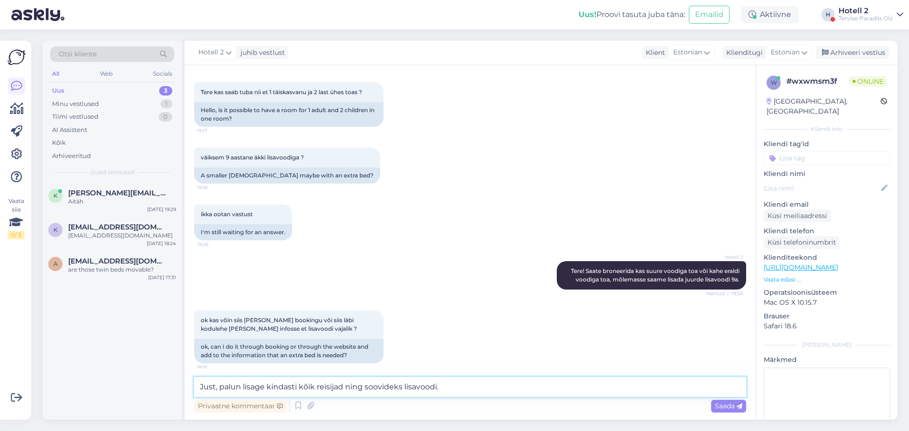
click at [401, 391] on textarea "Just, palun lisage kindasti kõik reisijad ning soovideks lisavoodi." at bounding box center [470, 387] width 552 height 20
type textarea "Just, palun lisage kindasti kõik reisijad ning märkige ära lisavoodi."
click at [723, 404] on span "Saada" at bounding box center [728, 406] width 27 height 9
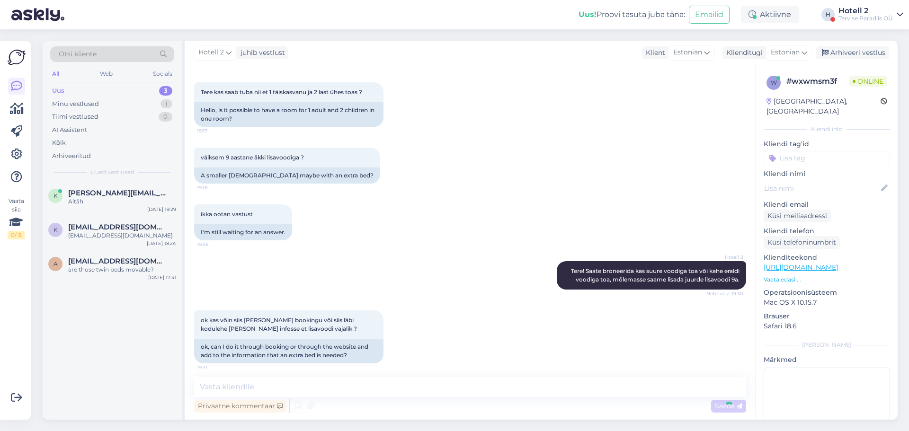
scroll to position [97, 0]
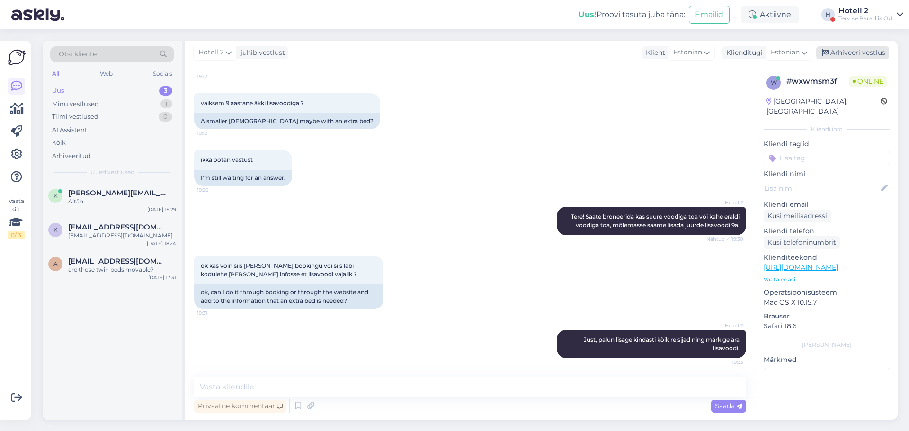
click at [839, 57] on div "Arhiveeri vestlus" at bounding box center [853, 52] width 73 height 13
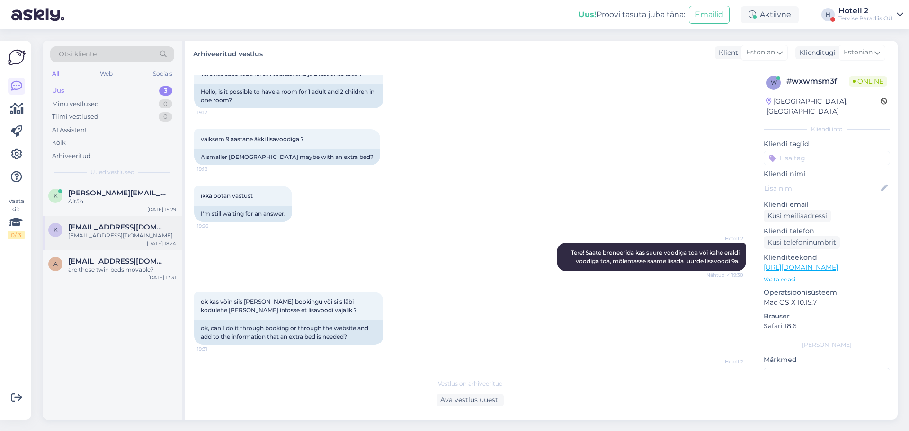
scroll to position [0, 0]
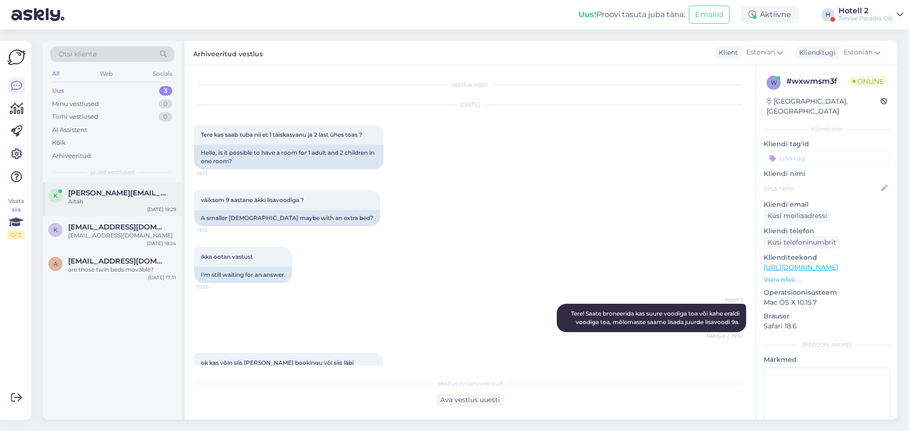
click at [144, 202] on div "Aitäh" at bounding box center [122, 202] width 108 height 9
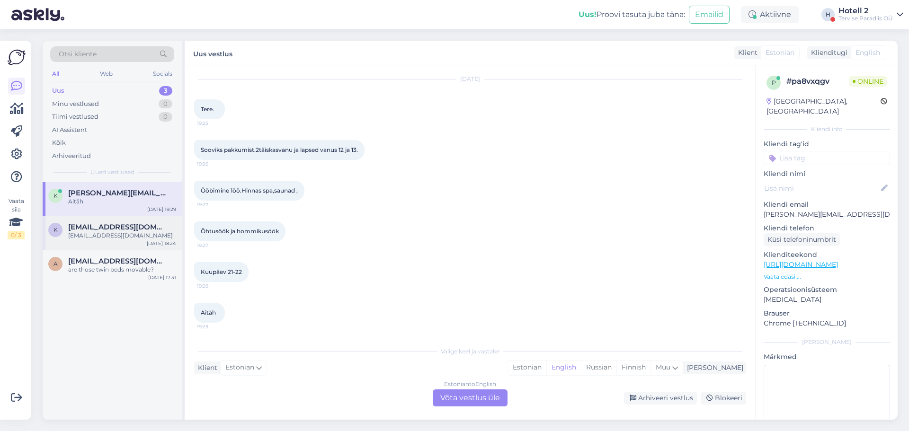
click at [144, 229] on div "[EMAIL_ADDRESS][DOMAIN_NAME]" at bounding box center [122, 227] width 108 height 9
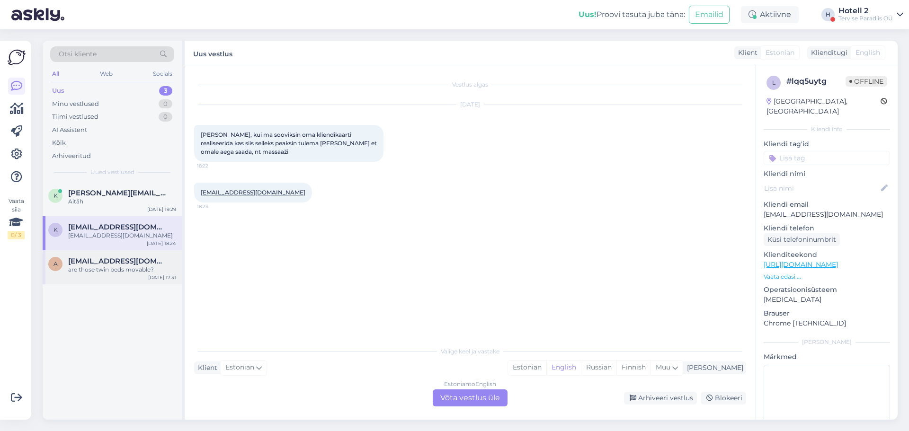
click at [146, 268] on div "are those twin beds movable?" at bounding box center [122, 270] width 108 height 9
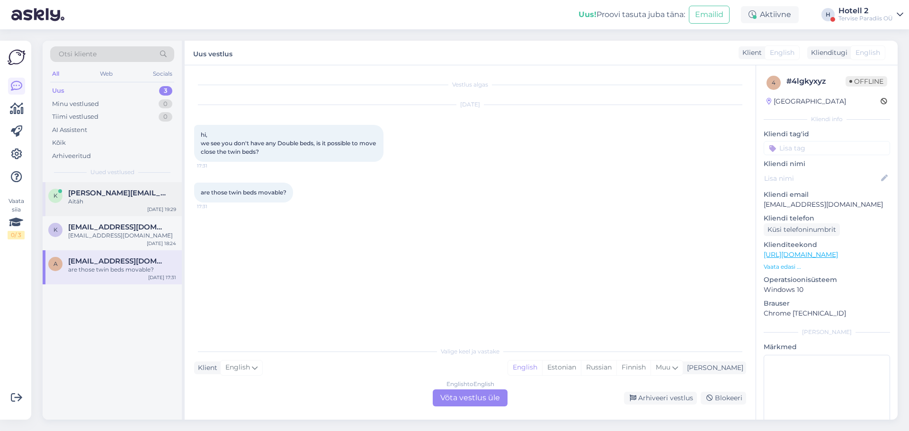
click at [141, 192] on span "[PERSON_NAME][EMAIL_ADDRESS][DOMAIN_NAME]" at bounding box center [117, 193] width 99 height 9
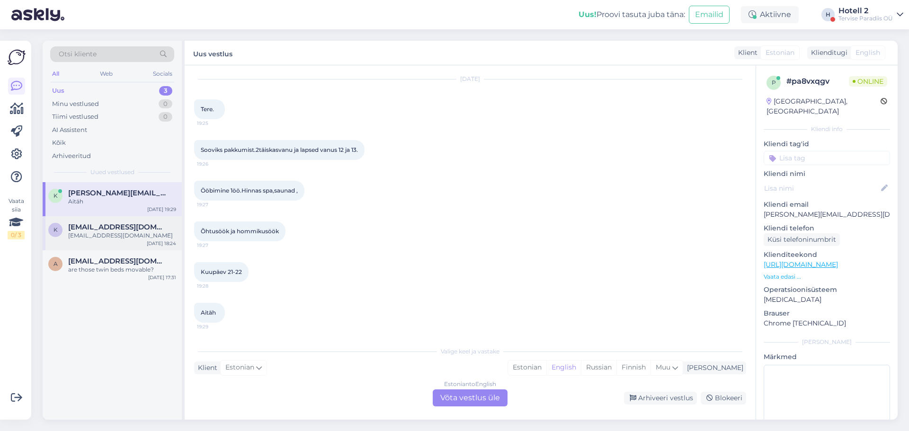
click at [159, 234] on div "[EMAIL_ADDRESS][DOMAIN_NAME]" at bounding box center [122, 236] width 108 height 9
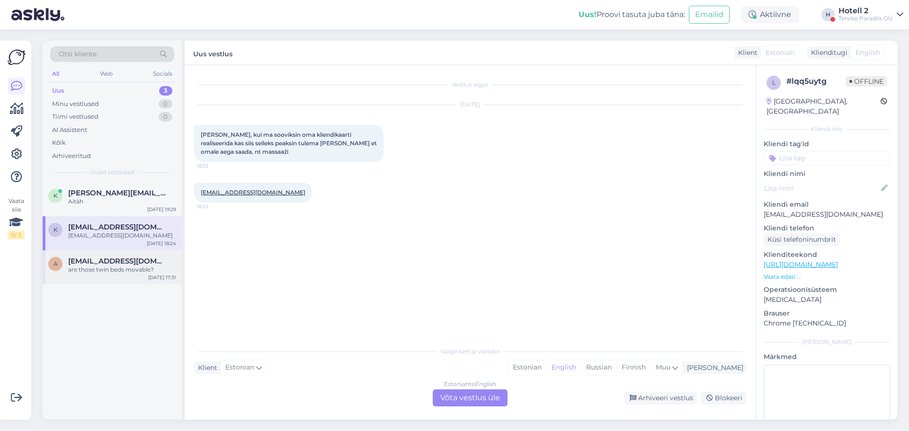
click at [151, 272] on div "are those twin beds movable?" at bounding box center [122, 270] width 108 height 9
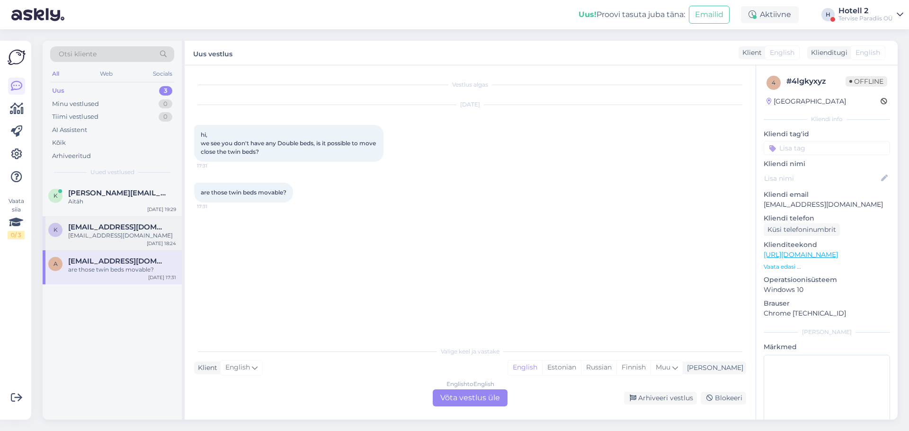
click at [150, 231] on div "[EMAIL_ADDRESS][DOMAIN_NAME]" at bounding box center [122, 227] width 108 height 9
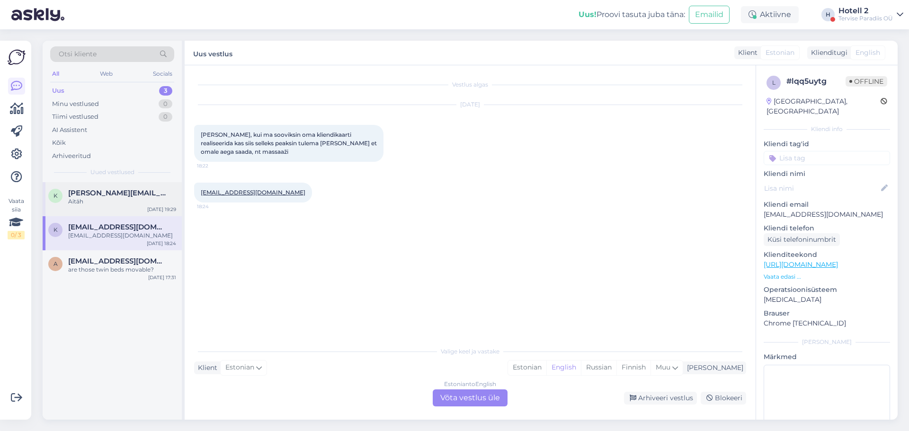
click at [130, 214] on div "k [PERSON_NAME][EMAIL_ADDRESS][DOMAIN_NAME] Aitäh [DATE] 19:29" at bounding box center [112, 199] width 139 height 34
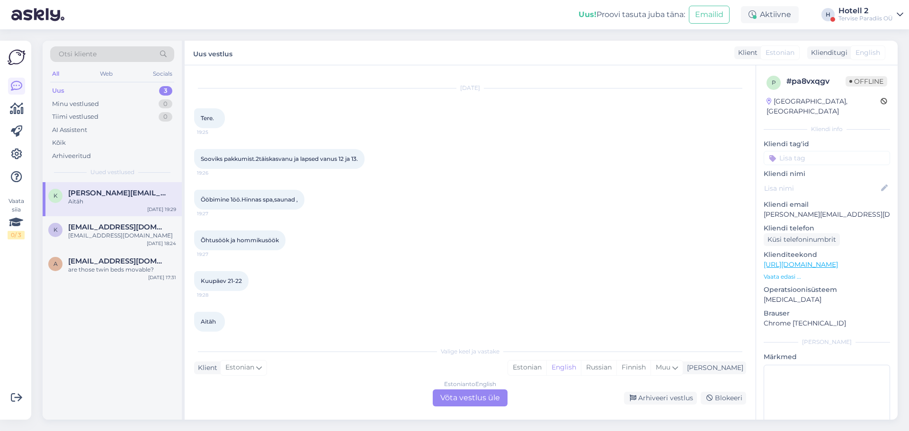
scroll to position [26, 0]
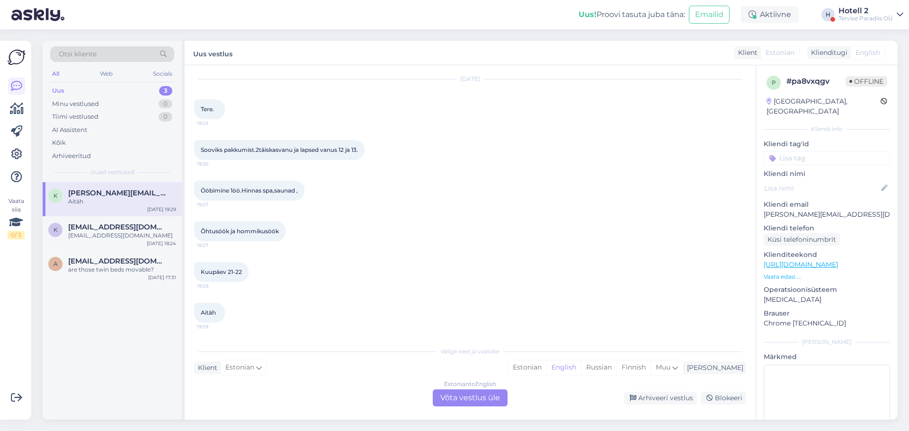
click at [348, 365] on div "Klient Estonian Mina Estonian English Russian Finnish Muu" at bounding box center [470, 368] width 552 height 13
click at [476, 394] on div "Estonian to English Võta vestlus üle" at bounding box center [470, 398] width 75 height 17
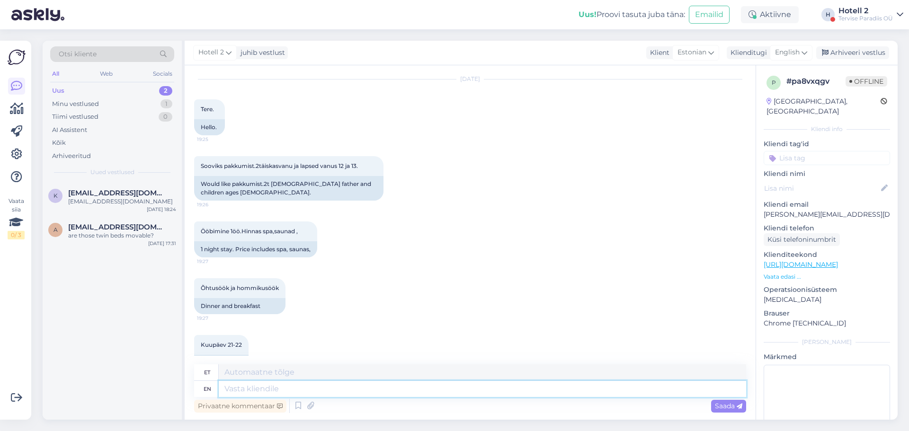
click at [353, 386] on textarea at bounding box center [483, 389] width 528 height 16
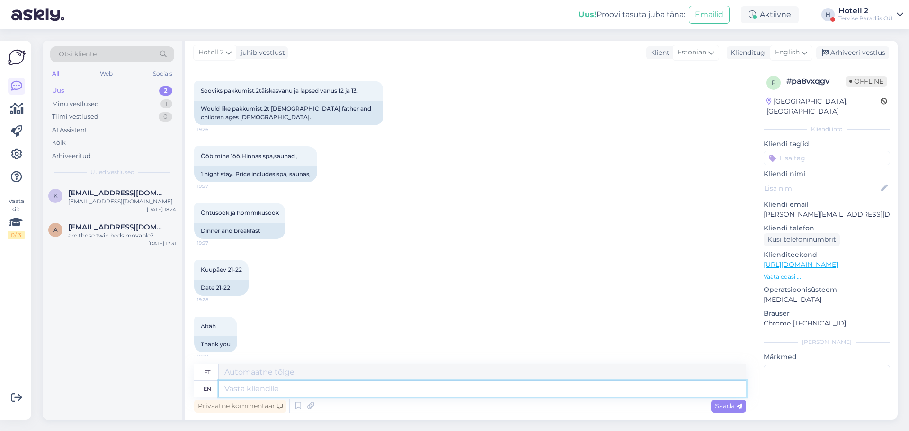
scroll to position [108, 0]
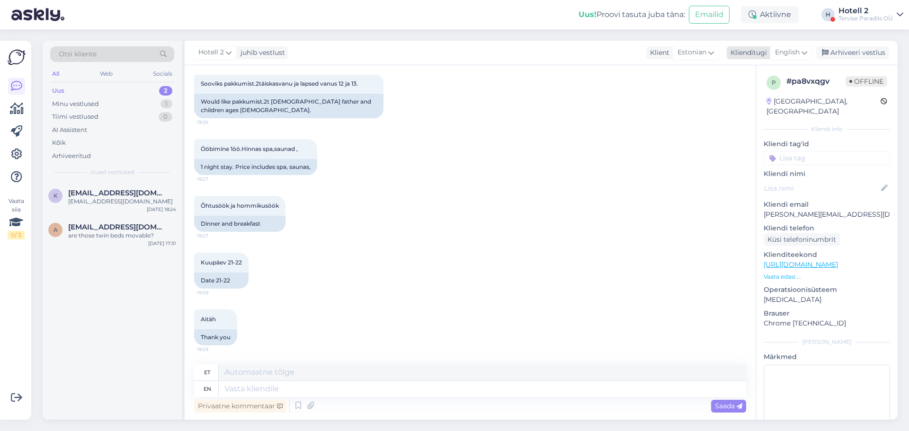
click at [795, 53] on span "English" at bounding box center [787, 52] width 25 height 10
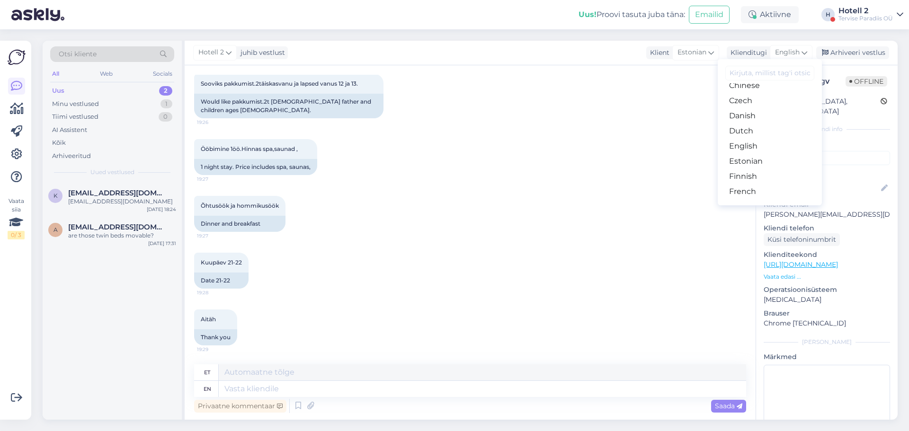
scroll to position [47, 0]
drag, startPoint x: 763, startPoint y: 166, endPoint x: 755, endPoint y: 162, distance: 8.7
click at [763, 166] on link "Estonian" at bounding box center [770, 168] width 104 height 15
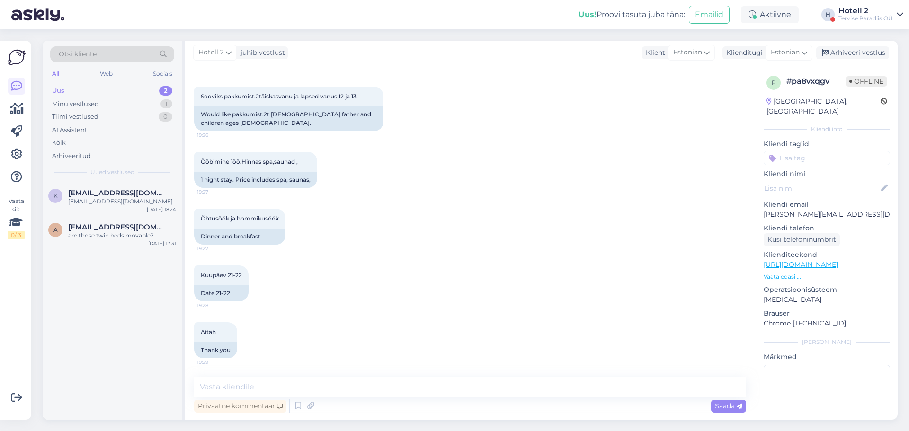
scroll to position [95, 0]
click at [321, 388] on textarea at bounding box center [470, 387] width 552 height 20
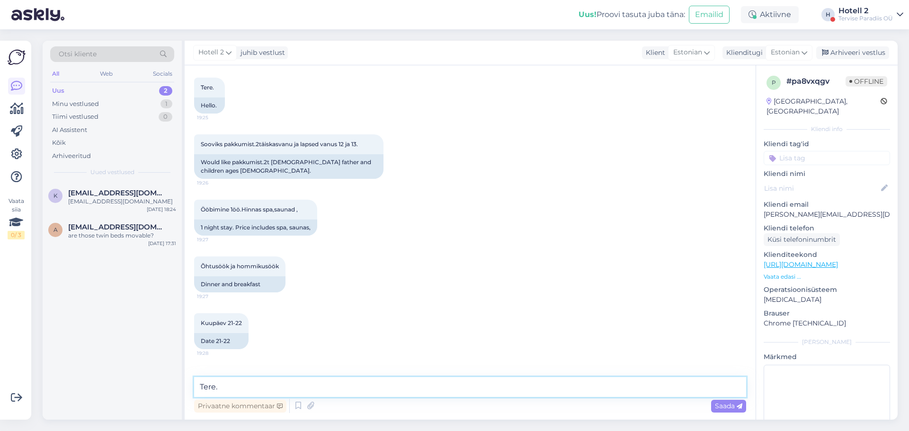
scroll to position [95, 0]
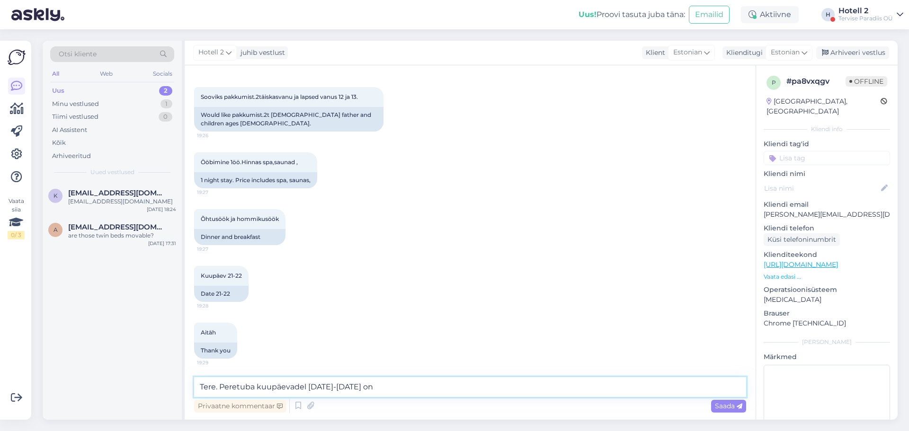
click at [399, 389] on textarea "Tere. Peretuba kuupäevadel [DATE]-[DATE] on" at bounding box center [470, 387] width 552 height 20
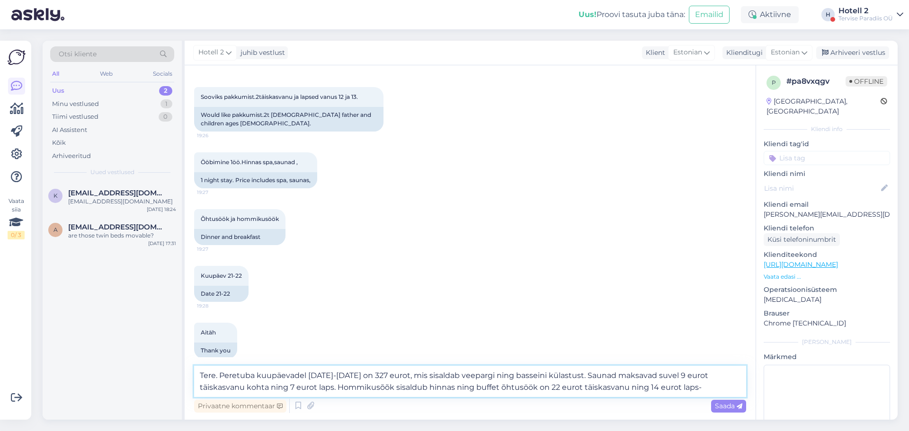
type textarea "Tere. Peretuba kuupäevadel [DATE]-[DATE] on 327 eurot, mis sisaldab veepargi ni…"
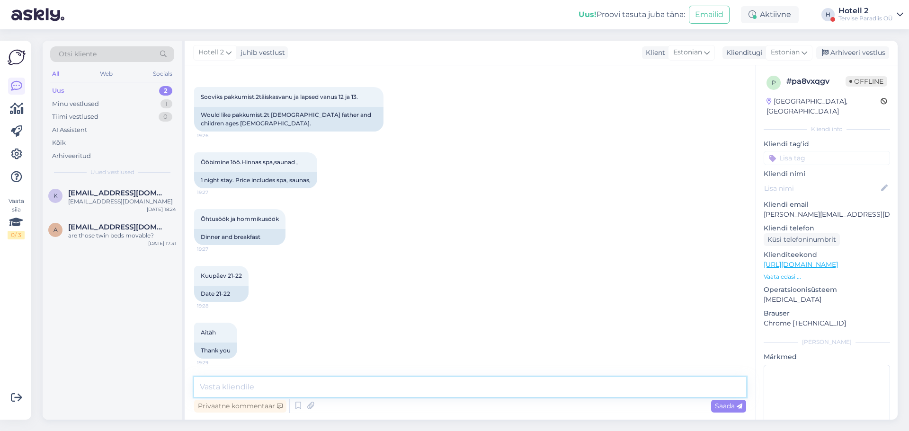
scroll to position [170, 0]
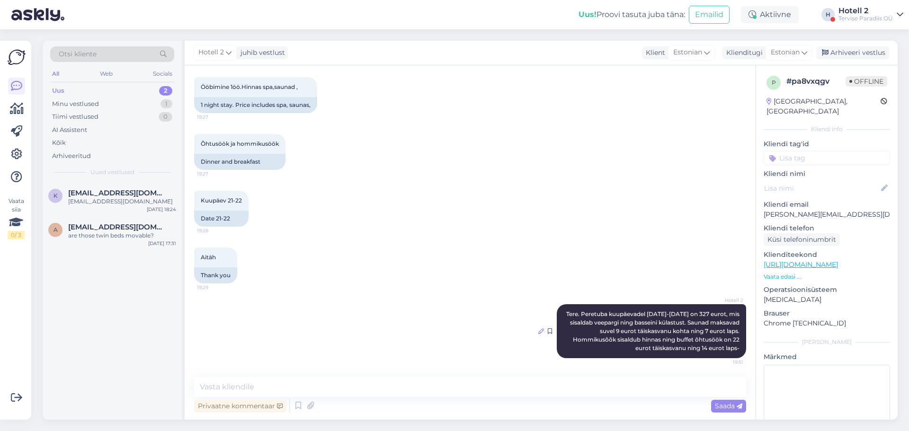
click at [539, 332] on icon at bounding box center [542, 332] width 6 height 6
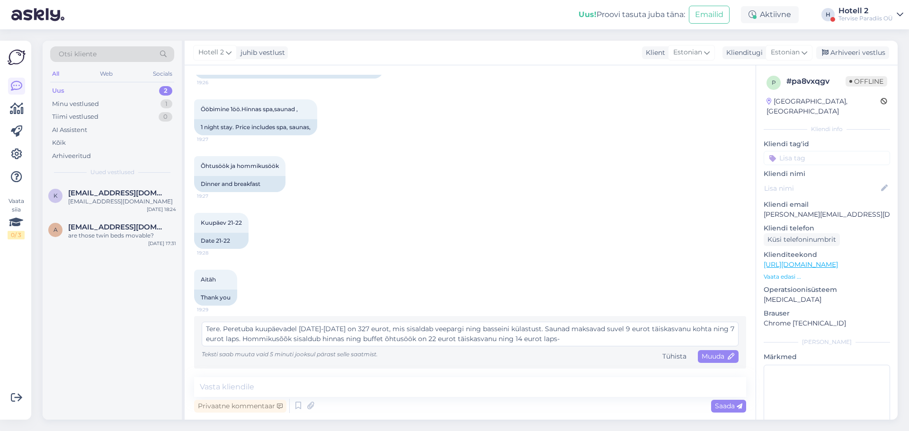
scroll to position [148, 0]
click at [649, 340] on textarea "Tere. Peretuba kuupäevadel [DATE]-[DATE] on 327 eurot, mis sisaldab veepargi ni…" at bounding box center [470, 334] width 537 height 25
paste textarea "[URL][DOMAIN_NAME]"
type textarea "Tere. Peretuba kuupäevadel [DATE]-[DATE] on 327 eurot, mis sisaldab veepargi ni…"
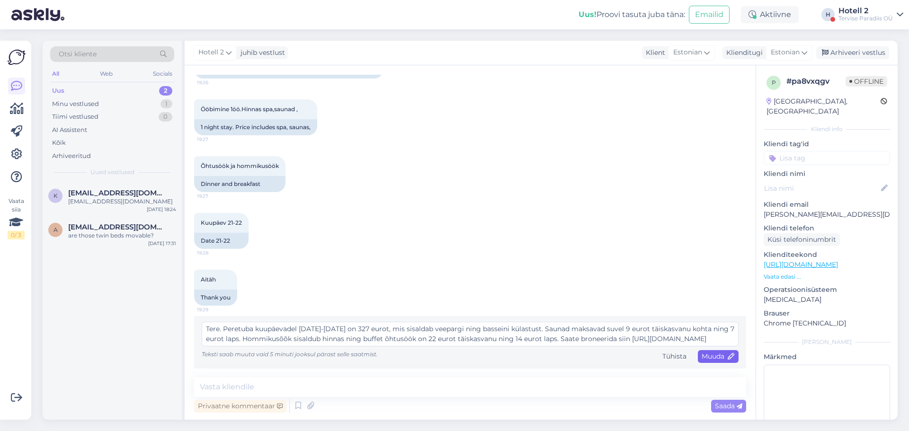
click at [709, 353] on span "Muuda" at bounding box center [718, 356] width 33 height 9
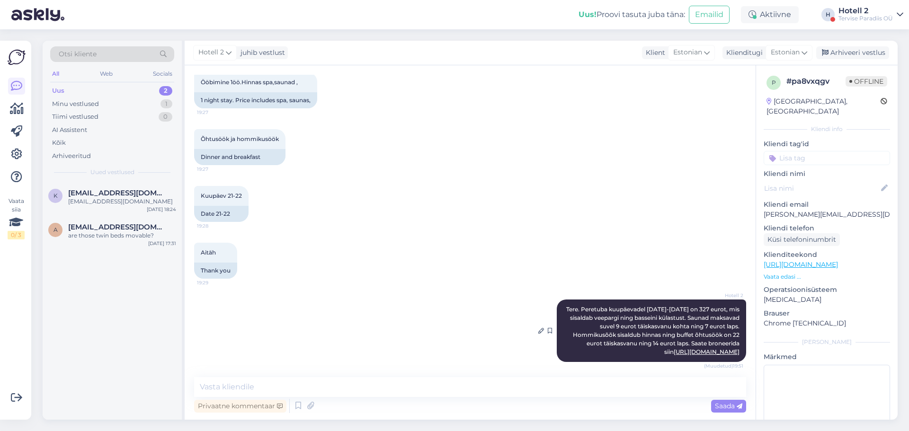
scroll to position [187, 0]
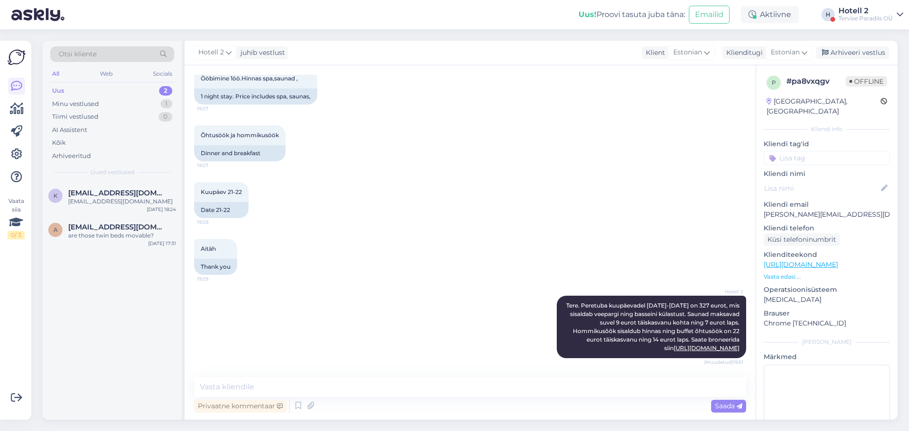
drag, startPoint x: 877, startPoint y: 49, endPoint x: 811, endPoint y: 90, distance: 77.4
click at [877, 49] on div "Arhiveeri vestlus" at bounding box center [853, 52] width 73 height 13
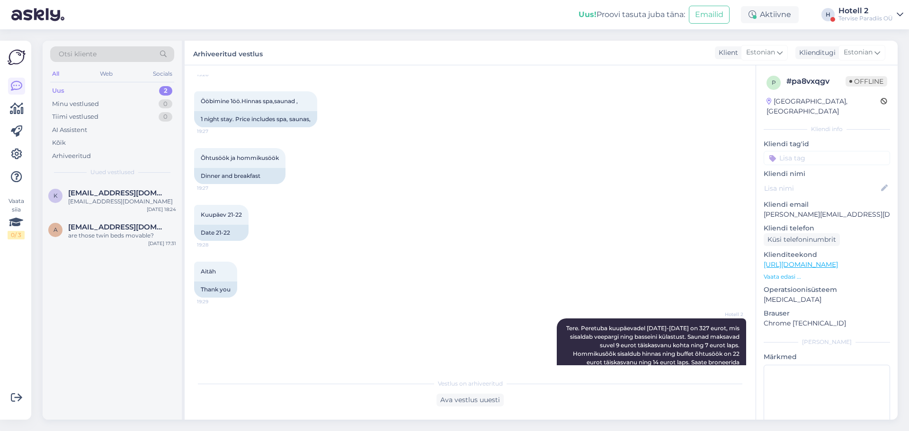
scroll to position [140, 0]
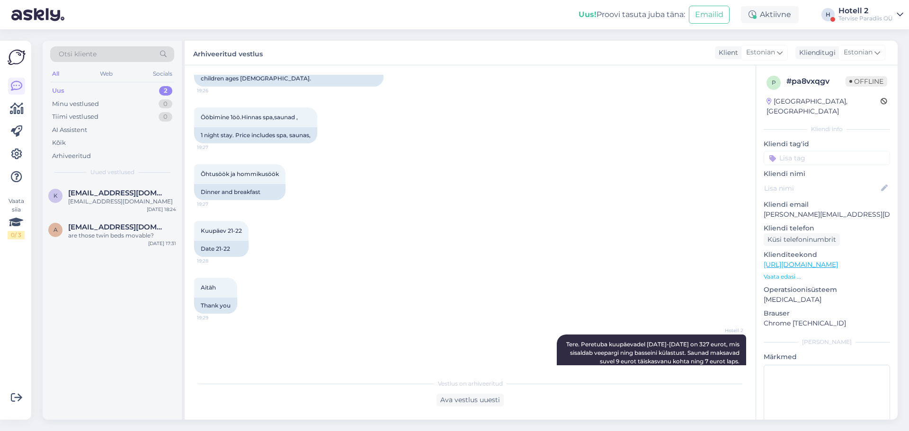
click at [117, 90] on div "Uus 2" at bounding box center [112, 90] width 124 height 13
click at [130, 229] on span "[EMAIL_ADDRESS][DOMAIN_NAME]" at bounding box center [117, 227] width 99 height 9
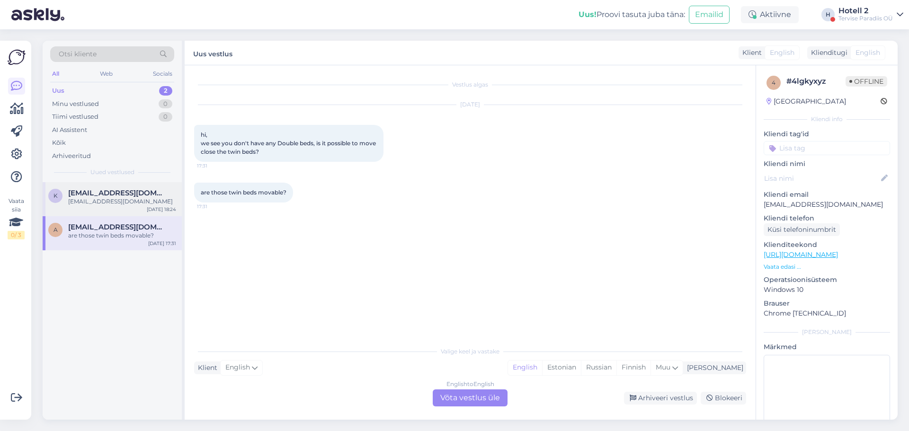
click at [138, 207] on div "k [EMAIL_ADDRESS][DOMAIN_NAME] [EMAIL_ADDRESS][DOMAIN_NAME] [DATE] 18:24" at bounding box center [112, 199] width 139 height 34
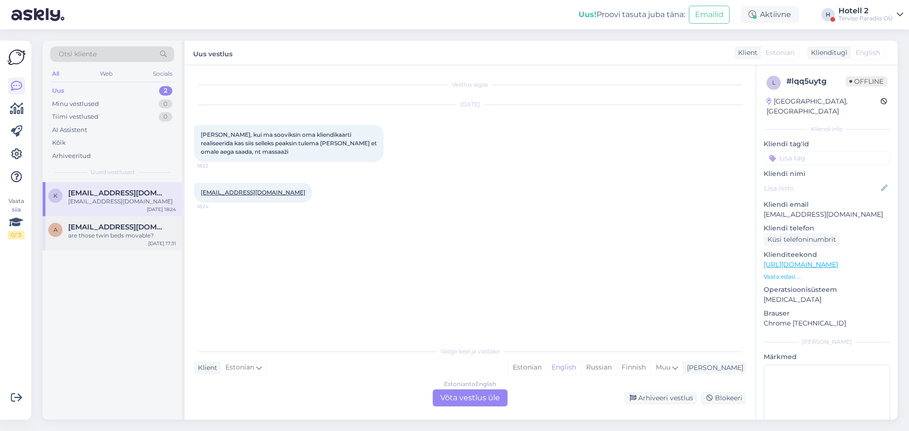
click at [136, 242] on div "a [EMAIL_ADDRESS][DOMAIN_NAME] are those twin beds movable? [DATE] 17:31" at bounding box center [112, 233] width 139 height 34
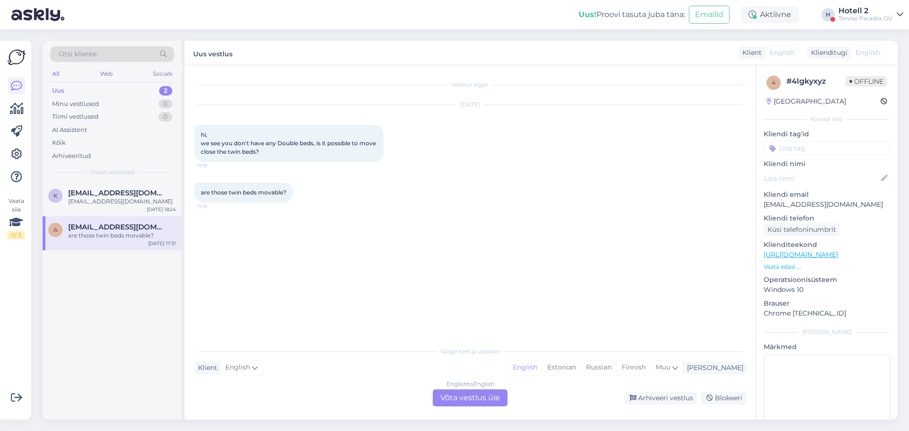
click at [483, 406] on div "English to English Võta vestlus üle" at bounding box center [470, 398] width 75 height 17
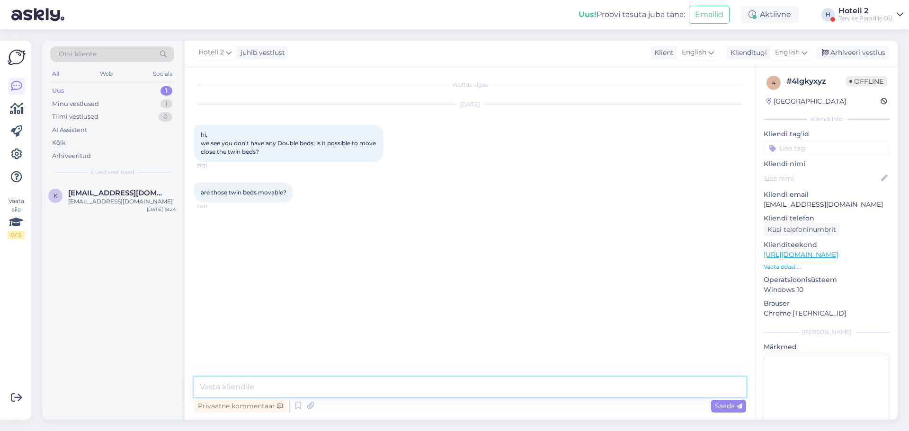
click at [458, 395] on textarea at bounding box center [470, 387] width 552 height 20
click at [798, 49] on span "English" at bounding box center [787, 52] width 25 height 10
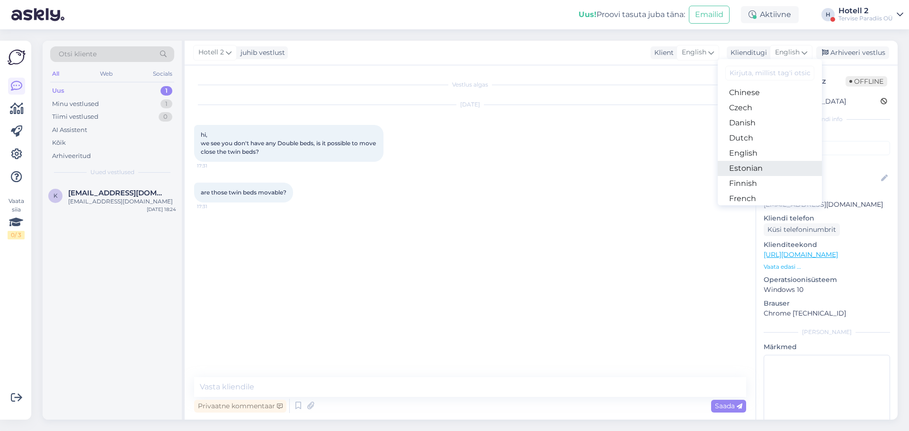
click at [767, 167] on link "Estonian" at bounding box center [770, 168] width 104 height 15
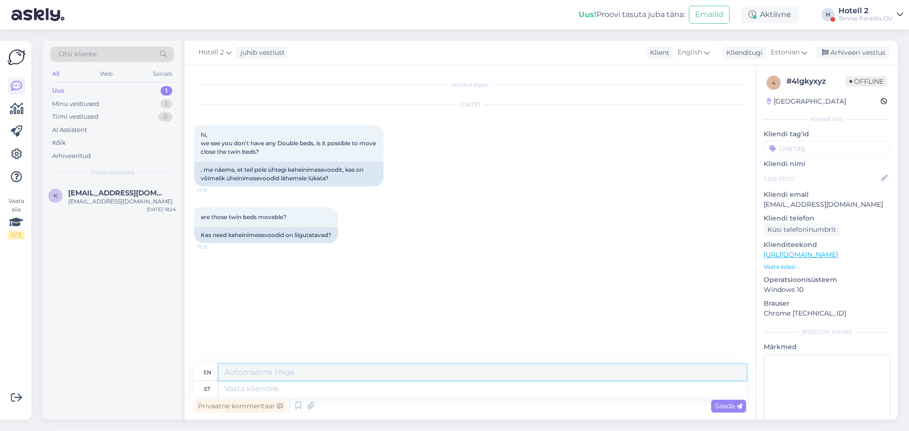
click at [379, 380] on textarea at bounding box center [483, 373] width 528 height 16
click at [378, 390] on textarea at bounding box center [483, 389] width 528 height 16
type textarea "Tre"
type textarea "Tere!"
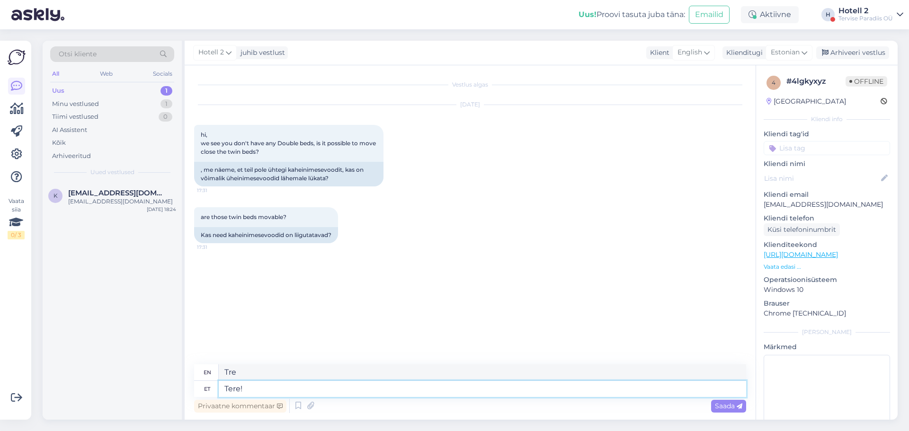
type textarea "Hello!"
type textarea "Tere! voodid"
type textarea "Hello! beds"
type textarea "Tere! voodid pole k"
type textarea "Hello, there are no beds."
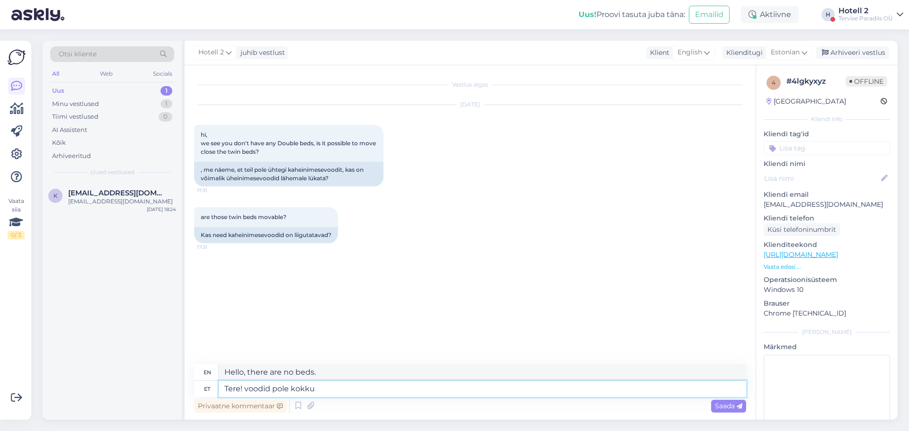
type textarea "Tere! voodid pole kokkul"
type textarea "Hello! The beds are not together."
type textarea "Tere! voodid pole kokkulükatavad"
type textarea "Hello! The beds are not foldable."
type textarea "Tere! voodid pole kokkulükatavad."
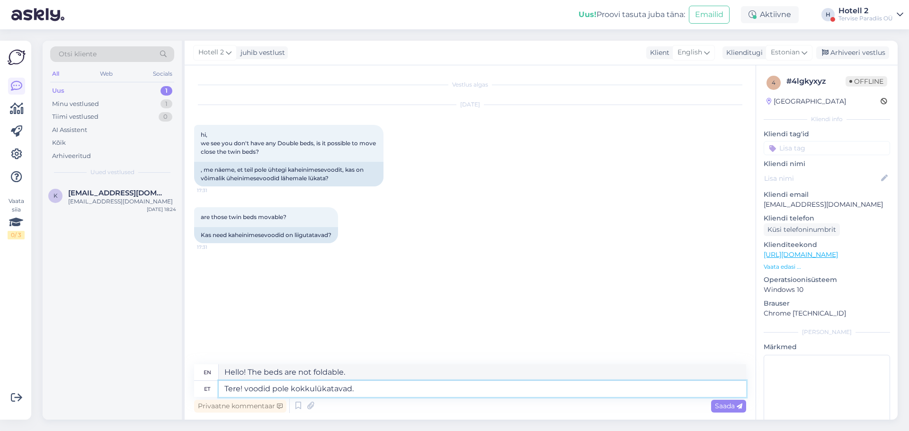
type textarea "Hello, the beds are not foldable."
drag, startPoint x: 358, startPoint y: 390, endPoint x: 365, endPoint y: 392, distance: 7.5
click at [365, 392] on textarea "Tere! voodid pole kokkulükatavad." at bounding box center [483, 389] width 528 height 16
drag, startPoint x: 369, startPoint y: 392, endPoint x: 245, endPoint y: 396, distance: 124.2
click at [245, 396] on textarea "Tere! voodid pole kokkulükatavad." at bounding box center [483, 389] width 528 height 16
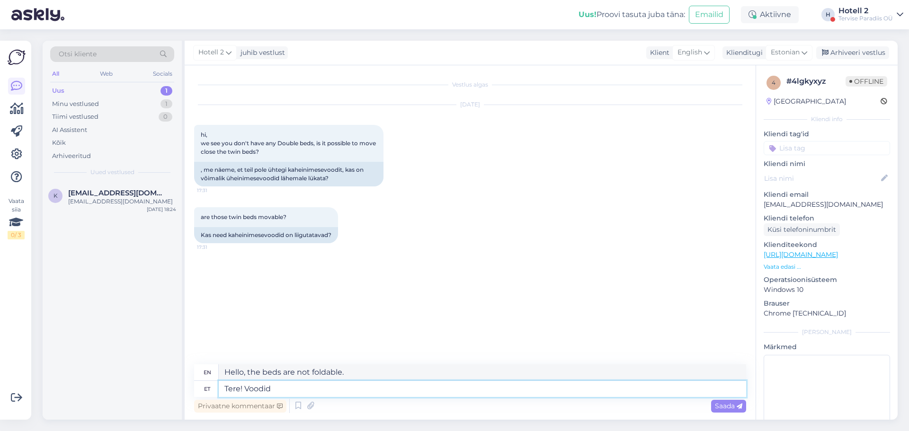
type textarea "Tere! Voodid e"
type textarea "Hello! Beds"
type textarea "Tere! Voodid ei"
type textarea "Hello! The beds are not"
type textarea "Tere! Voodid ei saaa k"
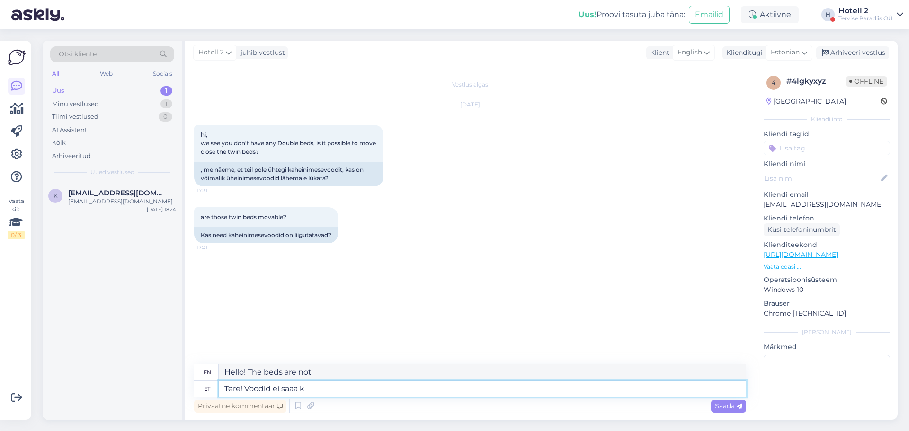
type textarea "Hello! The beds are not available."
type textarea "Tere! Voodid ei saa kokku"
type textarea "Hello! The beds cannot be put together."
type textarea "Tere! Voodid ei saa kokku lükata."
type textarea "Hello! The beds cannot be pushed together."
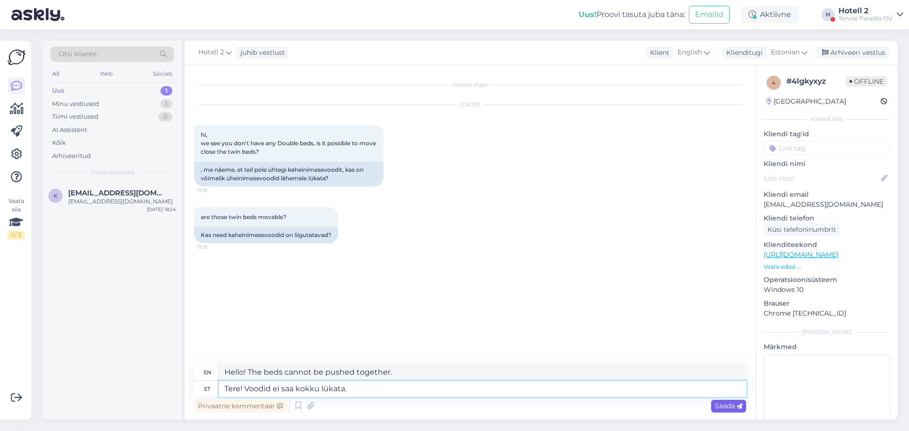
type textarea "Tere! Voodid ei saa kokku lükata."
click at [727, 405] on span "Saada" at bounding box center [728, 406] width 27 height 9
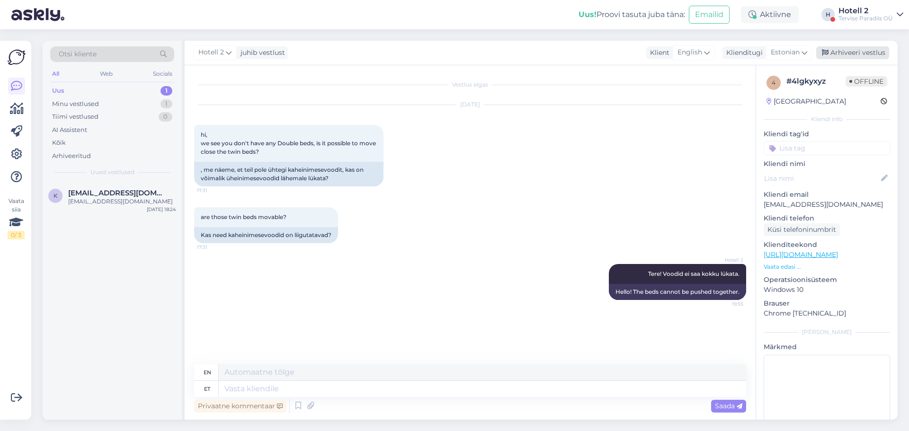
click at [843, 56] on div "Arhiveeri vestlus" at bounding box center [853, 52] width 73 height 13
